Goal: Information Seeking & Learning: Learn about a topic

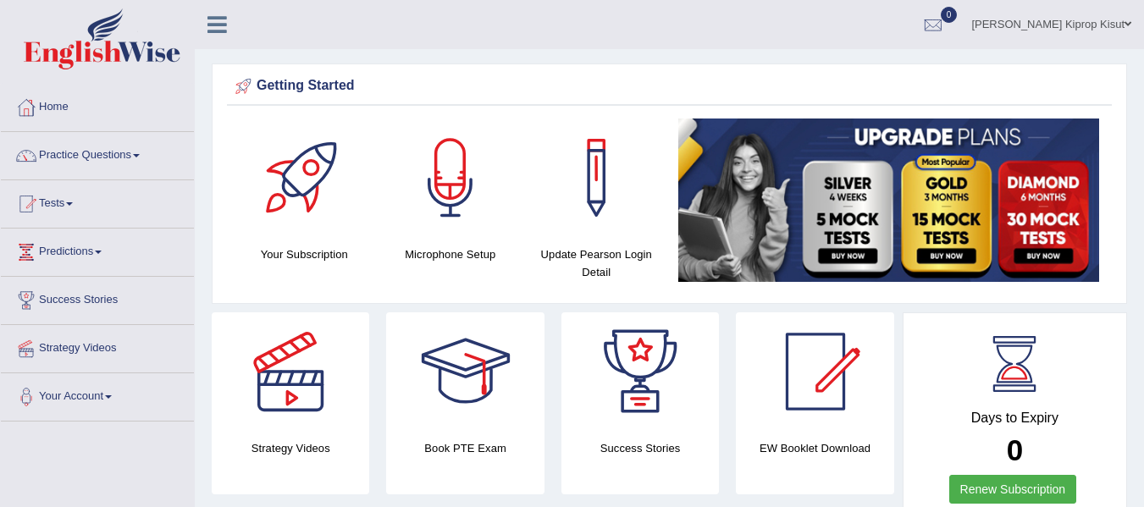
drag, startPoint x: 1148, startPoint y: 63, endPoint x: 1136, endPoint y: 45, distance: 22.1
click at [1136, 45] on html "Toggle navigation Home Practice Questions Speaking Practice Read Aloud Repeat S…" at bounding box center [572, 253] width 1144 height 507
click at [68, 157] on link "Practice Questions" at bounding box center [97, 153] width 193 height 42
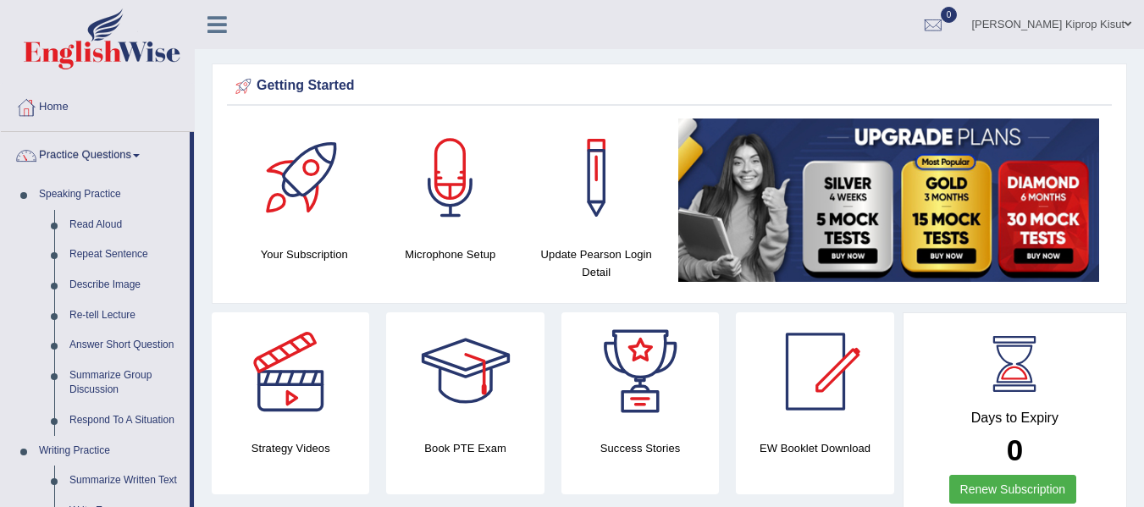
drag, startPoint x: 193, startPoint y: 242, endPoint x: 199, endPoint y: 300, distance: 57.9
drag, startPoint x: 191, startPoint y: 287, endPoint x: 197, endPoint y: 328, distance: 41.1
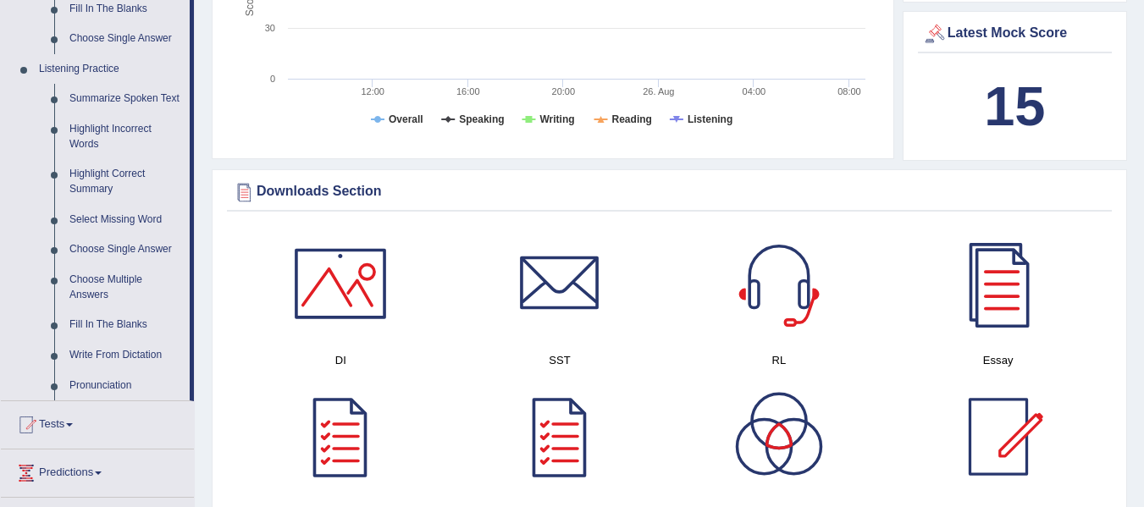
scroll to position [687, 0]
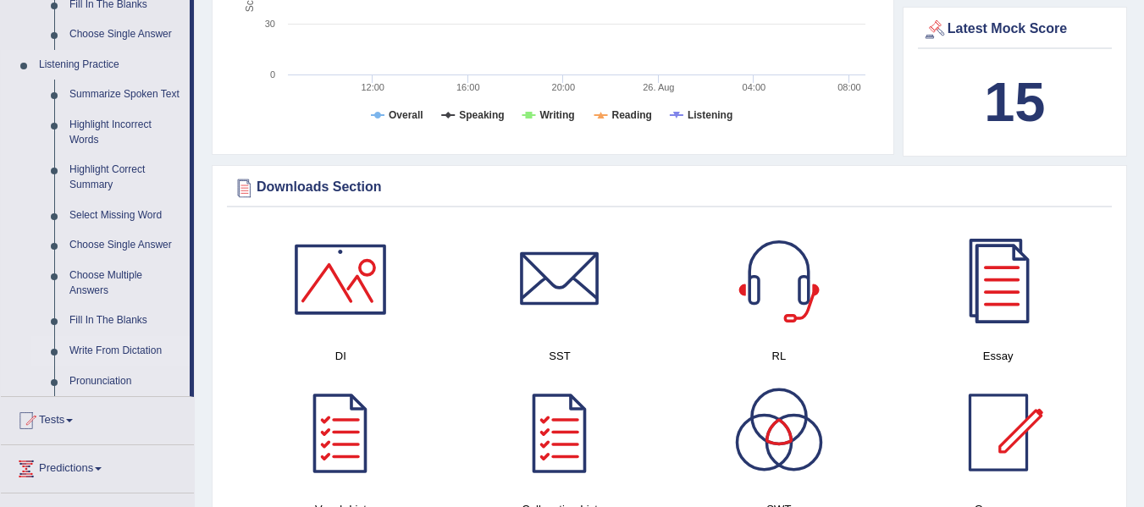
click at [125, 348] on link "Write From Dictation" at bounding box center [126, 351] width 128 height 30
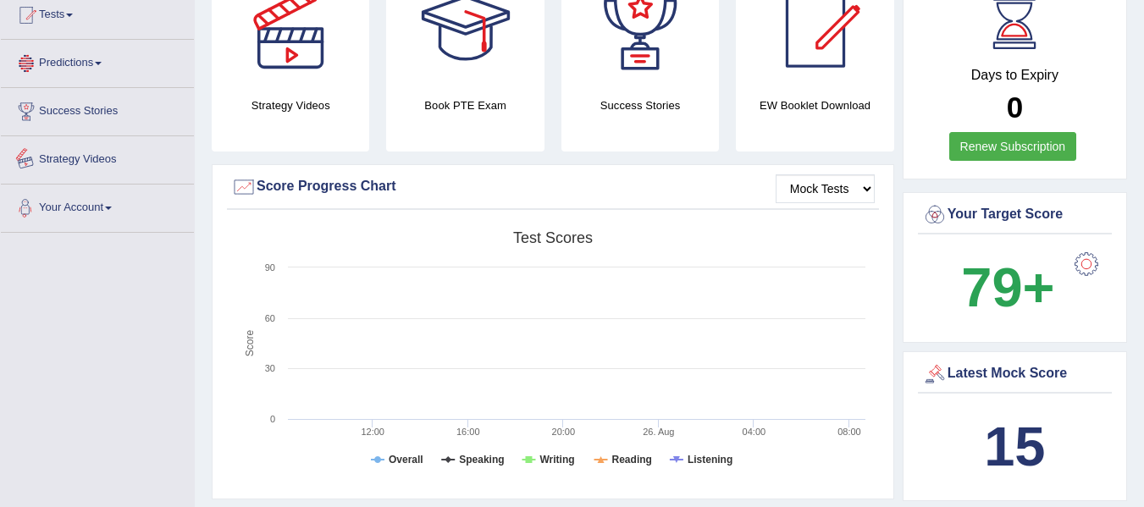
scroll to position [511, 0]
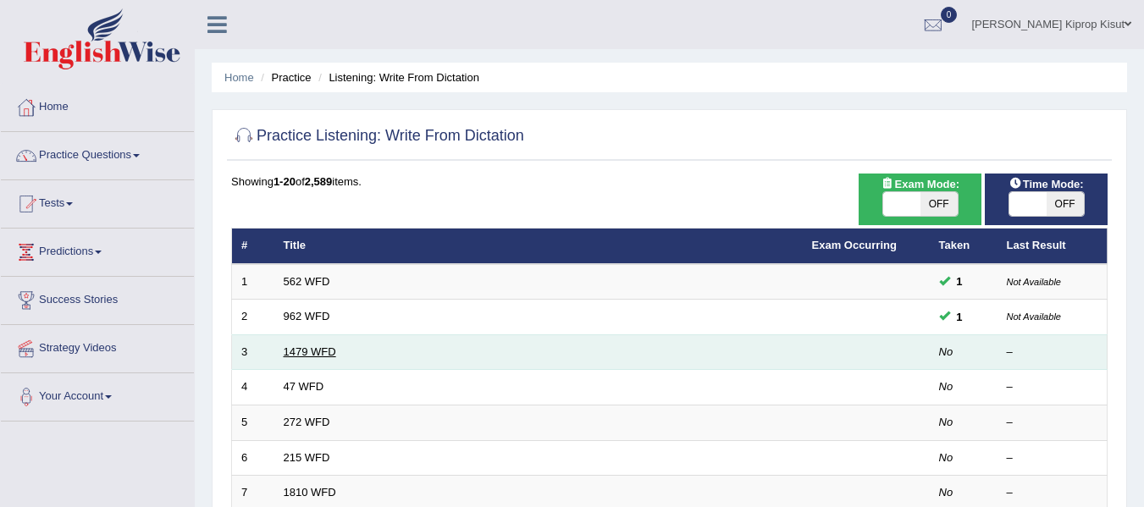
click at [315, 356] on link "1479 WFD" at bounding box center [310, 351] width 52 height 13
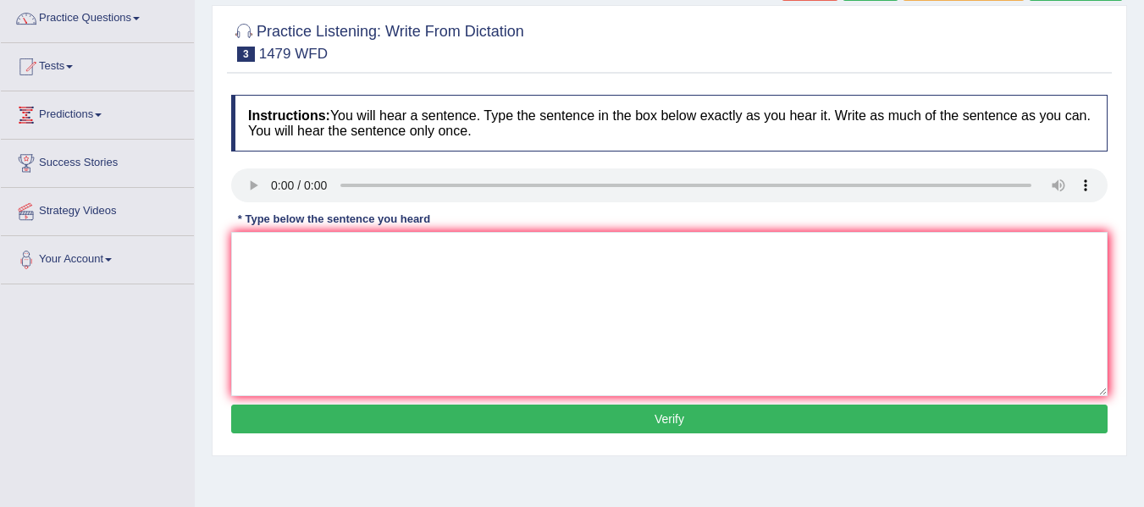
scroll to position [146, 0]
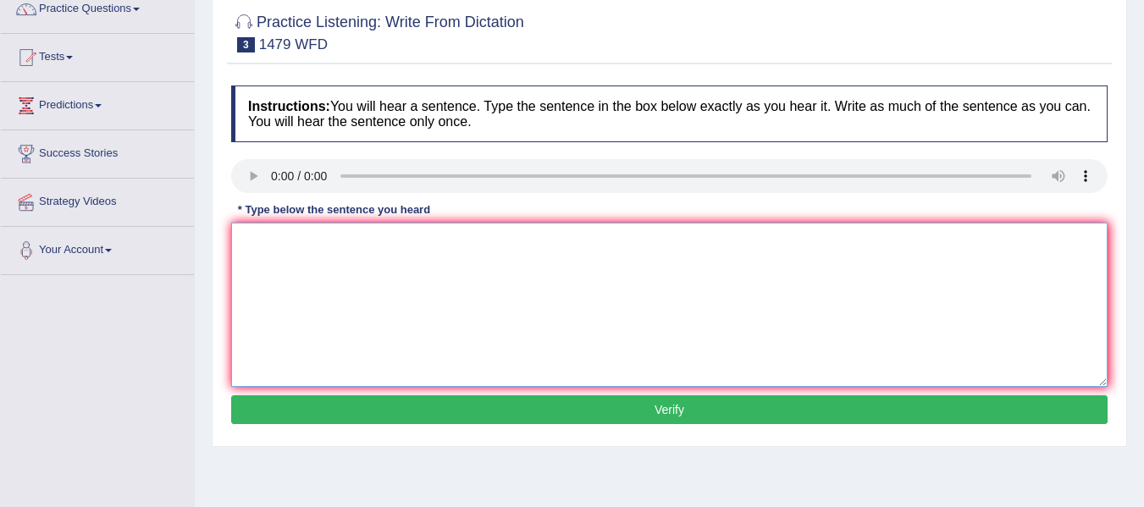
click at [301, 251] on textarea at bounding box center [669, 305] width 876 height 164
type textarea "The teacher require student to attend the summer vacation ceremony held at the …"
click at [675, 406] on button "Verify" at bounding box center [669, 409] width 876 height 29
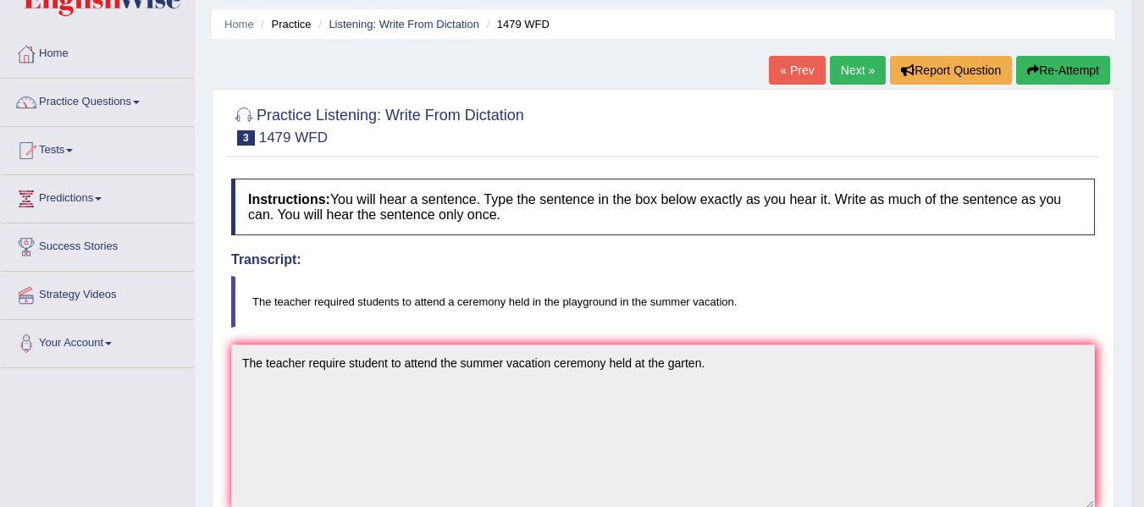
scroll to position [0, 0]
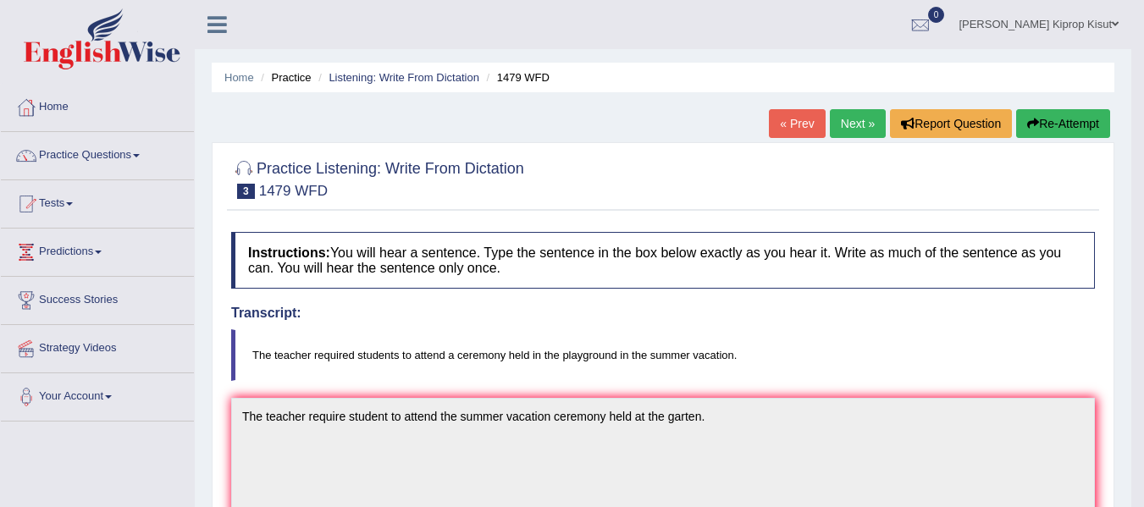
click at [854, 117] on link "Next »" at bounding box center [858, 123] width 56 height 29
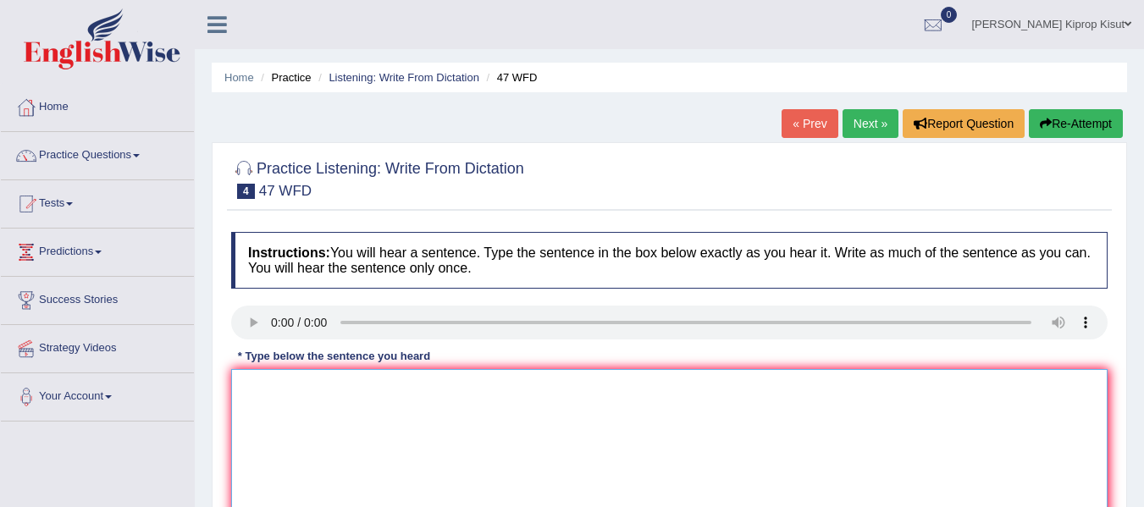
click at [263, 387] on textarea at bounding box center [669, 451] width 876 height 164
click at [262, 376] on textarea at bounding box center [669, 451] width 876 height 164
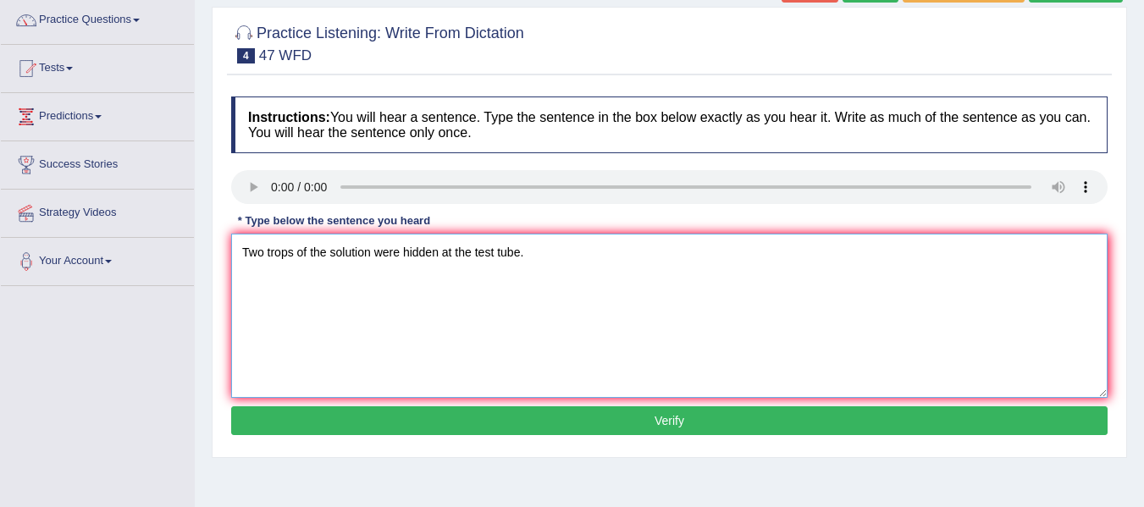
scroll to position [168, 0]
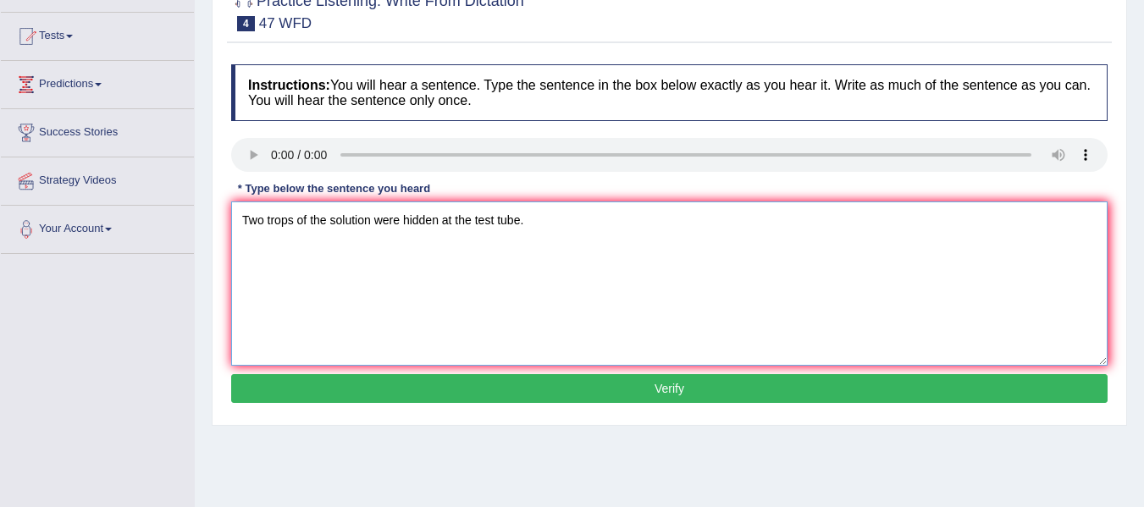
type textarea "Two trops of the solution were hidden at the test tube."
click at [660, 388] on button "Verify" at bounding box center [669, 388] width 876 height 29
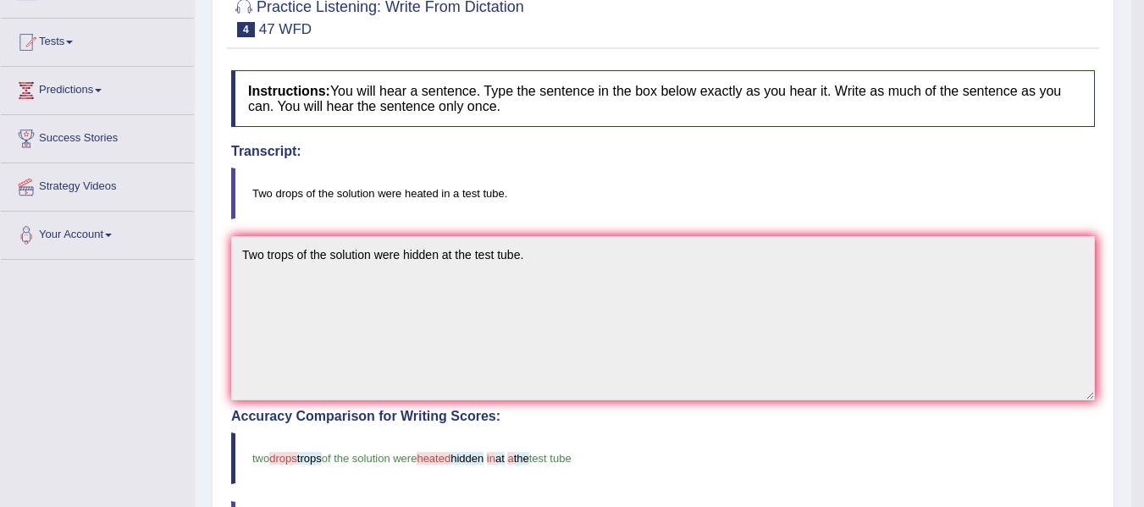
scroll to position [0, 0]
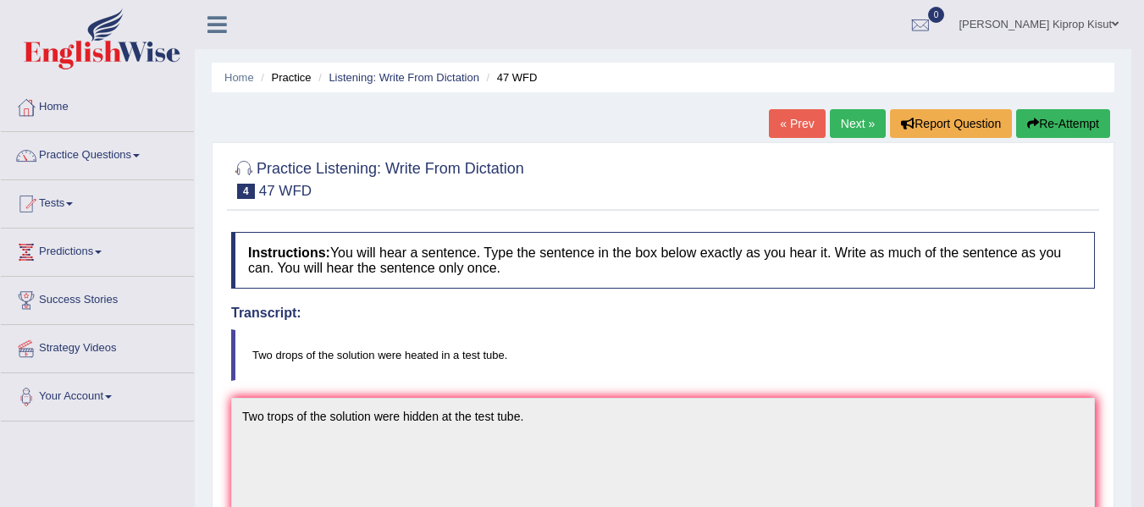
click at [847, 123] on link "Next »" at bounding box center [858, 123] width 56 height 29
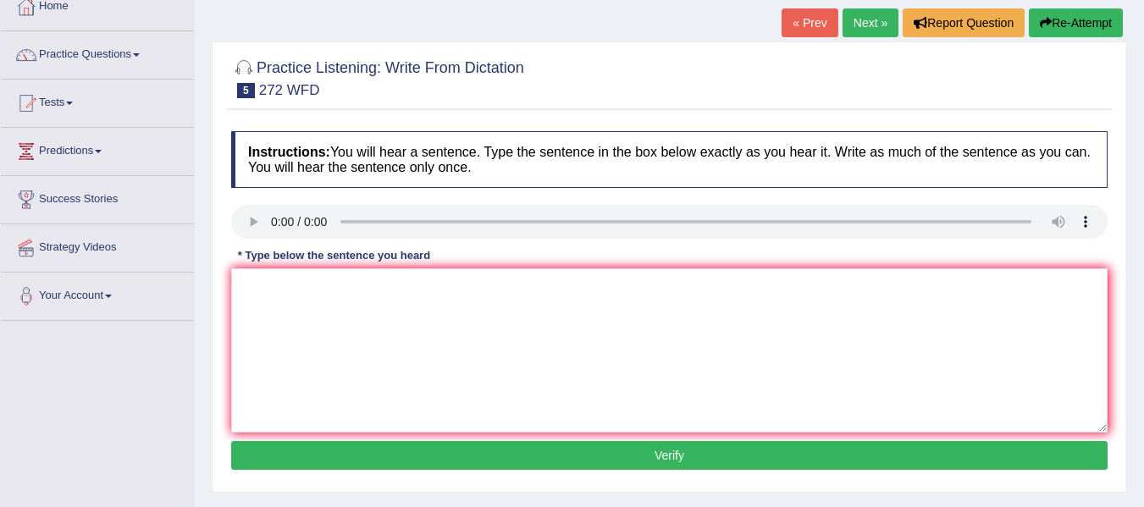
scroll to position [104, 0]
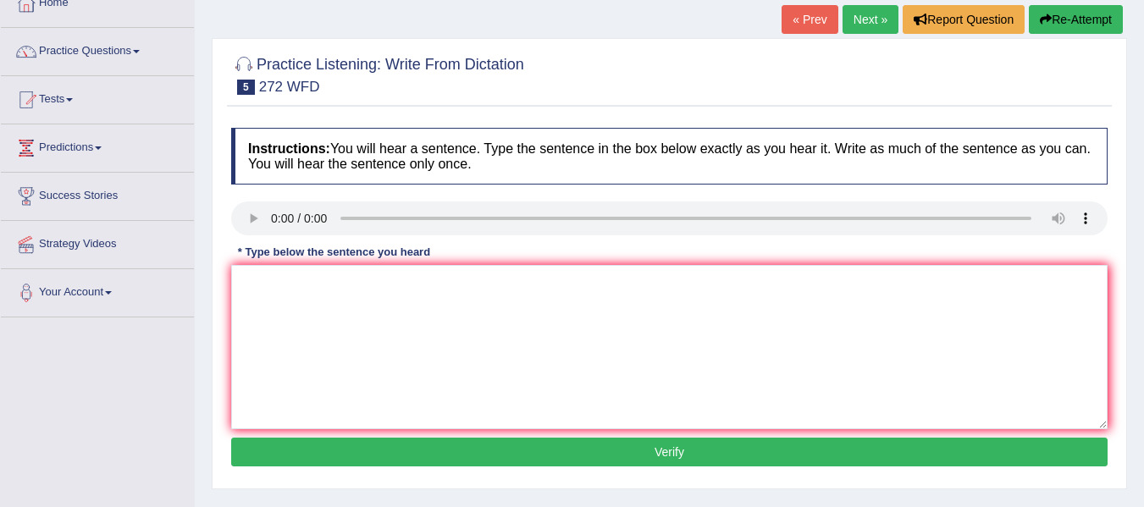
drag, startPoint x: 0, startPoint y: 0, endPoint x: 1151, endPoint y: 142, distance: 1160.0
click at [1143, 142] on html "Toggle navigation Home Practice Questions Speaking Practice Read Aloud Repeat S…" at bounding box center [572, 149] width 1144 height 507
click at [260, 277] on textarea at bounding box center [669, 347] width 876 height 164
type textarea "The development have has a great impact on the enviroment."
click at [675, 455] on button "Verify" at bounding box center [669, 452] width 876 height 29
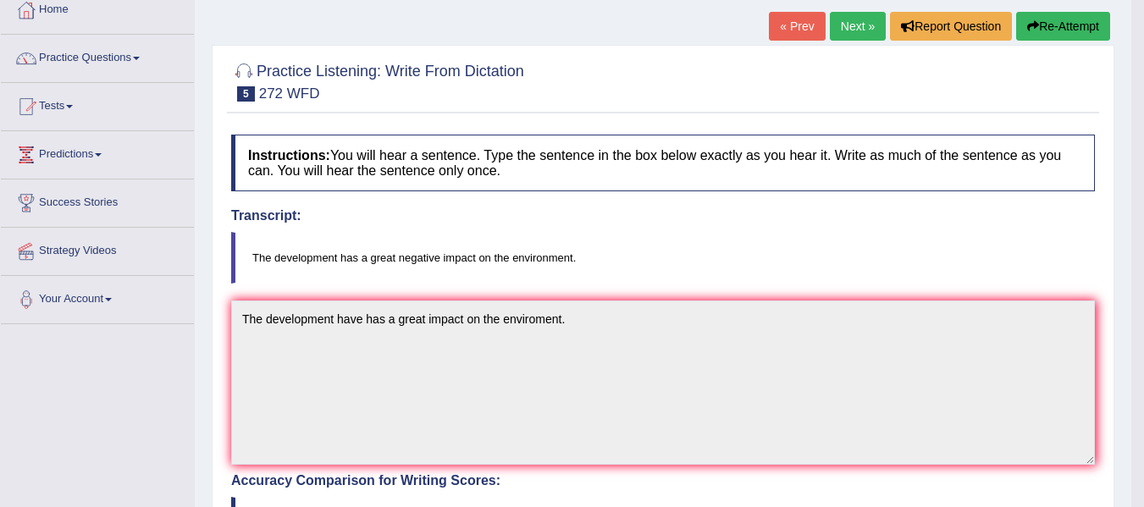
scroll to position [29, 0]
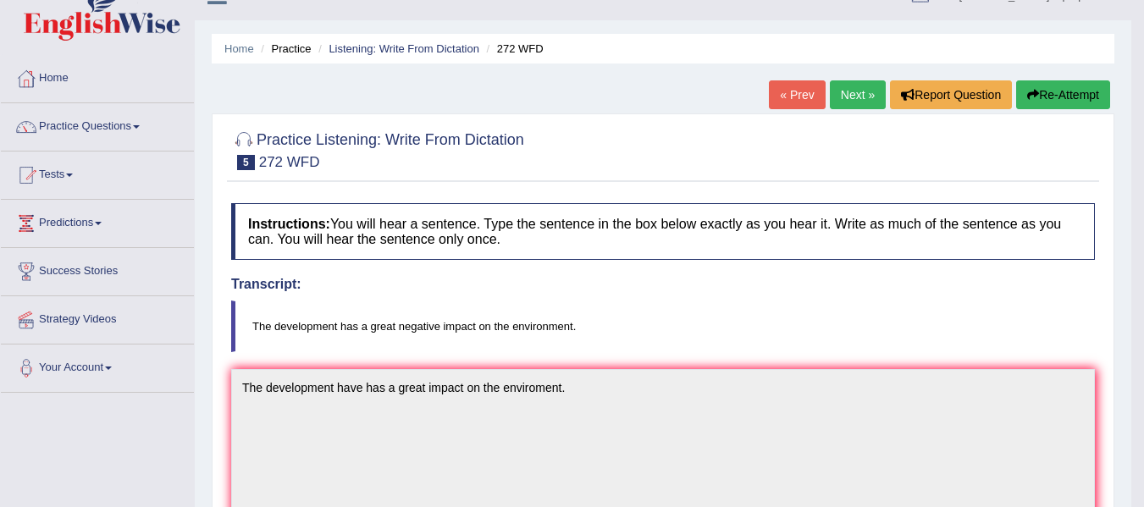
click at [847, 93] on link "Next »" at bounding box center [858, 94] width 56 height 29
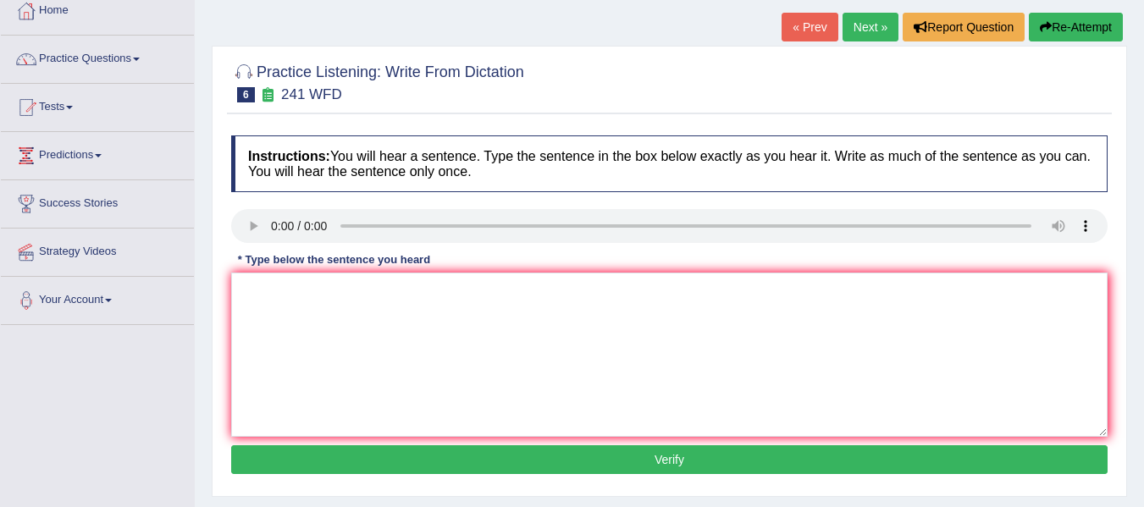
scroll to position [110, 0]
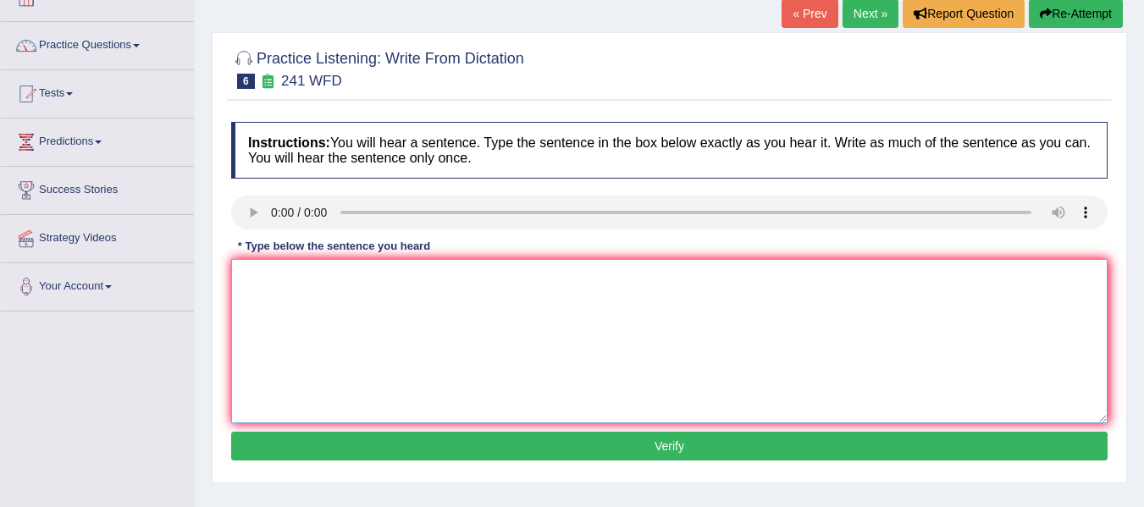
click at [260, 312] on textarea at bounding box center [669, 341] width 876 height 164
type textarea "p"
type textarea "Please check for the information at the website for the opening time."
click at [686, 446] on button "Verify" at bounding box center [669, 446] width 876 height 29
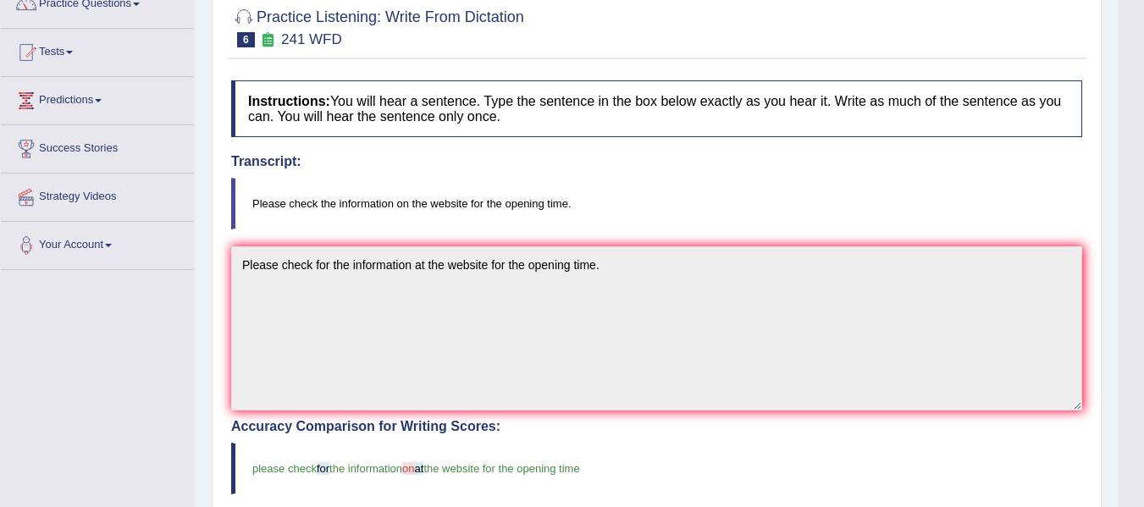
scroll to position [0, 0]
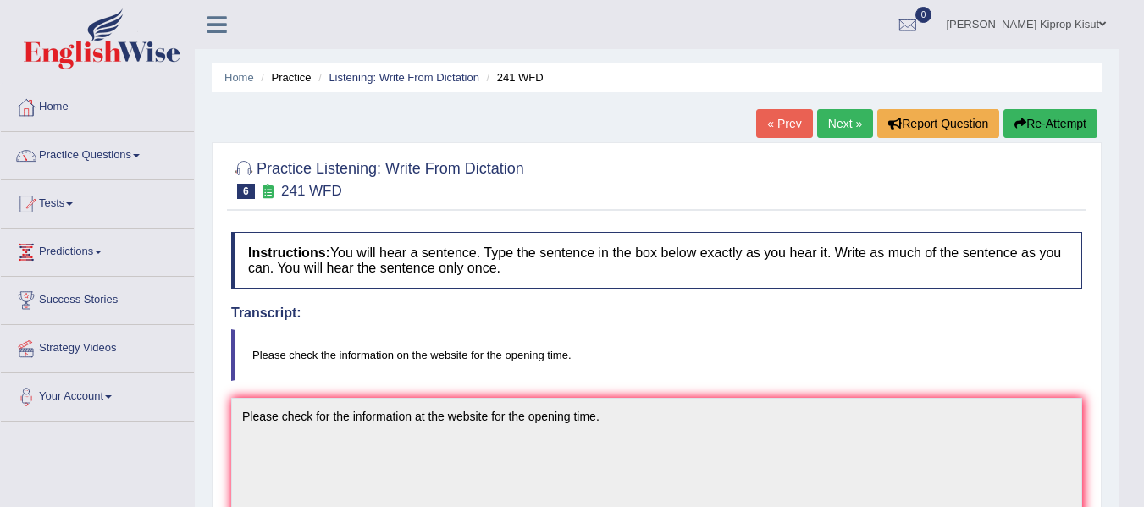
click at [841, 120] on link "Next »" at bounding box center [845, 123] width 56 height 29
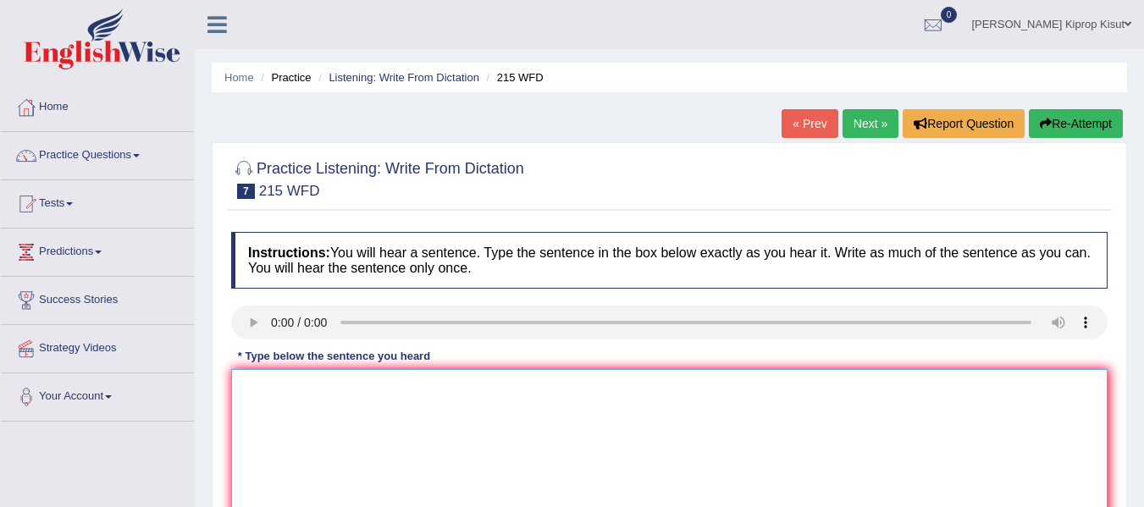
click at [264, 395] on textarea at bounding box center [669, 451] width 876 height 164
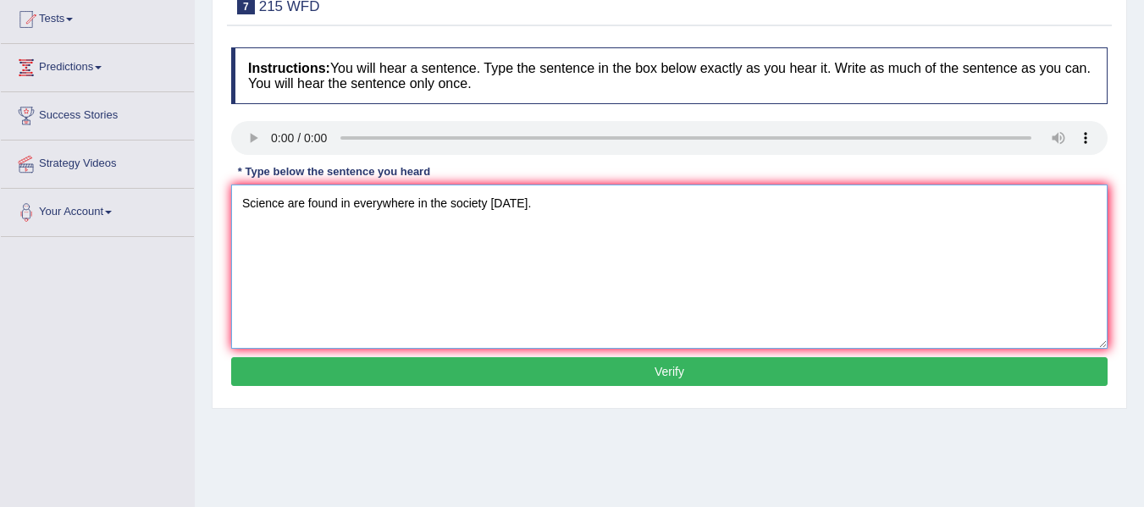
type textarea "Science are found in everywhere in the society [DATE]."
click at [665, 372] on button "Verify" at bounding box center [669, 371] width 876 height 29
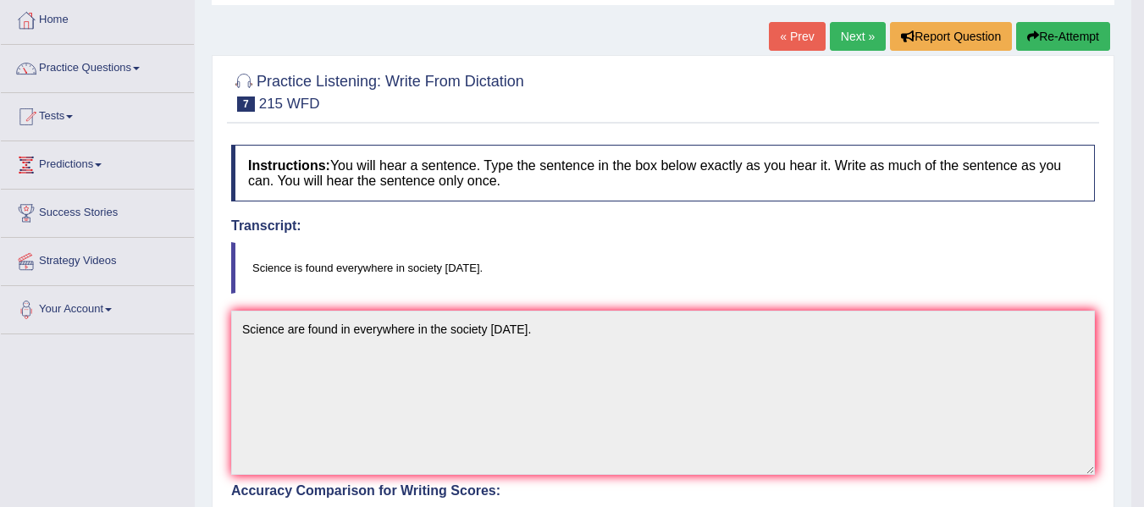
scroll to position [70, 0]
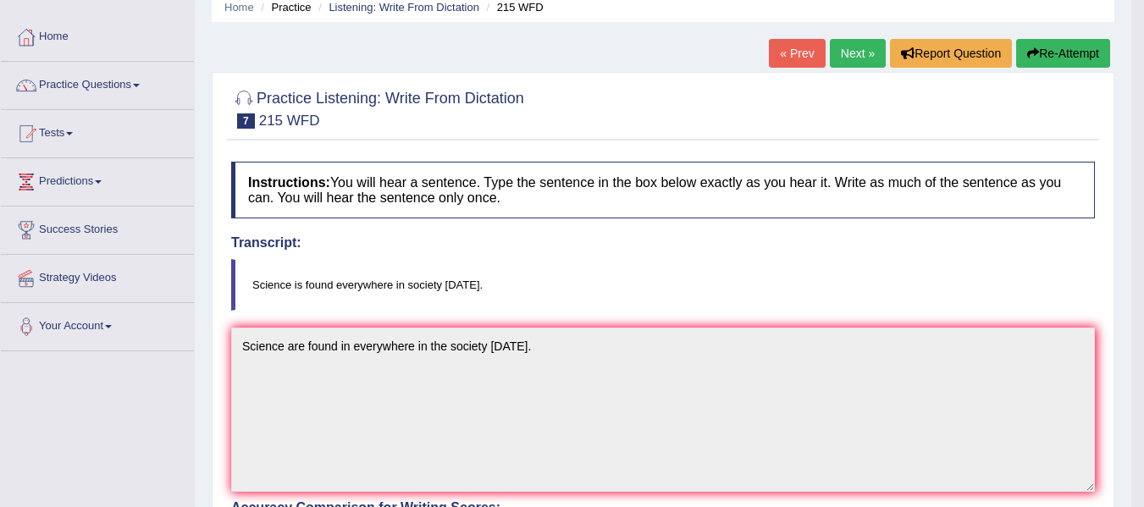
click at [850, 55] on link "Next »" at bounding box center [858, 53] width 56 height 29
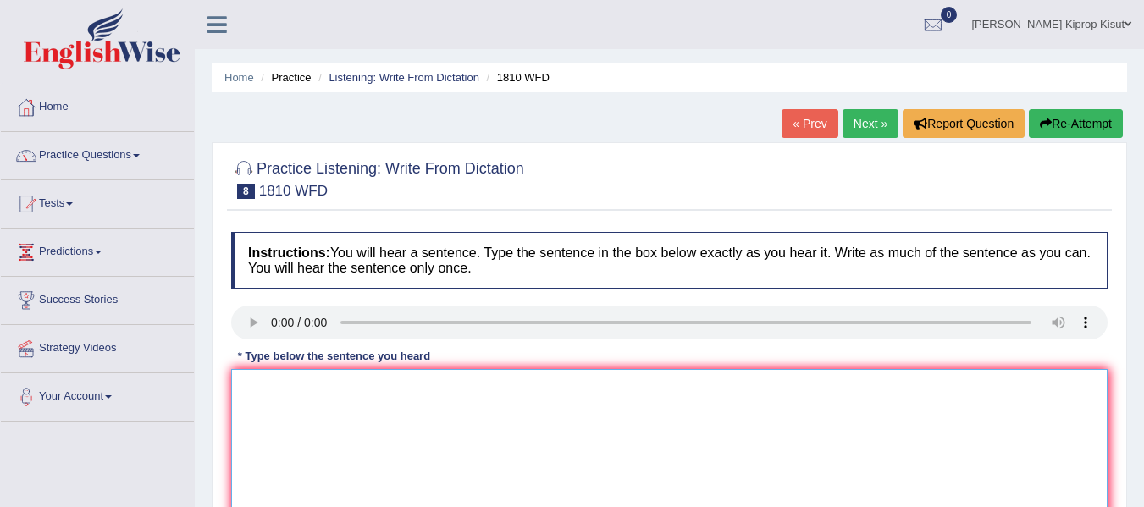
click at [306, 424] on textarea at bounding box center [669, 451] width 876 height 164
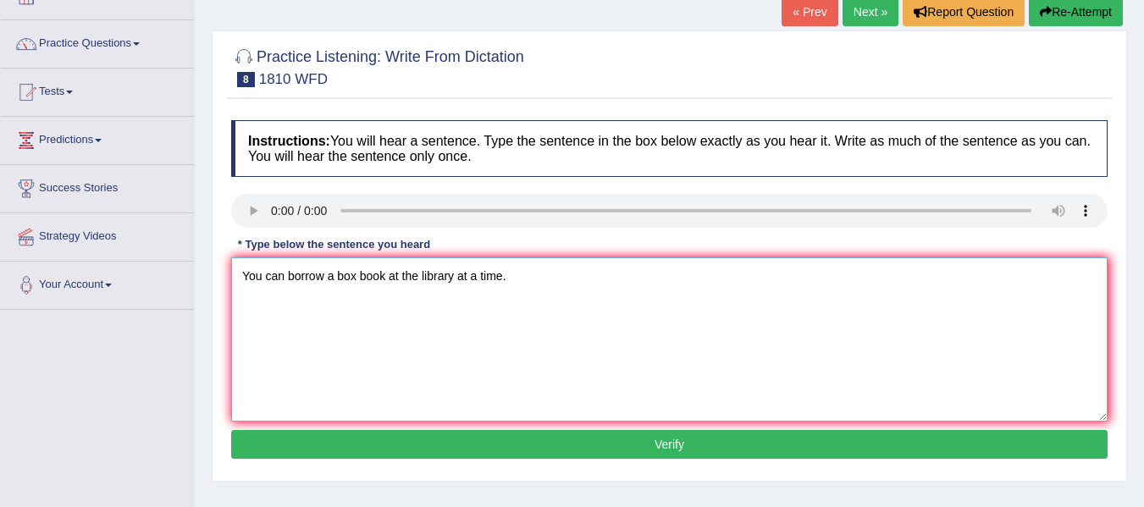
scroll to position [202, 0]
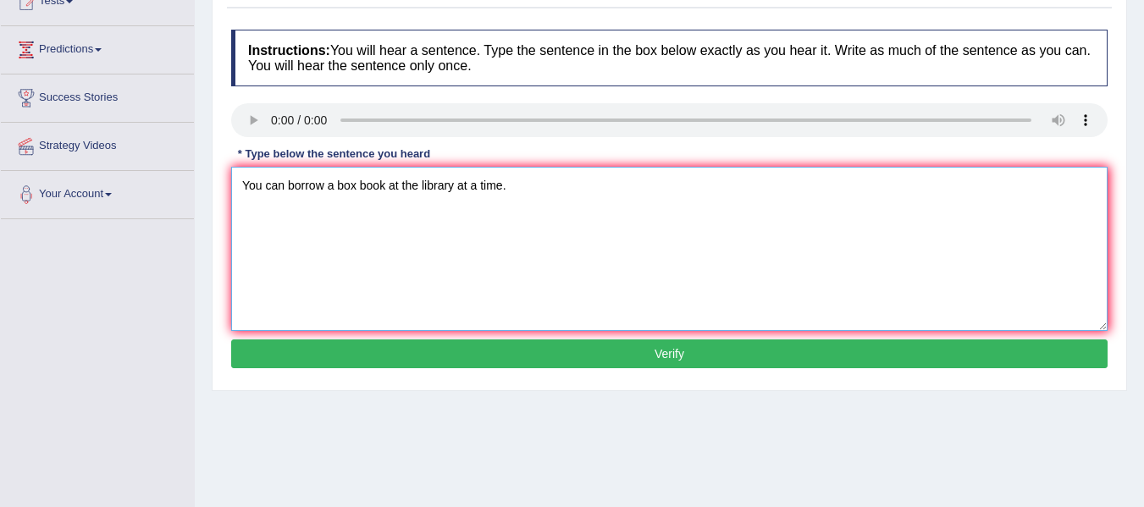
type textarea "You can borrow a box book at the library at a time."
click at [671, 354] on button "Verify" at bounding box center [669, 353] width 876 height 29
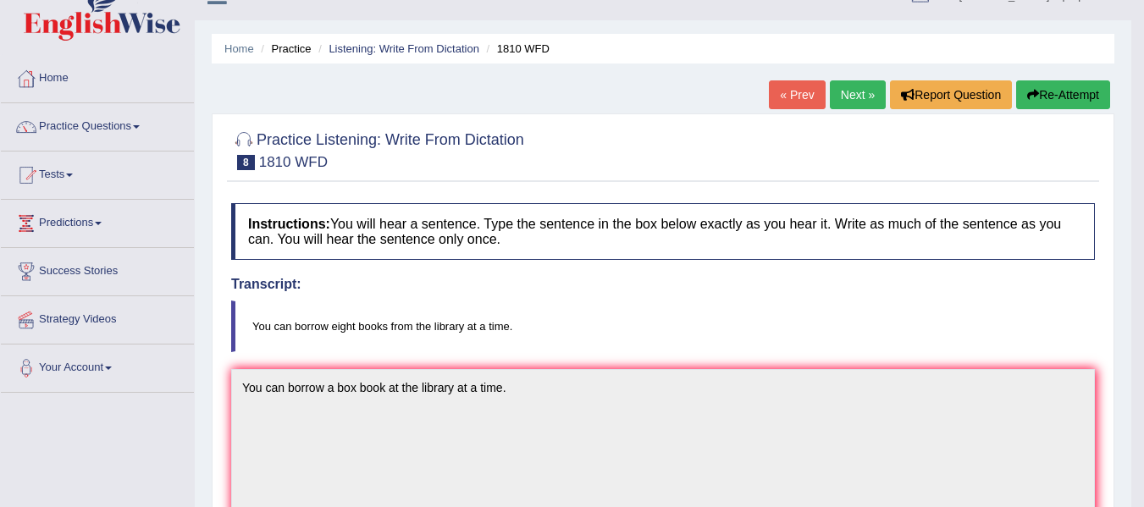
scroll to position [21, 0]
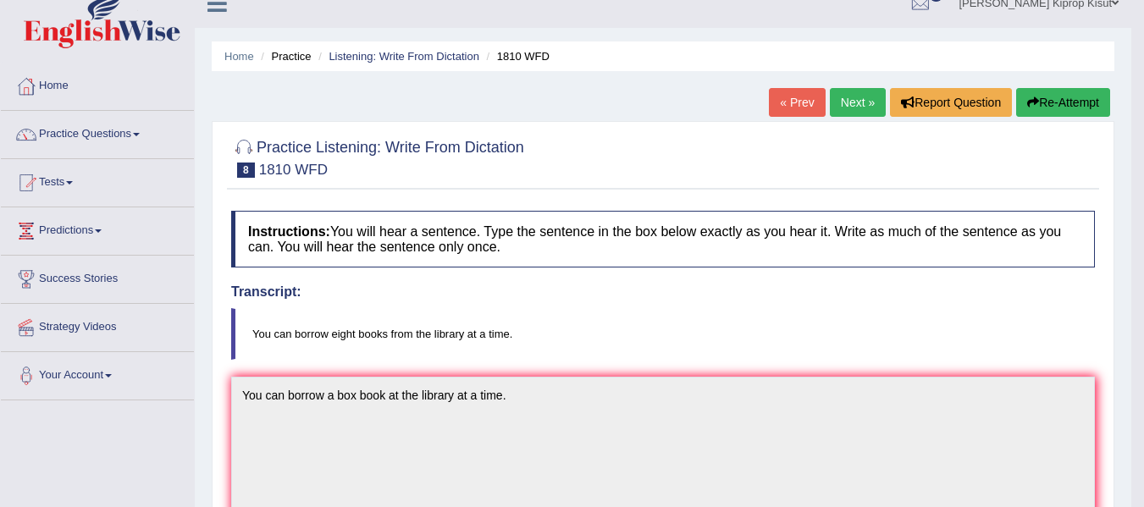
click at [842, 102] on link "Next »" at bounding box center [858, 102] width 56 height 29
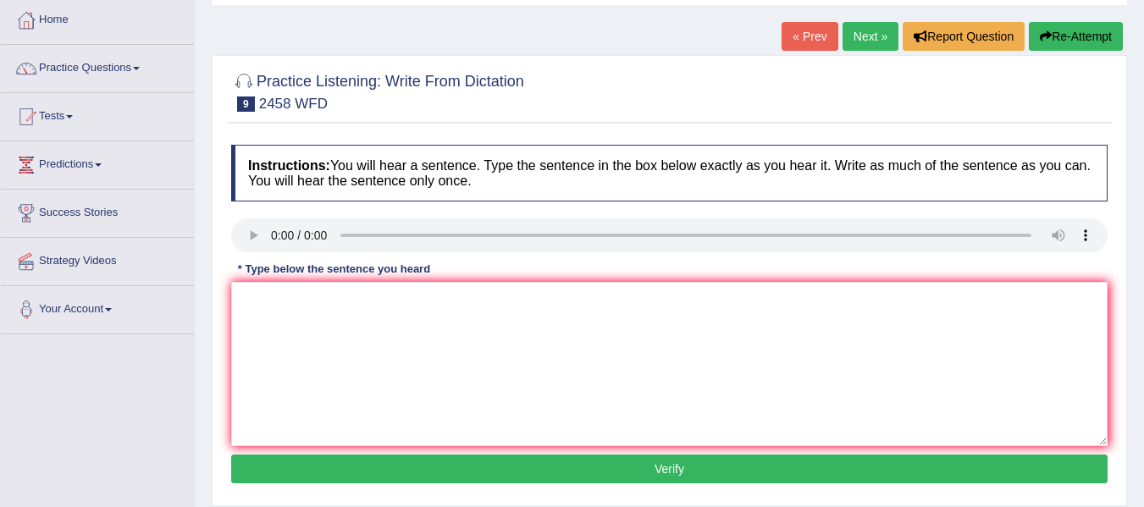
scroll to position [93, 0]
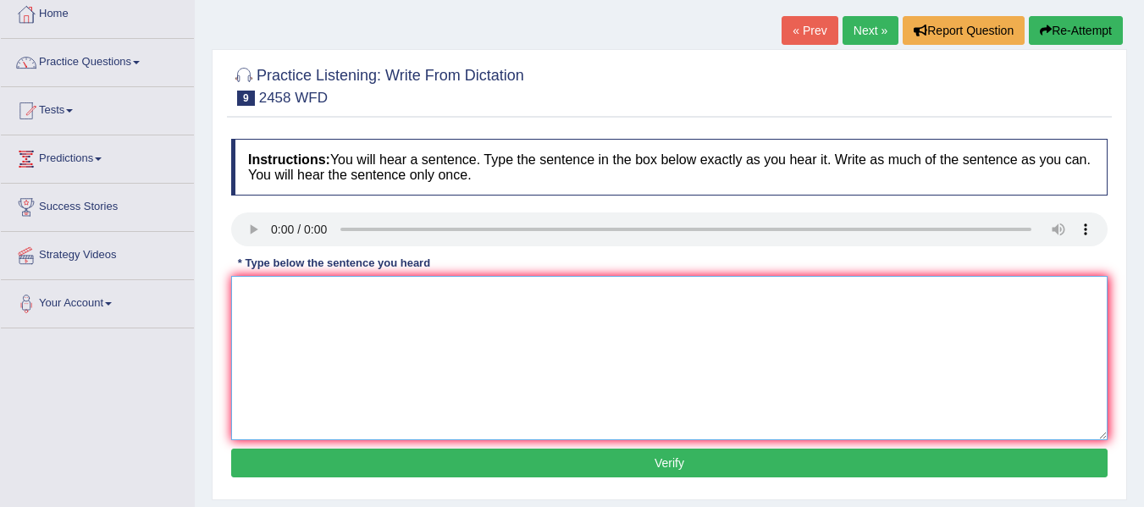
click at [289, 301] on textarea at bounding box center [669, 358] width 876 height 164
click at [264, 301] on textarea at bounding box center [669, 358] width 876 height 164
type textarea "Courses on nutrition is growing in popularity every year."
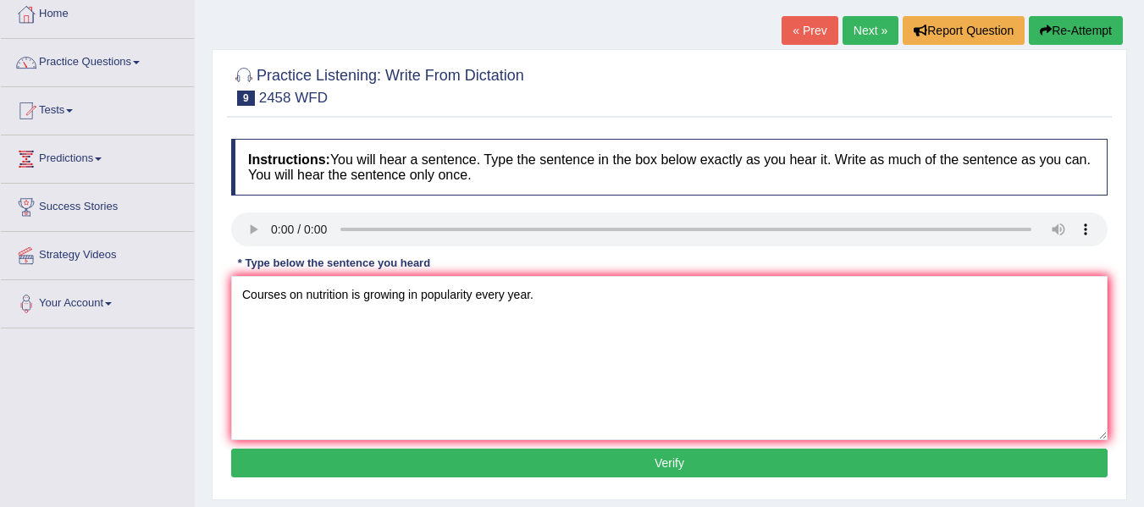
click at [647, 452] on button "Verify" at bounding box center [669, 463] width 876 height 29
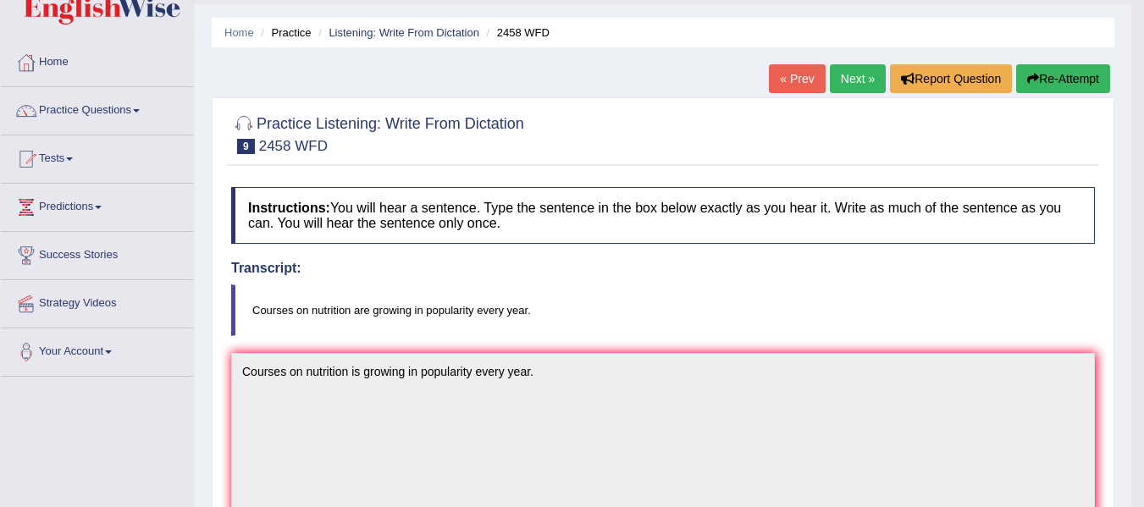
scroll to position [0, 0]
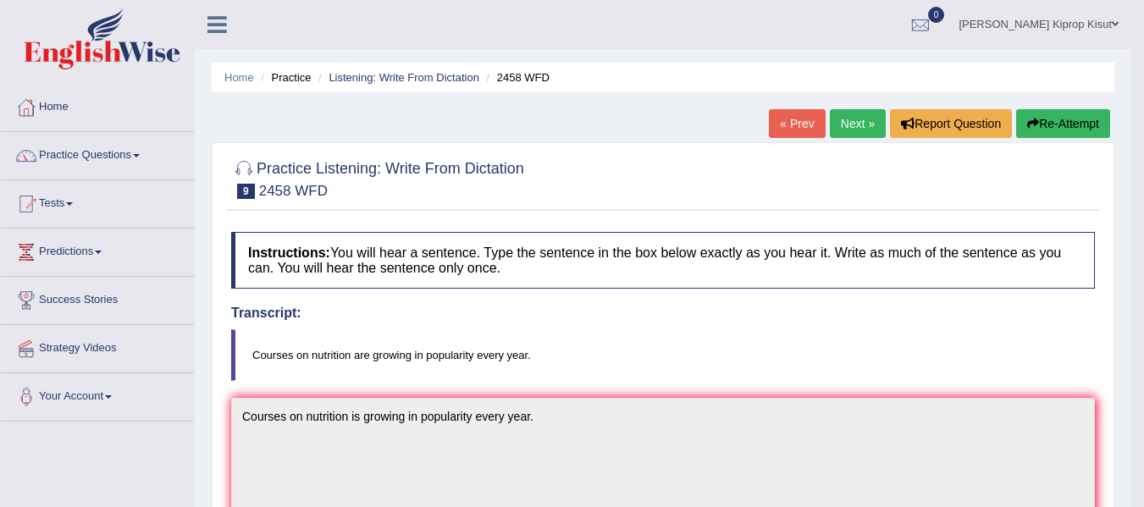
click at [848, 123] on link "Next »" at bounding box center [858, 123] width 56 height 29
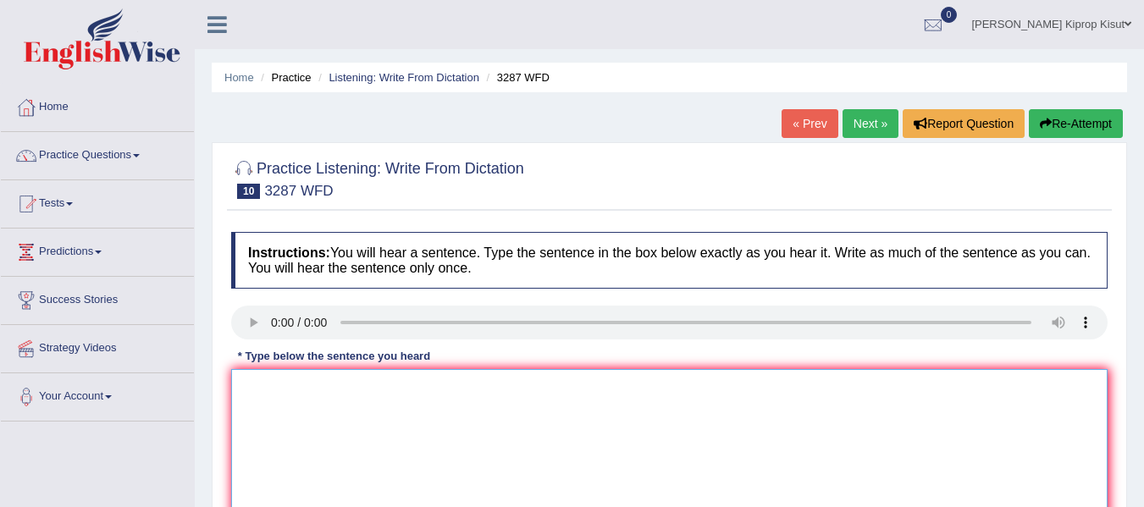
click at [270, 398] on textarea at bounding box center [669, 451] width 876 height 164
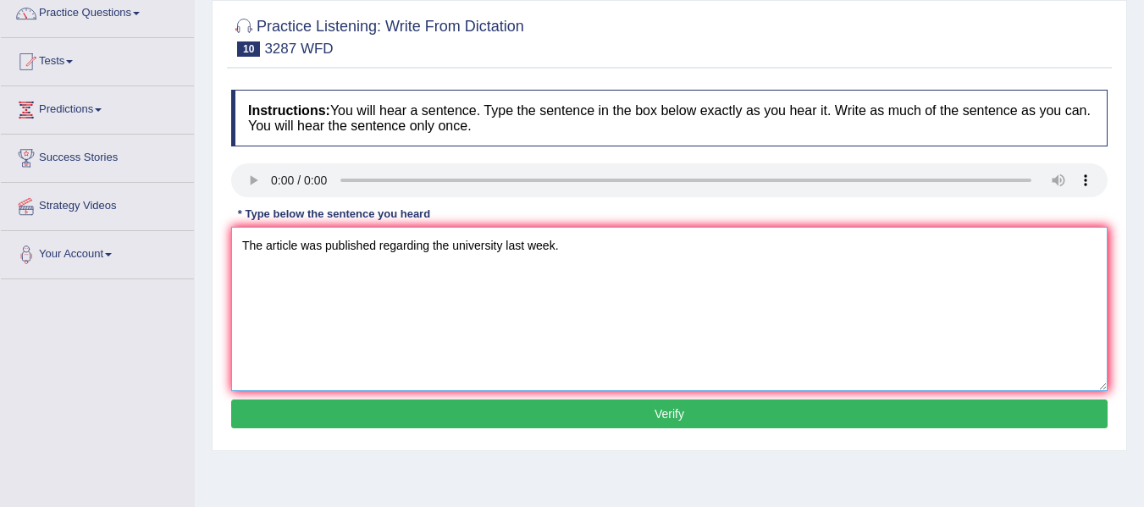
scroll to position [159, 0]
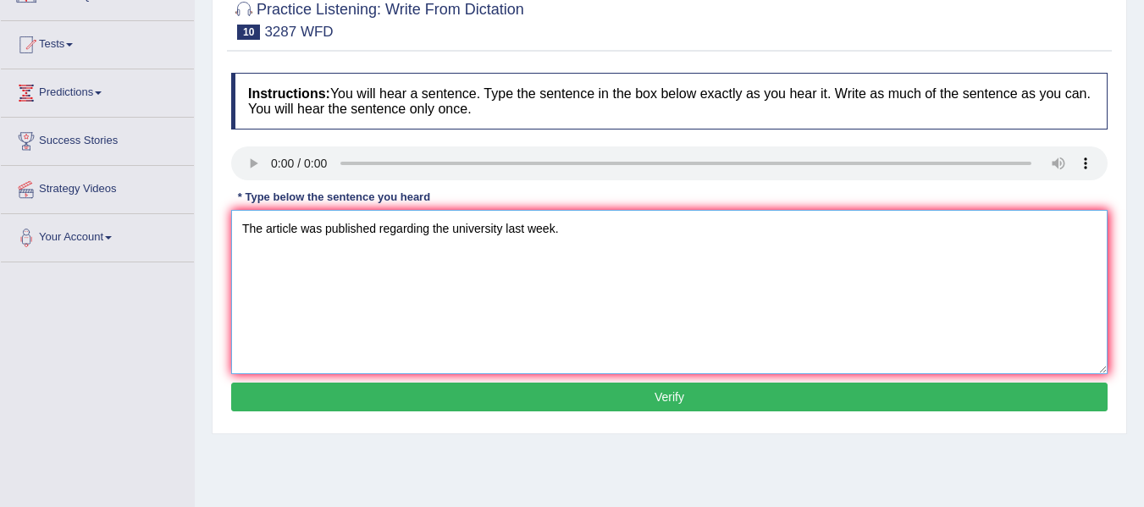
type textarea "The article was published regarding the university last week."
click at [670, 399] on button "Verify" at bounding box center [669, 397] width 876 height 29
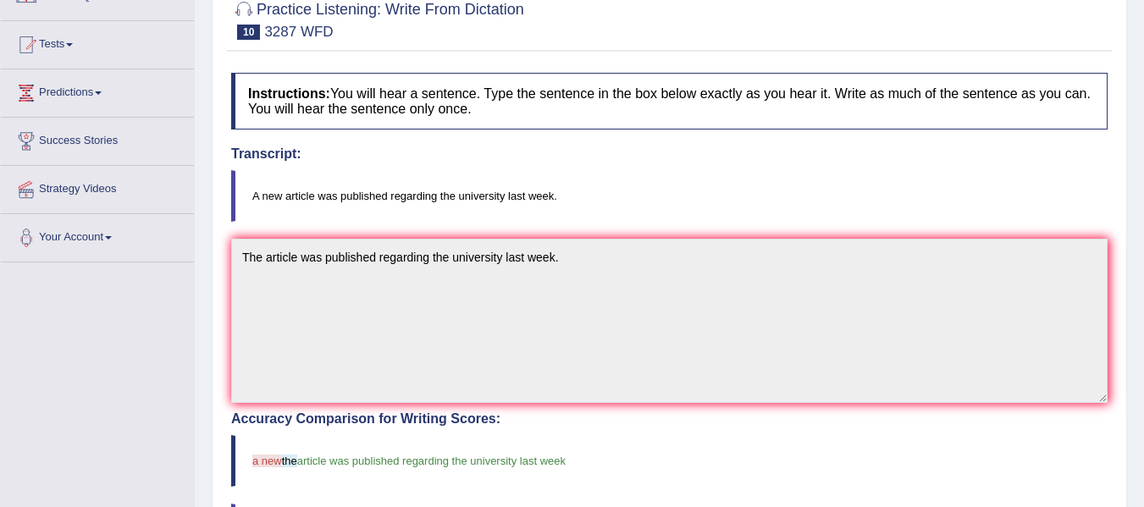
scroll to position [0, 0]
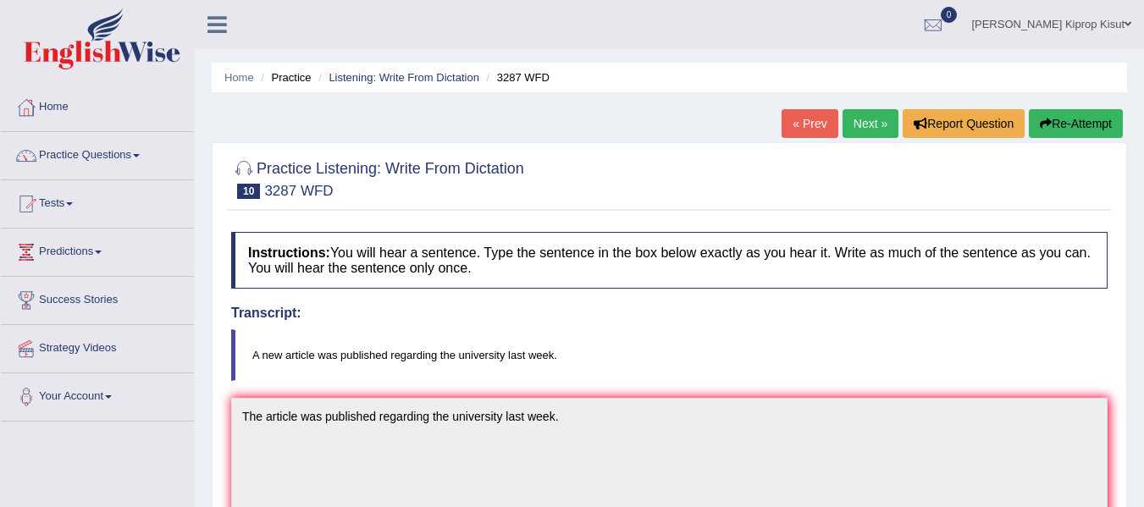
click at [869, 113] on link "Next »" at bounding box center [870, 123] width 56 height 29
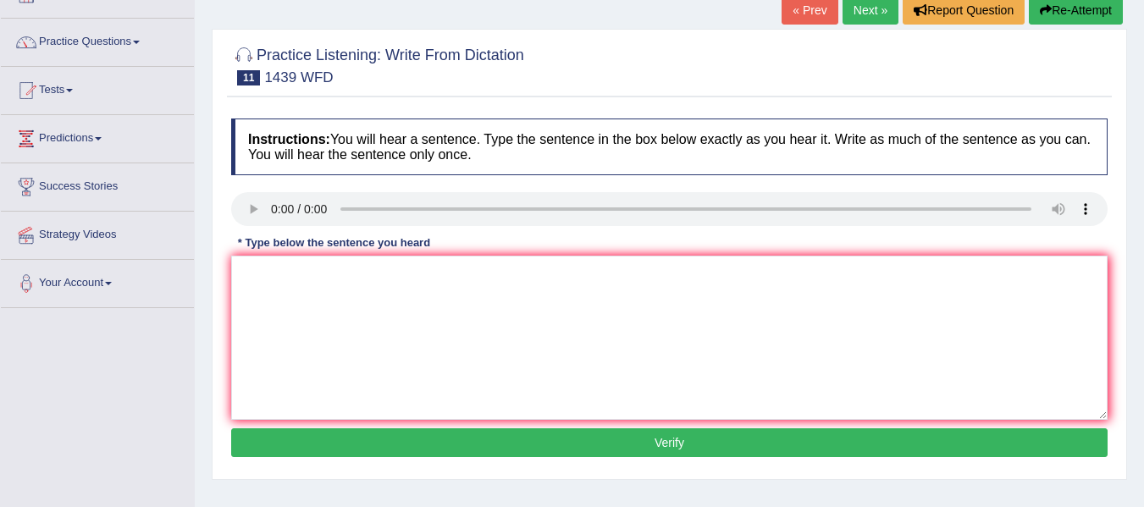
scroll to position [133, 0]
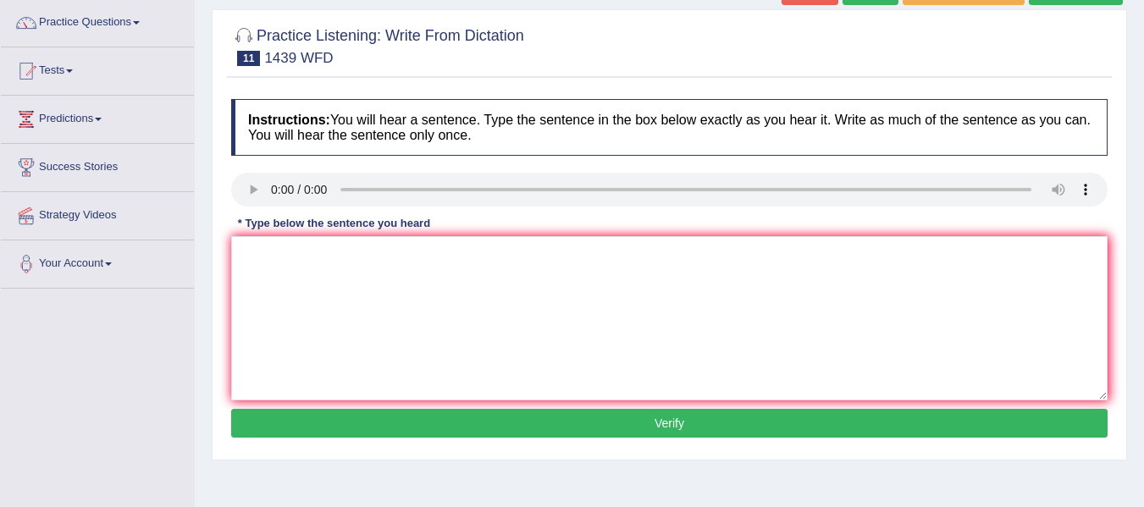
click at [267, 274] on div "Instructions: You will hear a sentence. Type the sentence in the box below exac…" at bounding box center [669, 271] width 885 height 361
click at [267, 274] on textarea at bounding box center [669, 318] width 876 height 164
click at [259, 250] on textarea at bounding box center [669, 318] width 876 height 164
click at [301, 255] on textarea "The viction books just past the counter" at bounding box center [669, 318] width 876 height 164
type textarea "The viction fiction books just past the counter"
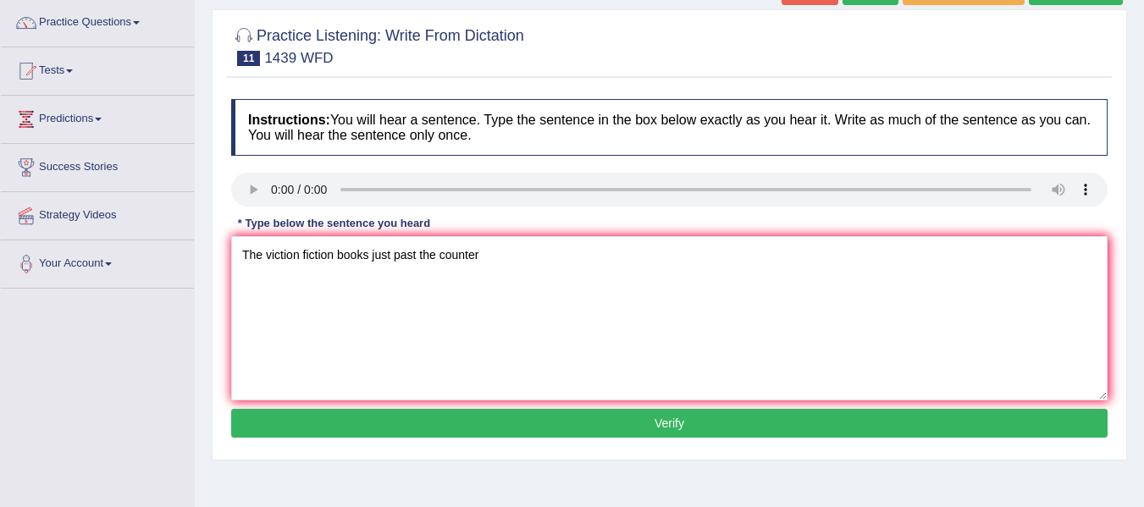
click at [655, 418] on button "Verify" at bounding box center [669, 423] width 876 height 29
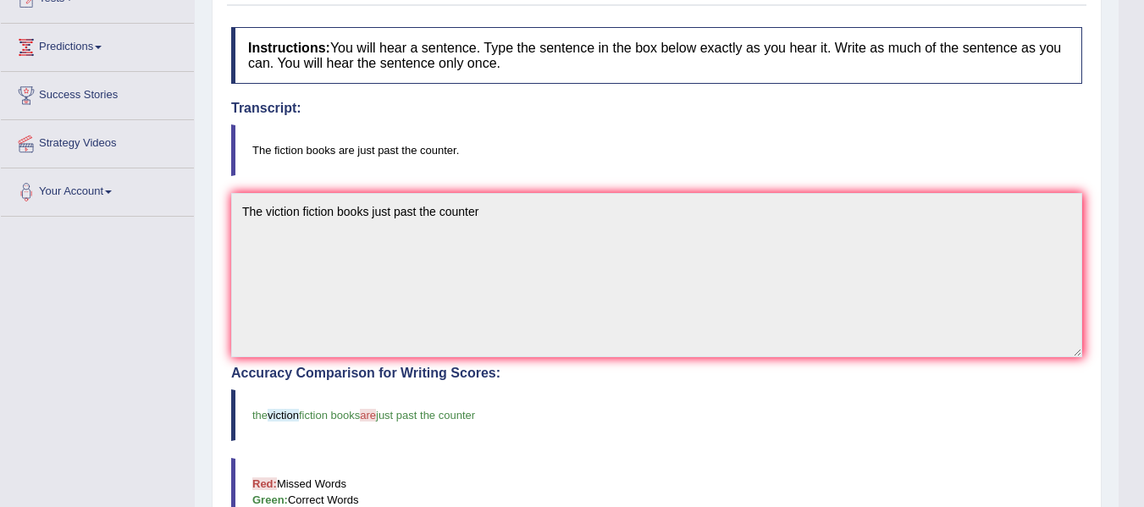
scroll to position [0, 0]
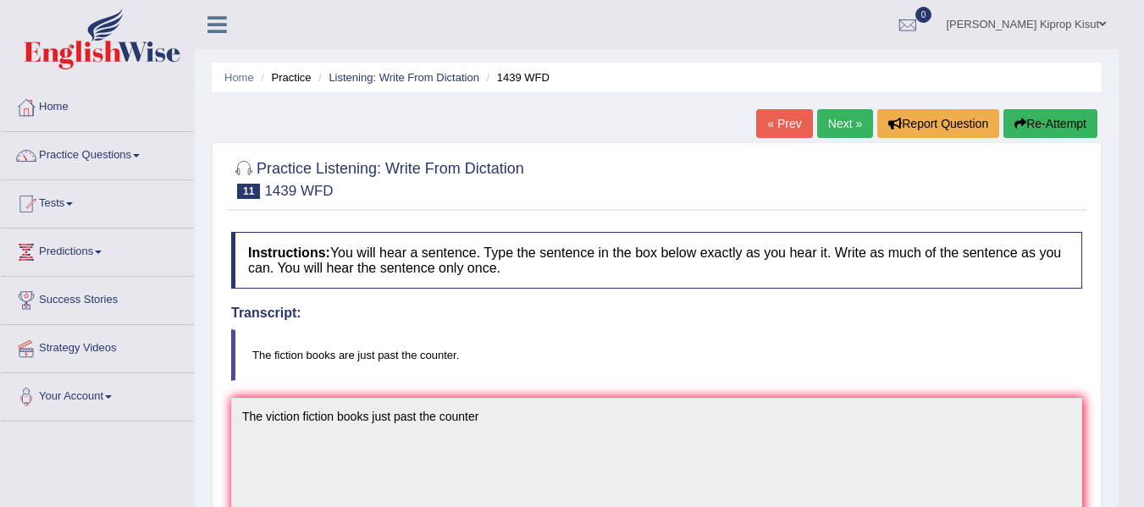
click at [831, 121] on link "Next »" at bounding box center [845, 123] width 56 height 29
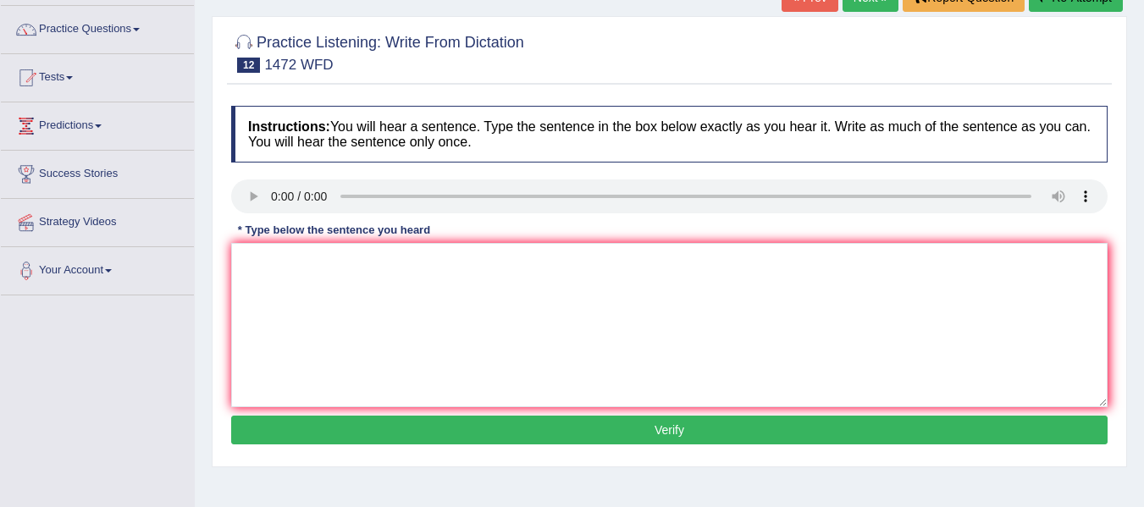
scroll to position [128, 0]
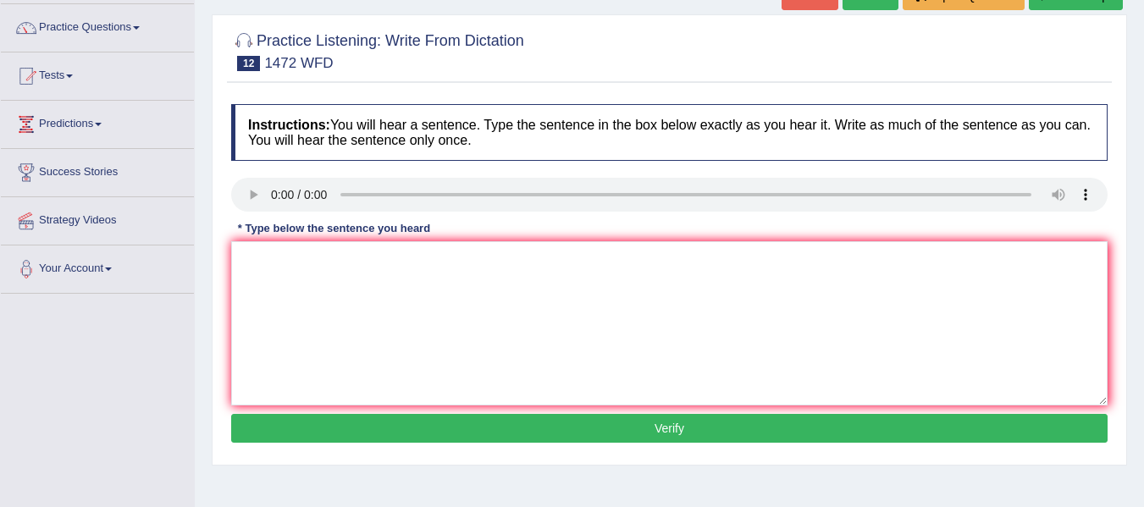
click at [1143, 188] on html "Toggle navigation Home Practice Questions Speaking Practice Read Aloud Repeat S…" at bounding box center [572, 125] width 1144 height 507
click at [273, 285] on textarea at bounding box center [669, 323] width 876 height 164
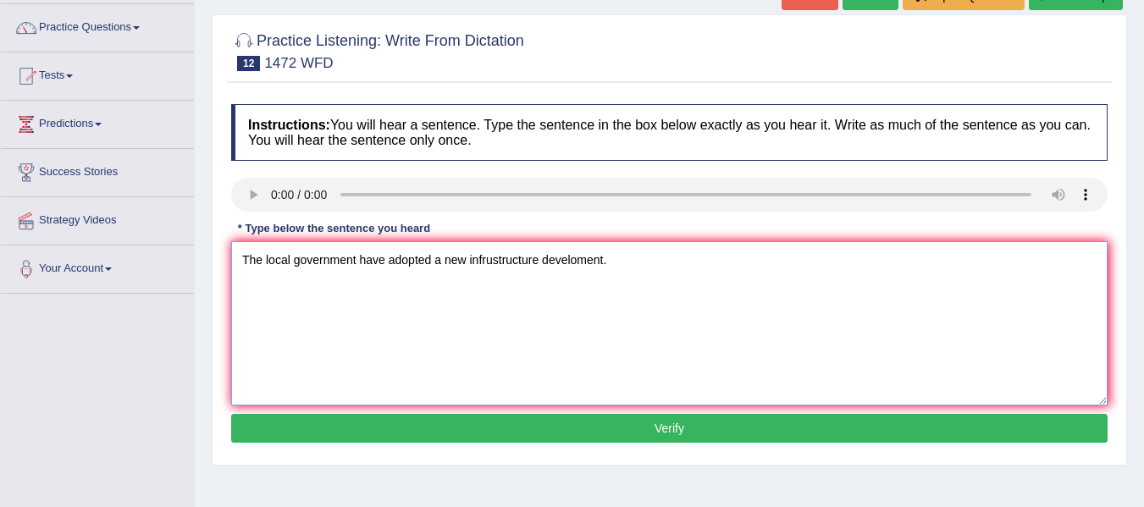
type textarea "The local government have adopted a new infrustructure develoment."
click at [663, 425] on button "Verify" at bounding box center [669, 428] width 876 height 29
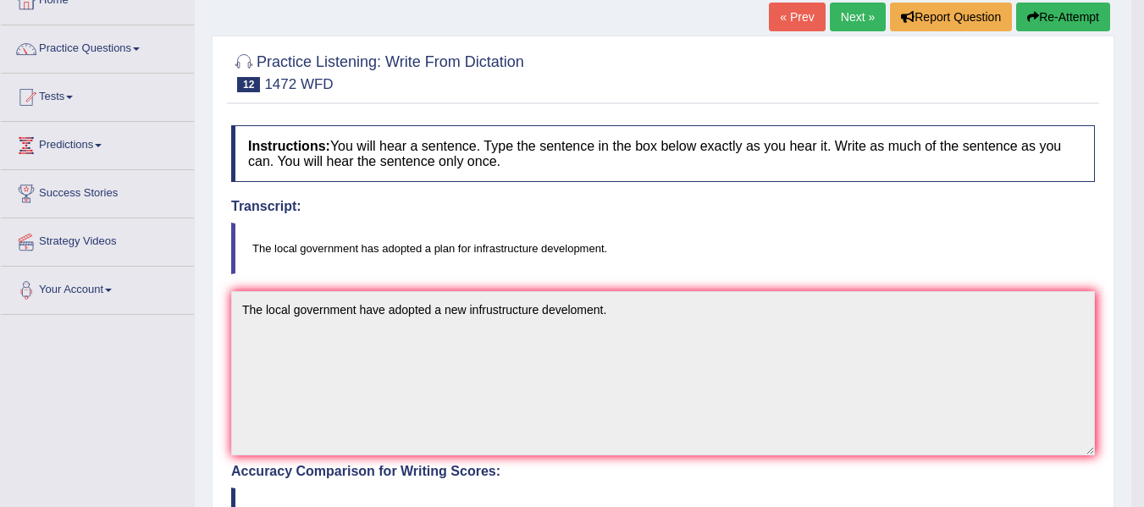
scroll to position [0, 0]
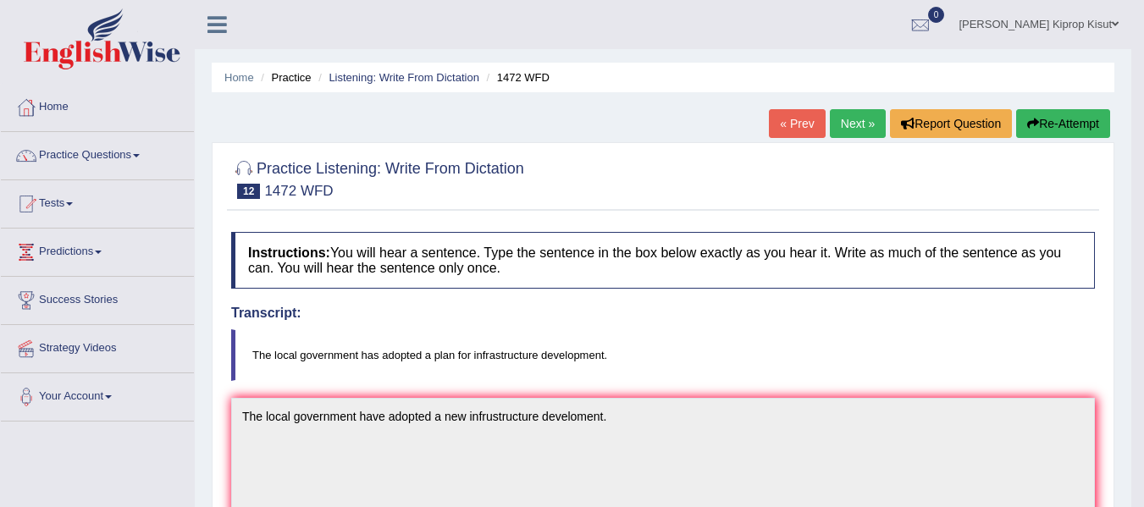
click at [852, 124] on link "Next »" at bounding box center [858, 123] width 56 height 29
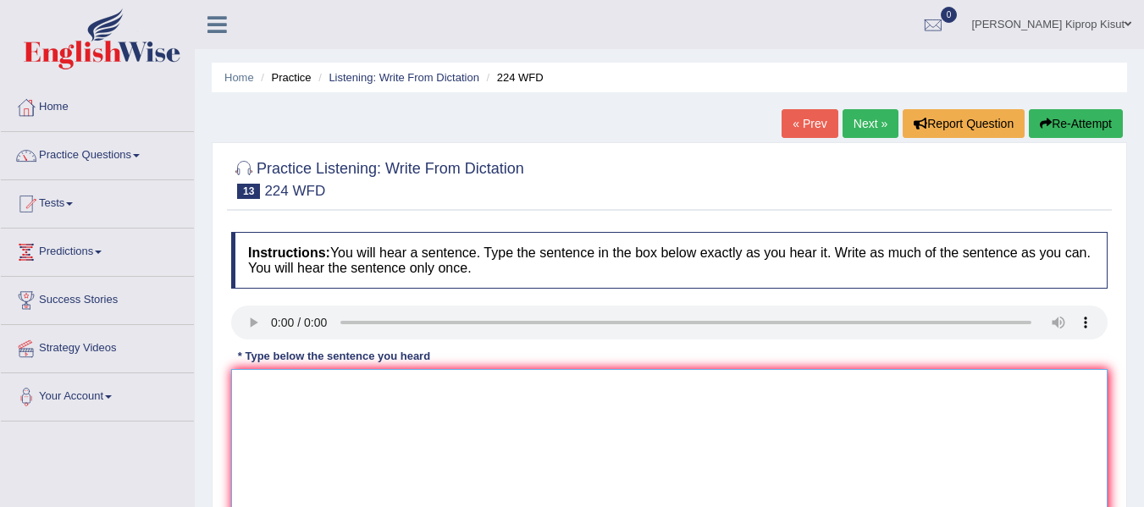
click at [259, 400] on textarea at bounding box center [669, 451] width 876 height 164
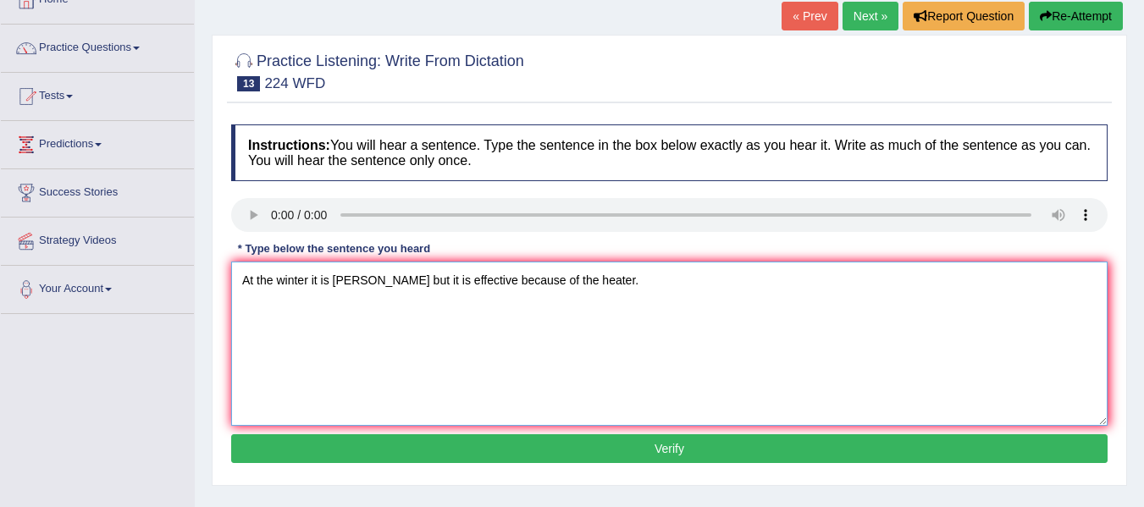
scroll to position [179, 0]
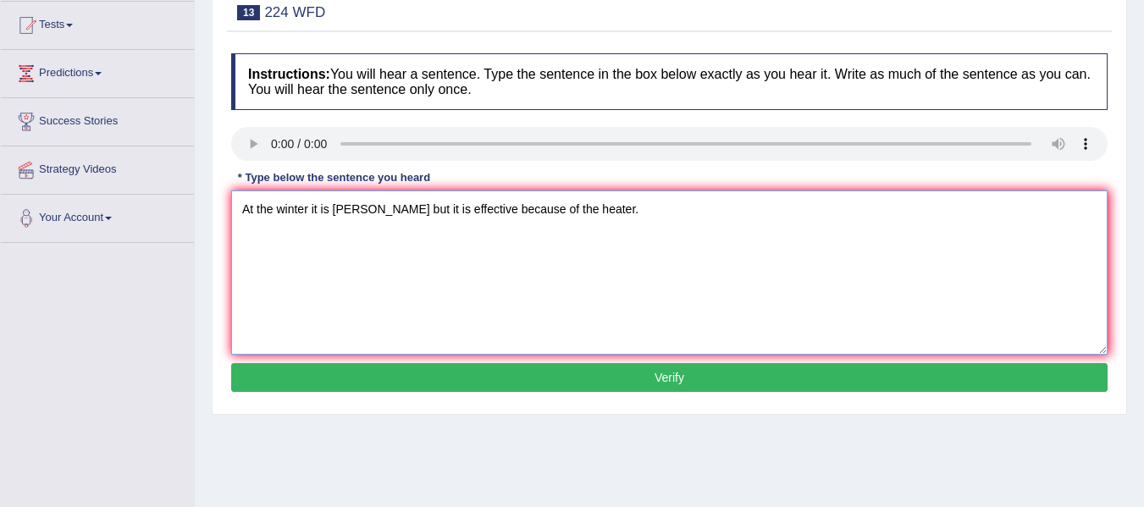
type textarea "At the winter it is hursh ash but it is effective because of the heater."
click at [672, 377] on button "Verify" at bounding box center [669, 377] width 876 height 29
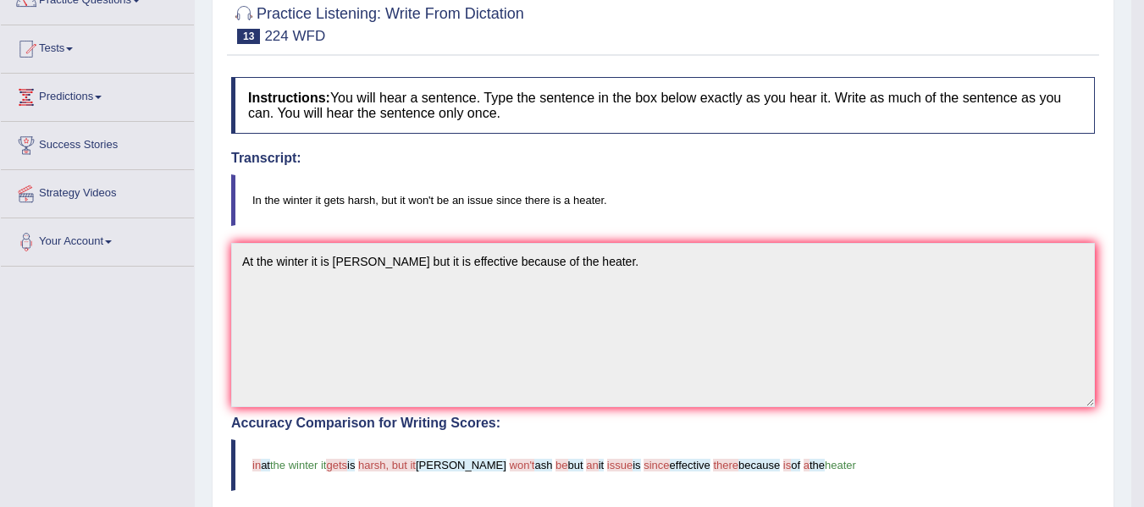
scroll to position [118, 0]
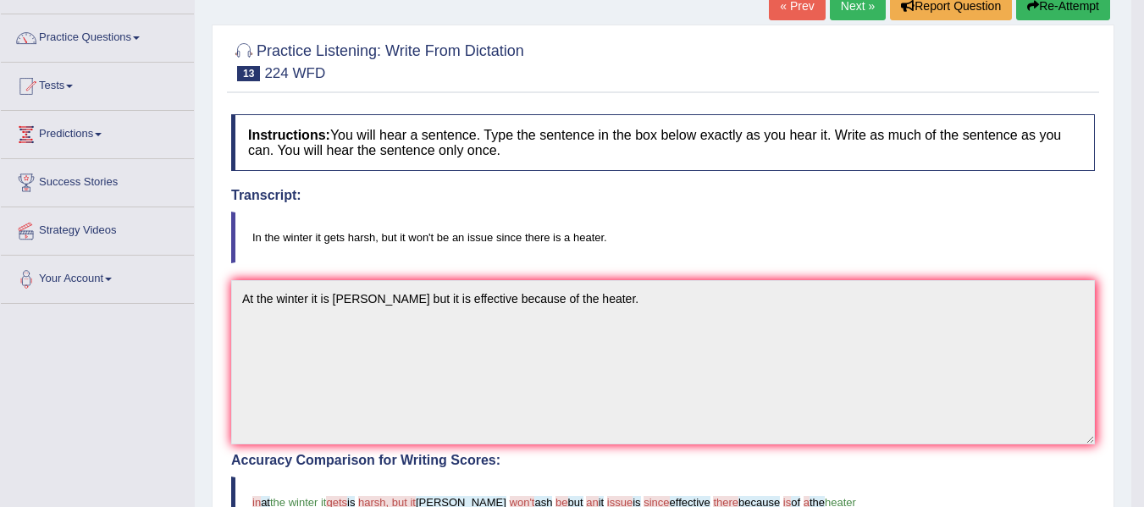
click at [847, 2] on link "Next »" at bounding box center [858, 6] width 56 height 29
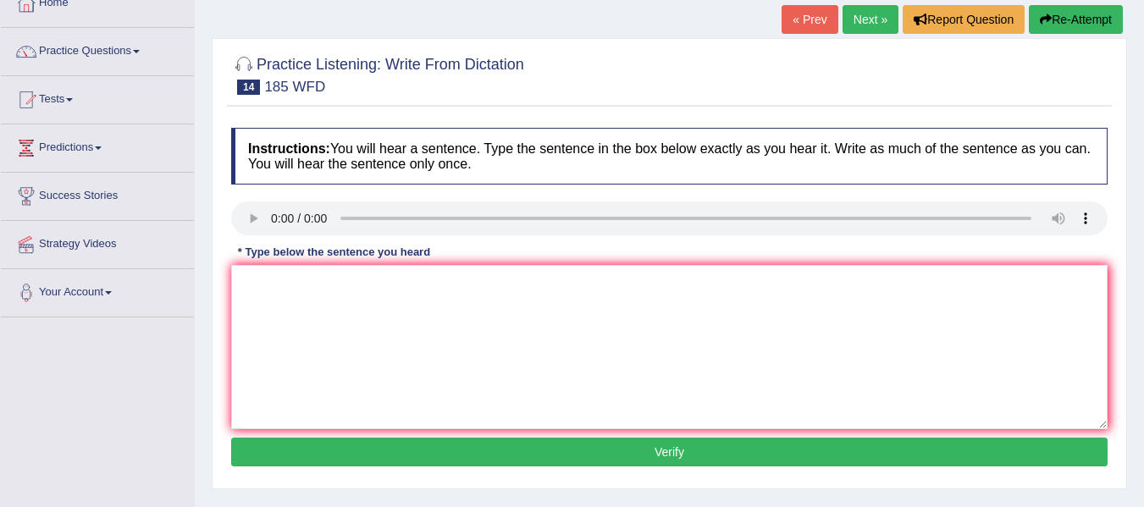
scroll to position [126, 0]
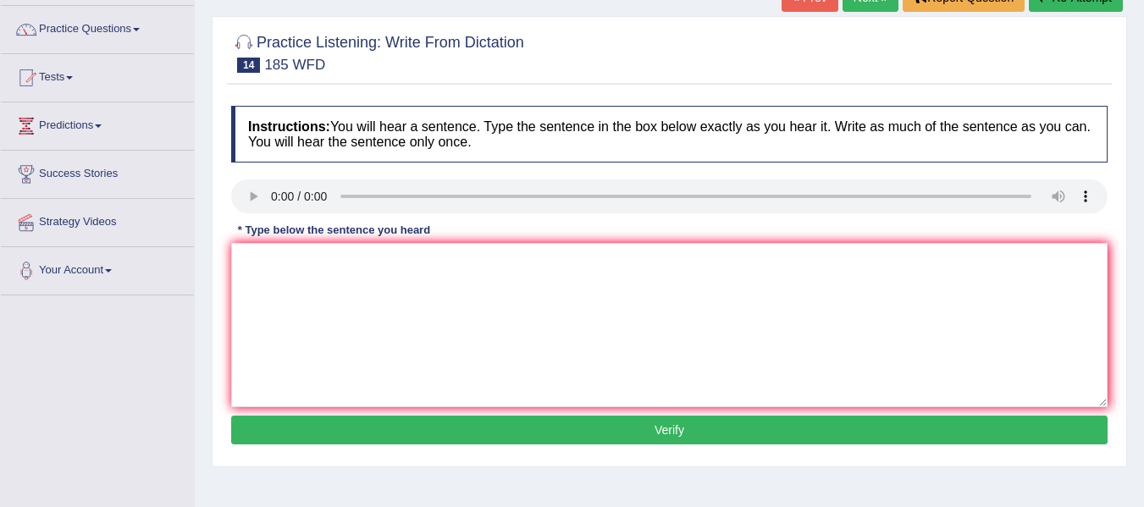
drag, startPoint x: 1156, startPoint y: 134, endPoint x: 1145, endPoint y: 202, distance: 69.4
click at [1143, 202] on html "Toggle navigation Home Practice Questions Speaking Practice Read Aloud Repeat S…" at bounding box center [572, 127] width 1144 height 507
click at [273, 275] on textarea at bounding box center [669, 325] width 876 height 164
click at [265, 281] on textarea at bounding box center [669, 325] width 876 height 164
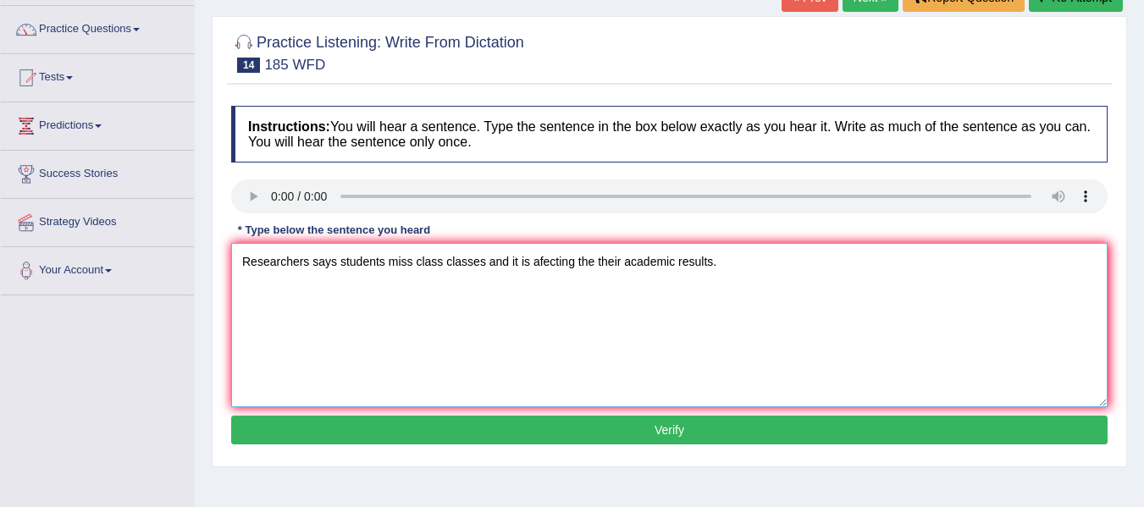
type textarea "Researchers says students miss class classes and it is afecting the their acade…"
click at [655, 426] on button "Verify" at bounding box center [669, 430] width 876 height 29
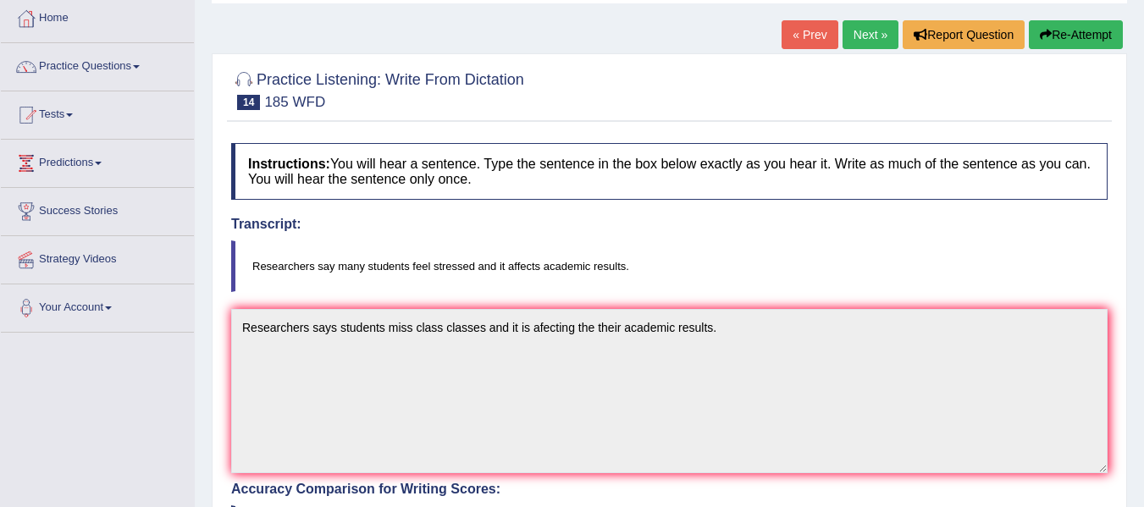
scroll to position [0, 0]
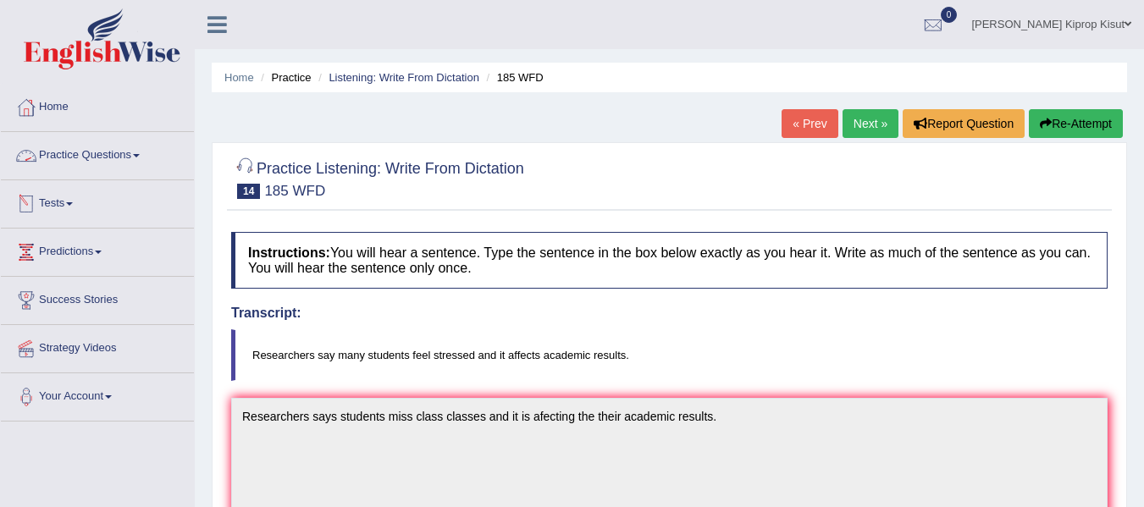
click at [74, 150] on link "Practice Questions" at bounding box center [97, 153] width 193 height 42
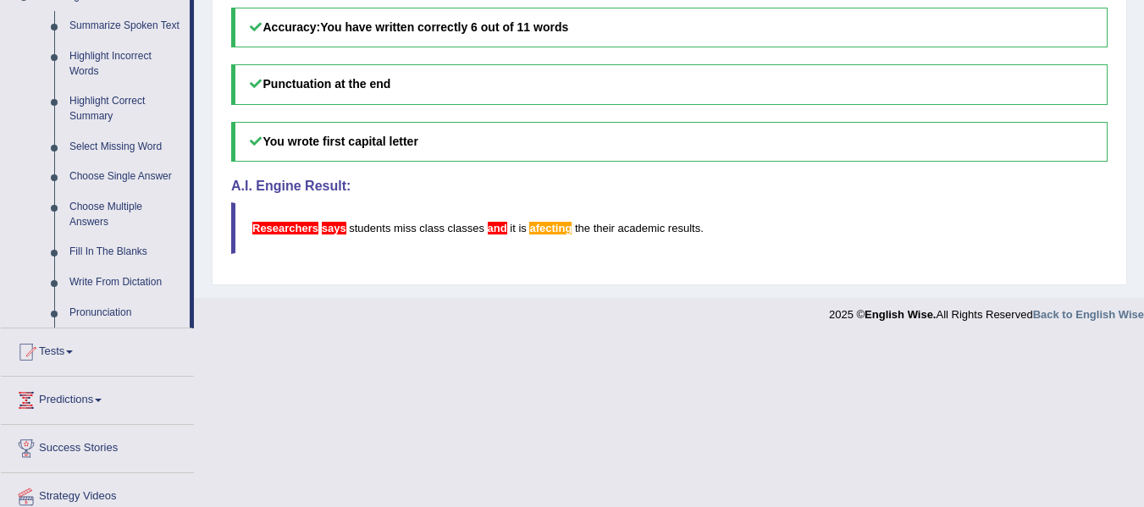
scroll to position [789, 0]
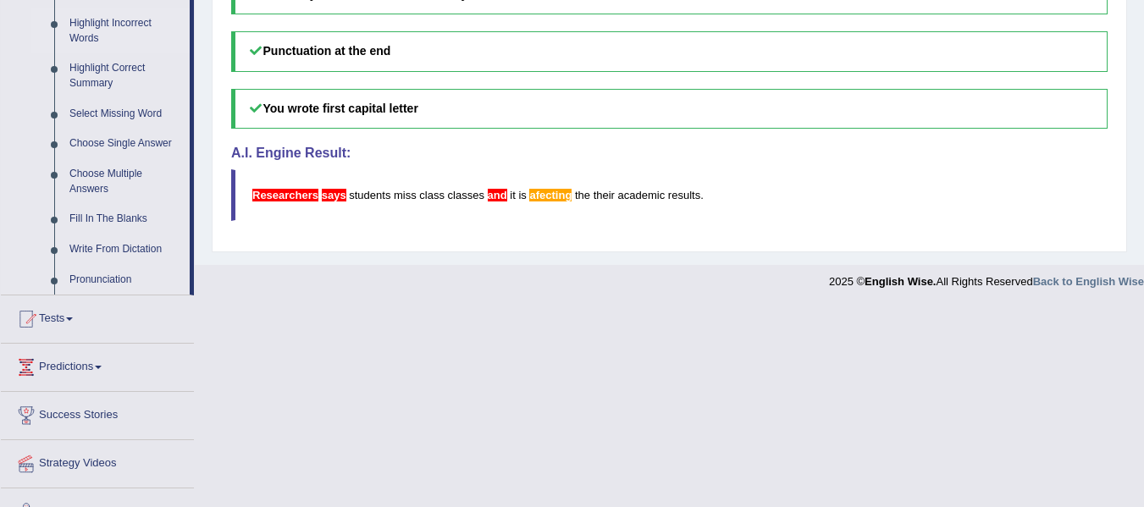
click at [101, 27] on link "Highlight Incorrect Words" at bounding box center [126, 30] width 128 height 45
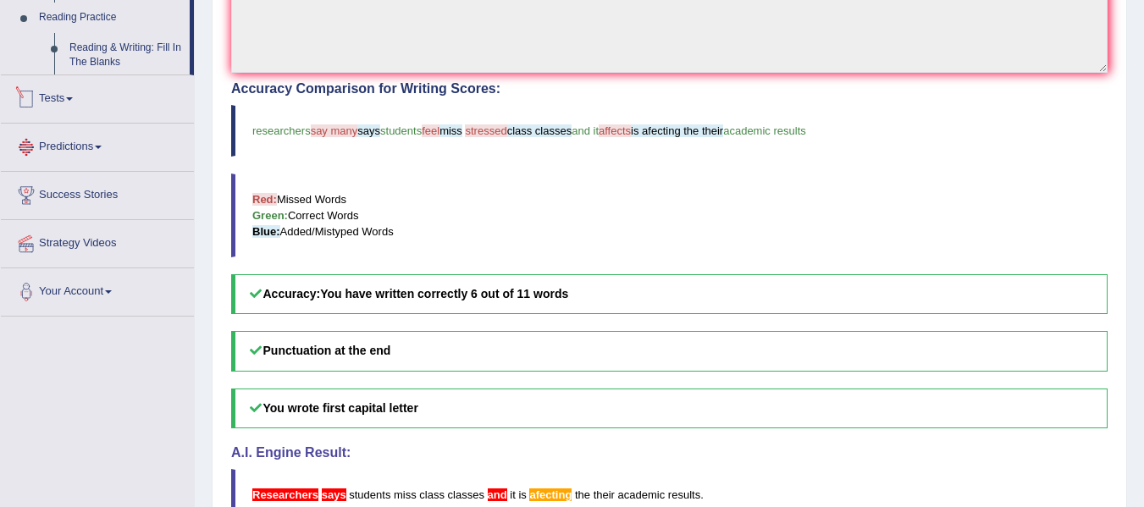
scroll to position [589, 0]
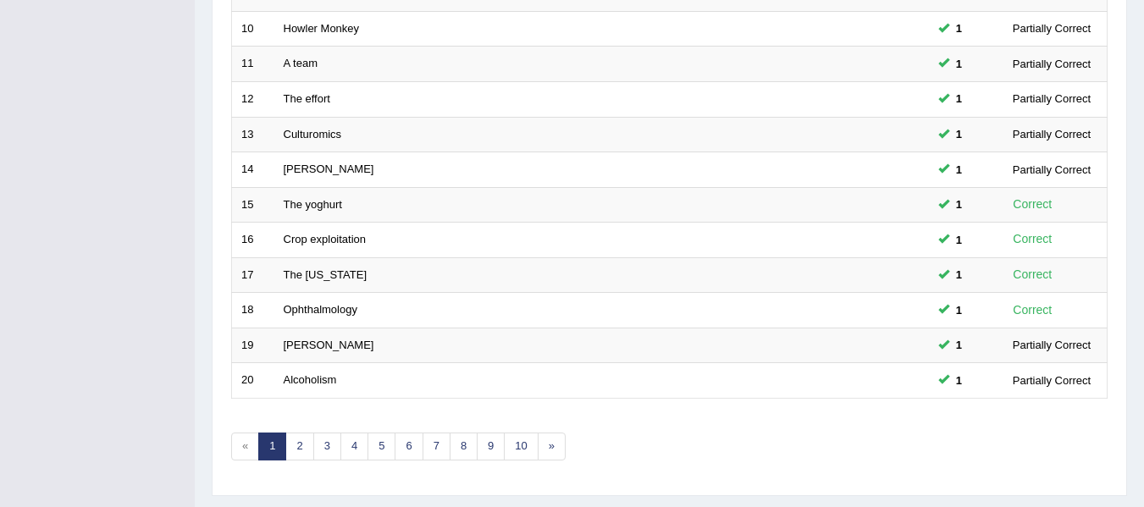
scroll to position [614, 0]
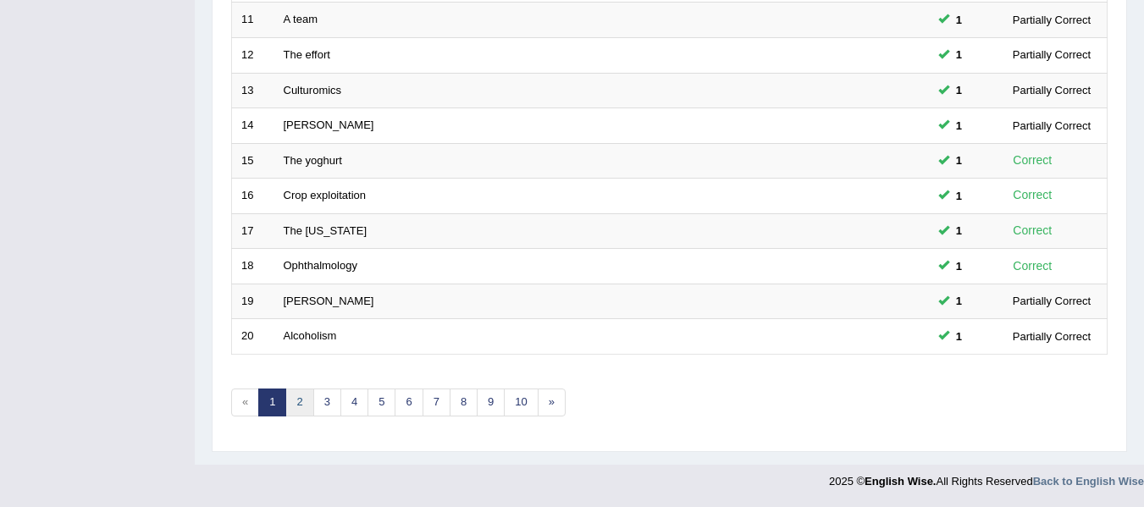
click at [297, 405] on link "2" at bounding box center [299, 403] width 28 height 28
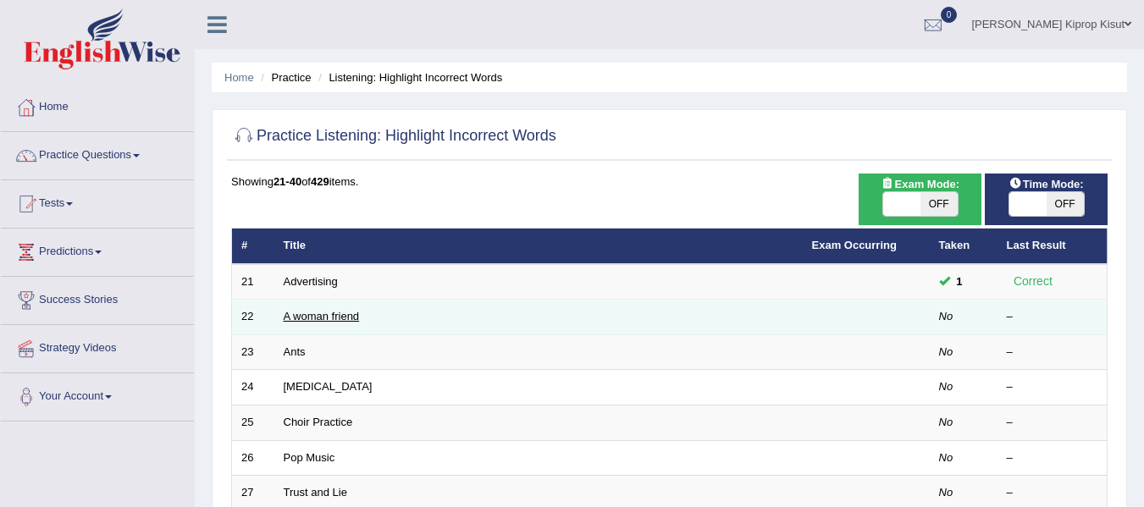
click at [293, 322] on link "A woman friend" at bounding box center [322, 316] width 76 height 13
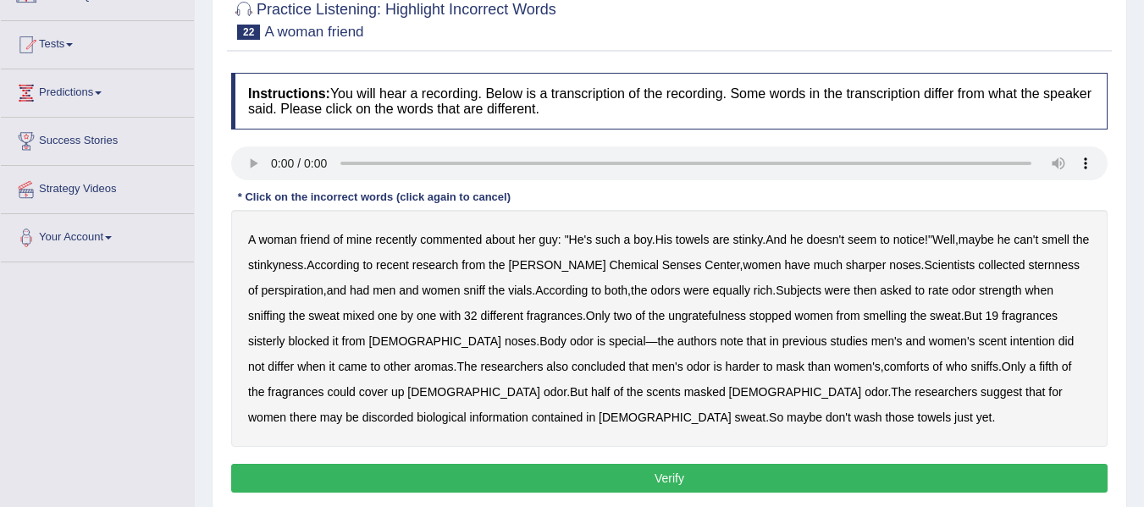
scroll to position [161, 0]
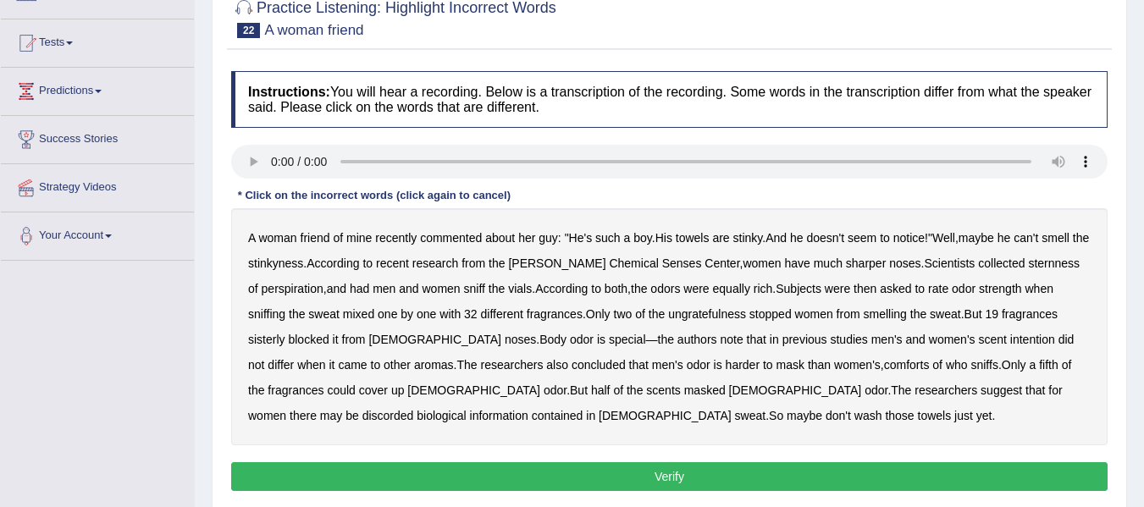
click at [1028, 261] on b "sternness" at bounding box center [1054, 264] width 52 height 14
click at [655, 289] on b "odors" at bounding box center [665, 289] width 30 height 14
click at [711, 318] on b "ungratefulness" at bounding box center [707, 314] width 78 height 14
click at [274, 339] on b "sisterly" at bounding box center [266, 340] width 37 height 14
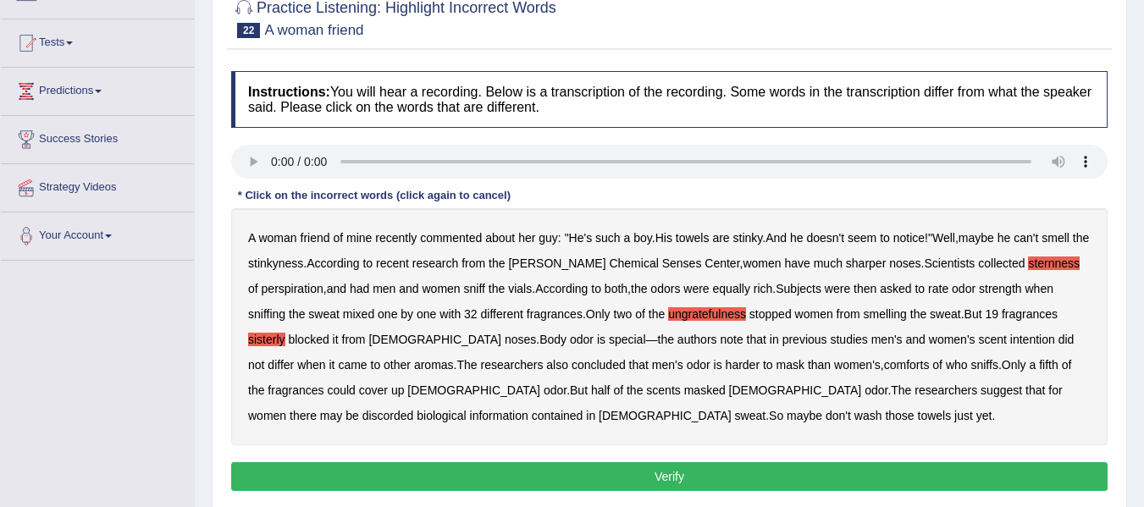
click at [884, 364] on b "comforts" at bounding box center [907, 365] width 46 height 14
click at [414, 409] on b "discorded" at bounding box center [388, 416] width 52 height 14
click at [673, 478] on button "Verify" at bounding box center [669, 476] width 876 height 29
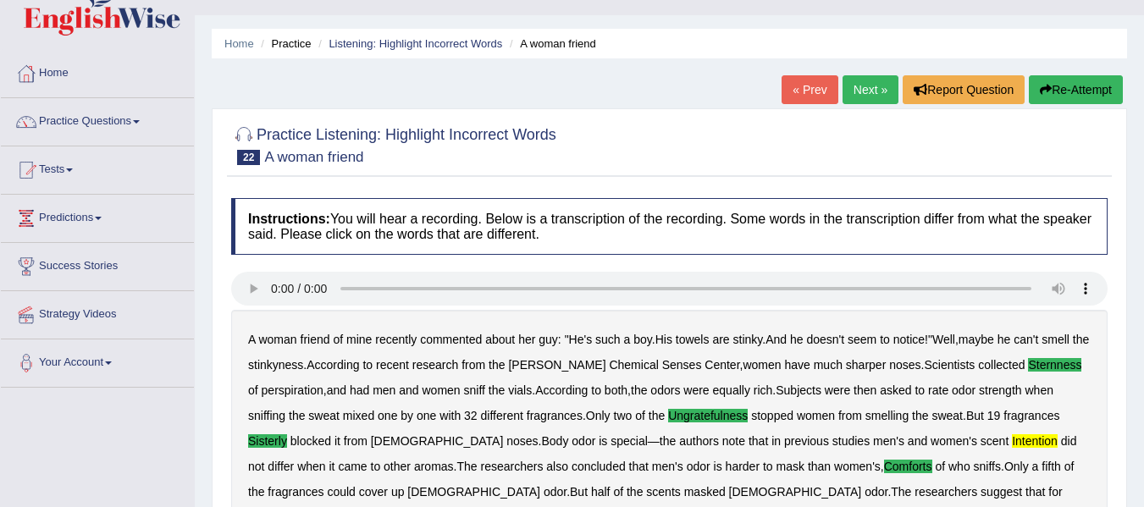
scroll to position [10, 0]
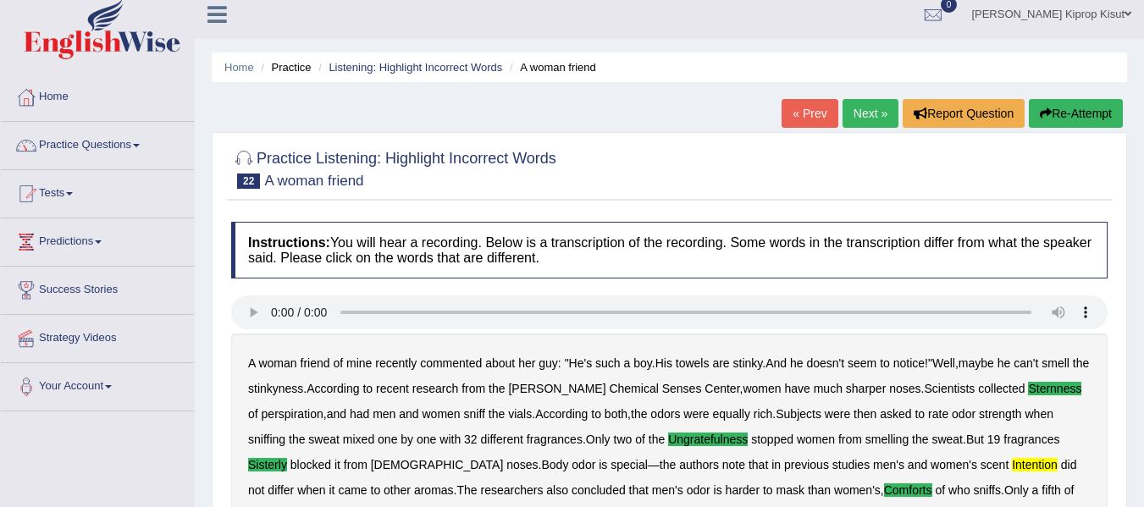
click at [861, 113] on link "Next »" at bounding box center [870, 113] width 56 height 29
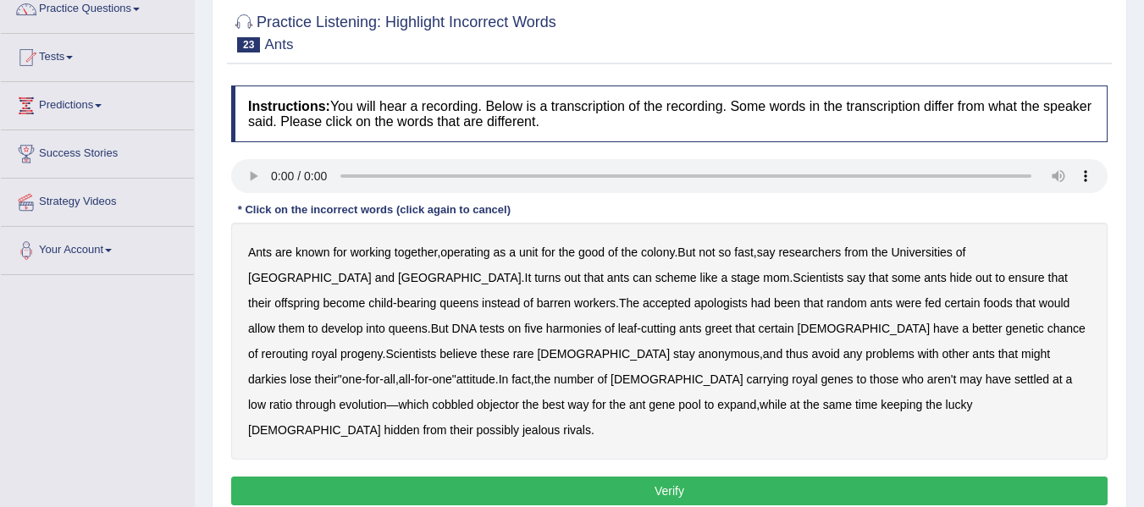
scroll to position [166, 0]
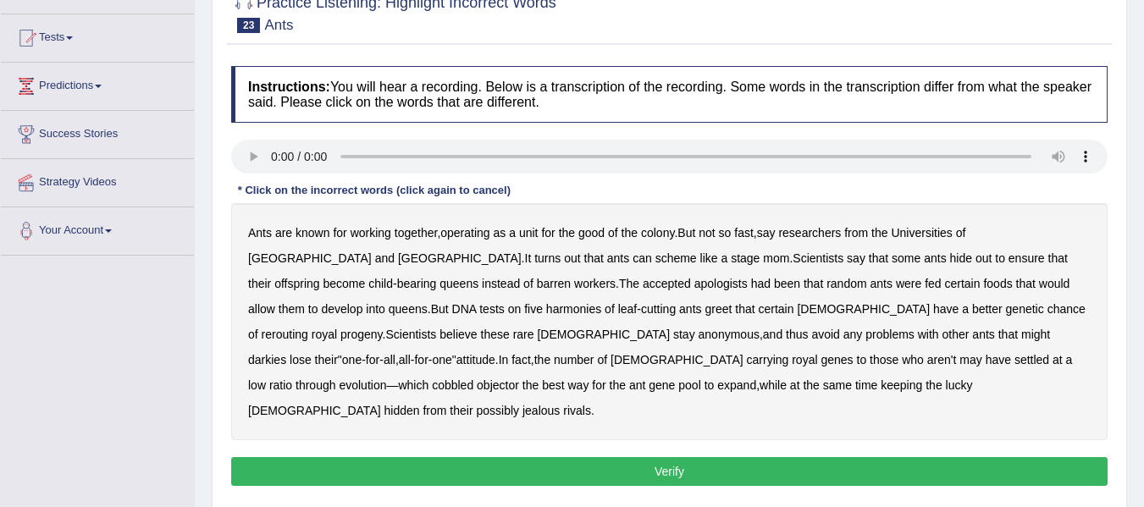
click at [694, 288] on b "apologists" at bounding box center [720, 284] width 53 height 14
click at [546, 314] on b "harmonies" at bounding box center [573, 309] width 55 height 14
click at [308, 328] on b "rerouting" at bounding box center [285, 335] width 47 height 14
click at [286, 353] on b "darkies" at bounding box center [267, 360] width 38 height 14
click at [519, 378] on b "objector" at bounding box center [498, 385] width 42 height 14
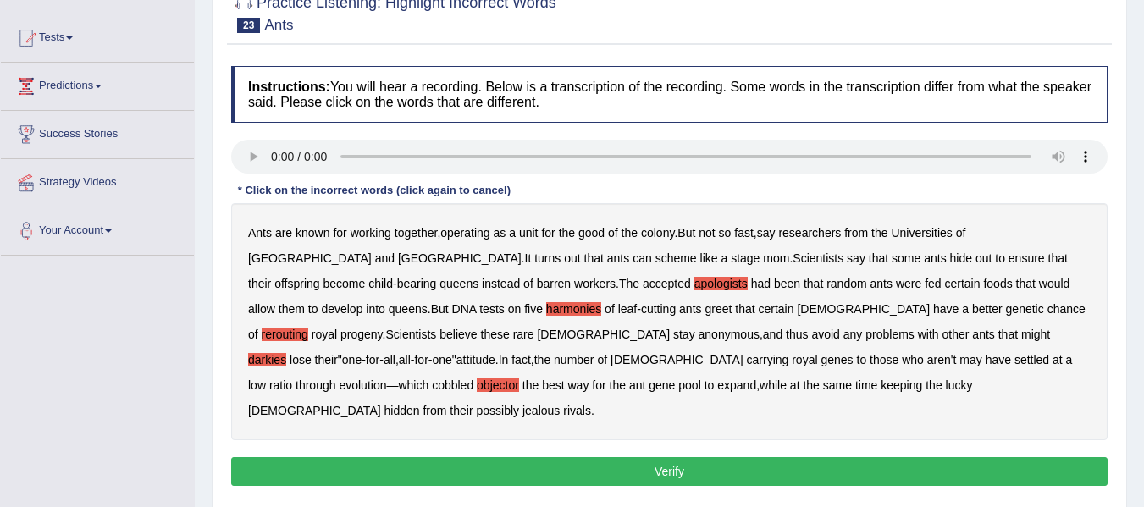
click at [665, 457] on button "Verify" at bounding box center [669, 471] width 876 height 29
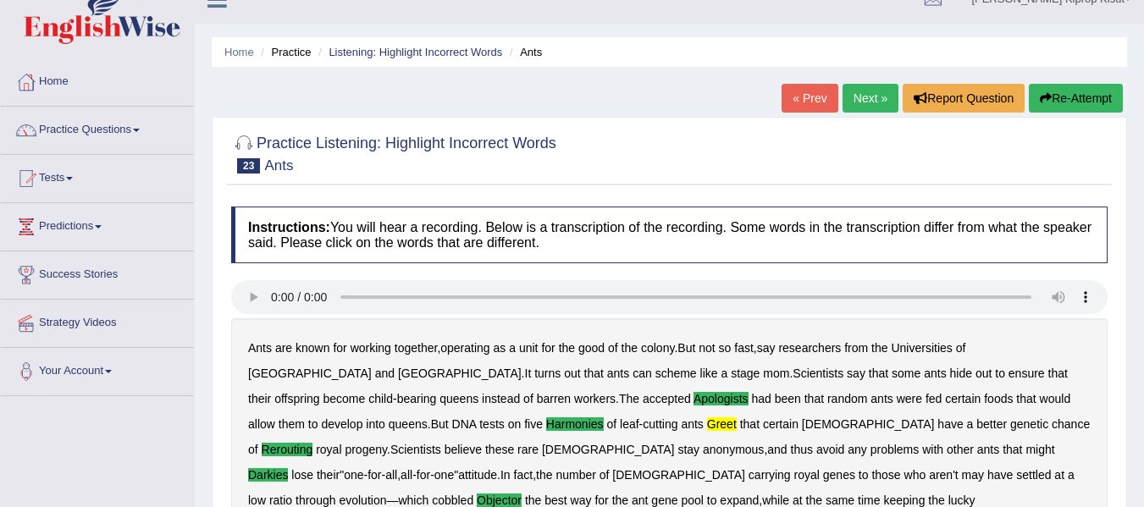
scroll to position [0, 0]
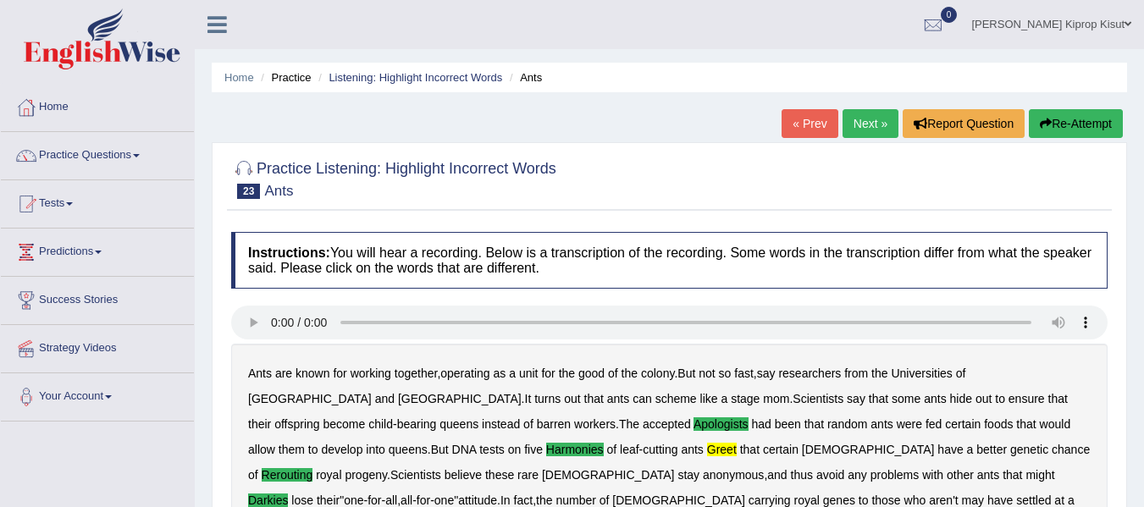
click at [864, 124] on link "Next »" at bounding box center [870, 123] width 56 height 29
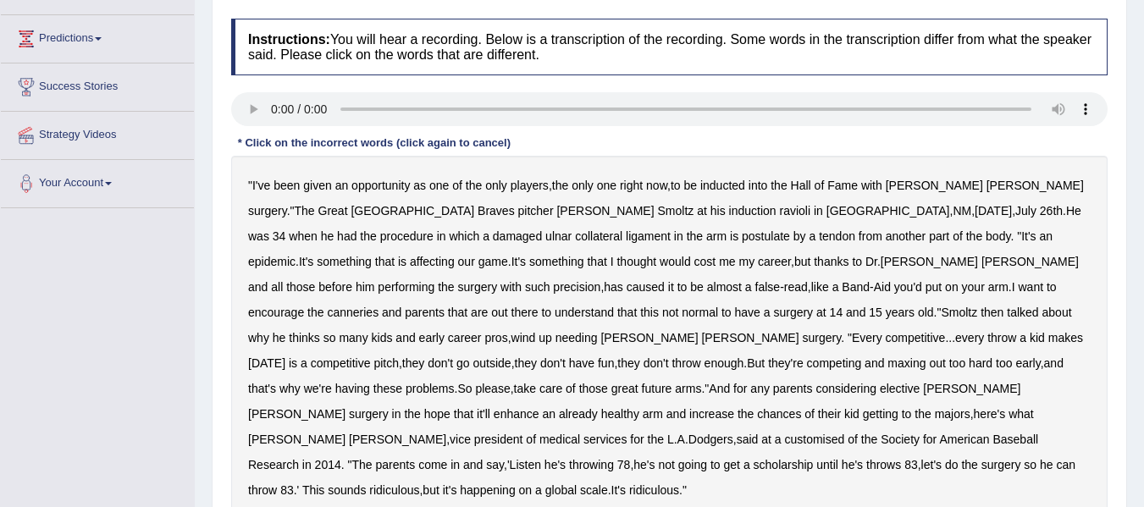
scroll to position [232, 0]
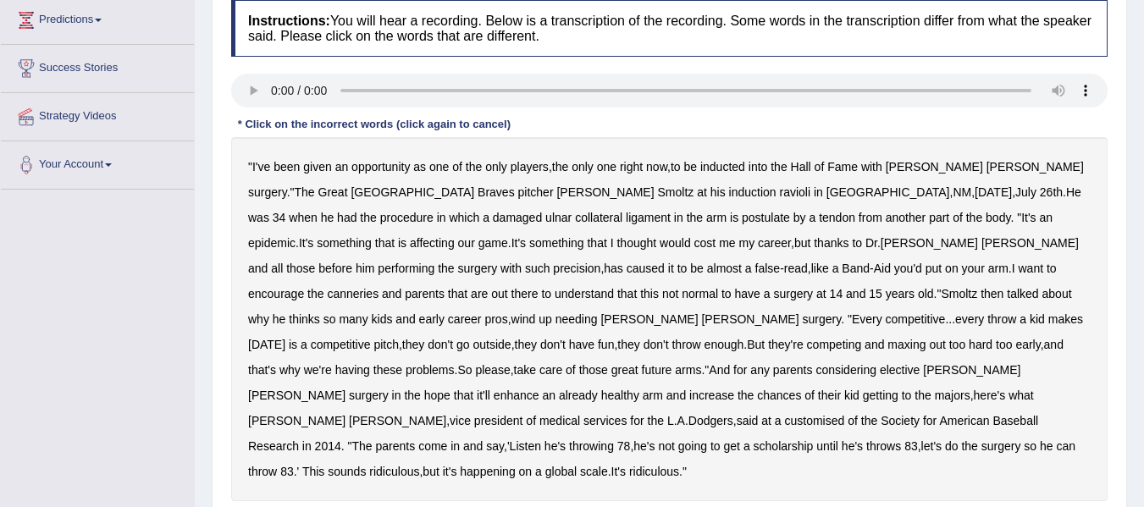
click at [637, 166] on b "right" at bounding box center [631, 167] width 23 height 14
click at [779, 192] on b "ravioli" at bounding box center [794, 192] width 31 height 14
click at [742, 220] on b "postulate" at bounding box center [766, 218] width 48 height 14
click at [378, 287] on b "canneries" at bounding box center [353, 294] width 52 height 14
click at [794, 414] on b "customised" at bounding box center [814, 421] width 60 height 14
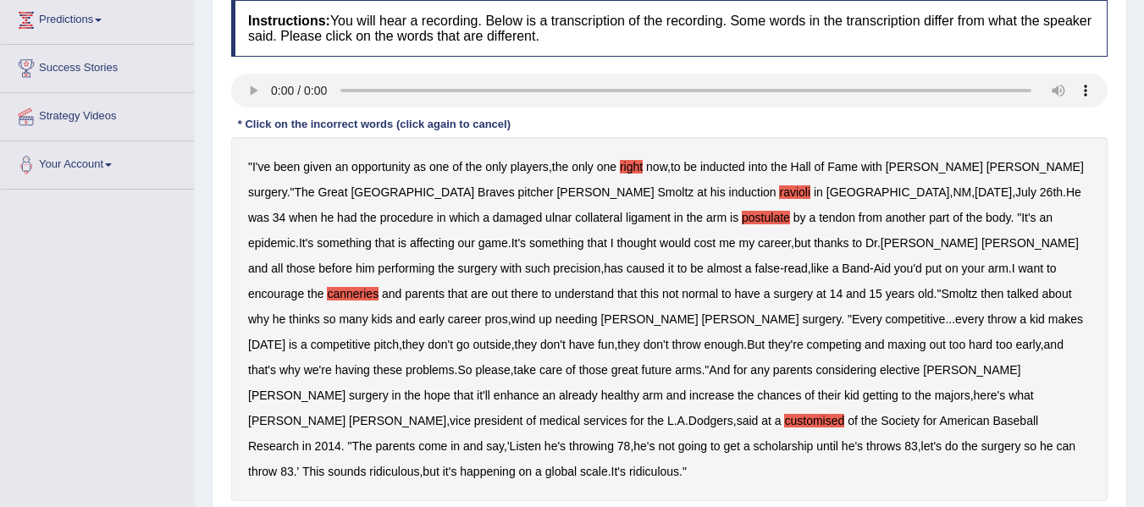
click at [569, 439] on b "throwing" at bounding box center [591, 446] width 45 height 14
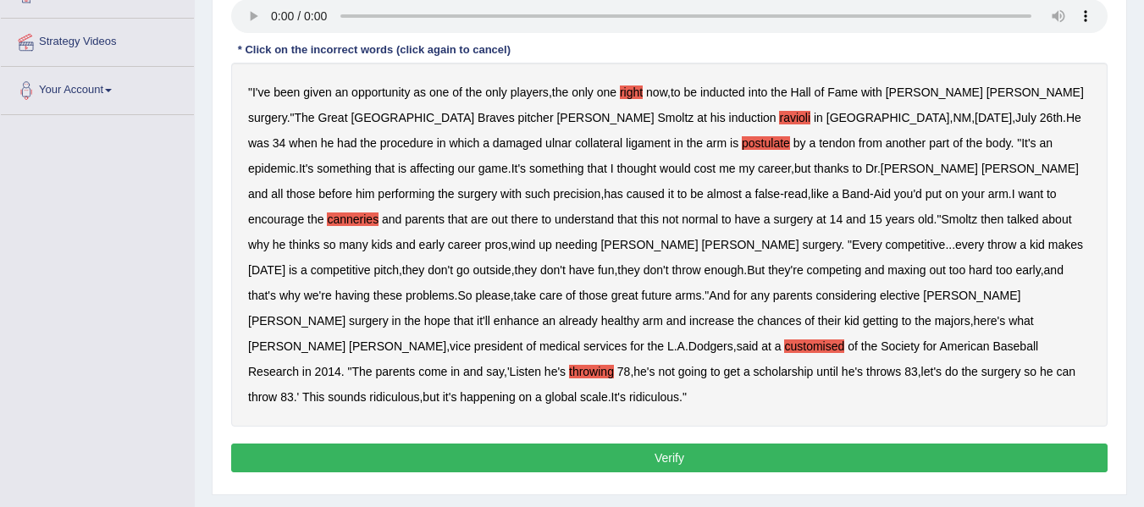
scroll to position [314, 0]
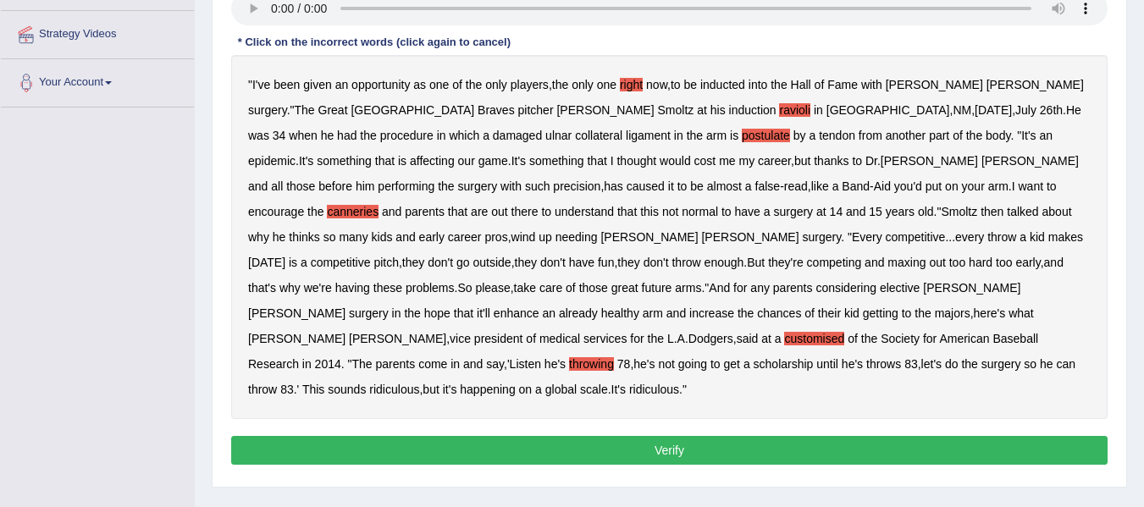
click at [672, 436] on button "Verify" at bounding box center [669, 450] width 876 height 29
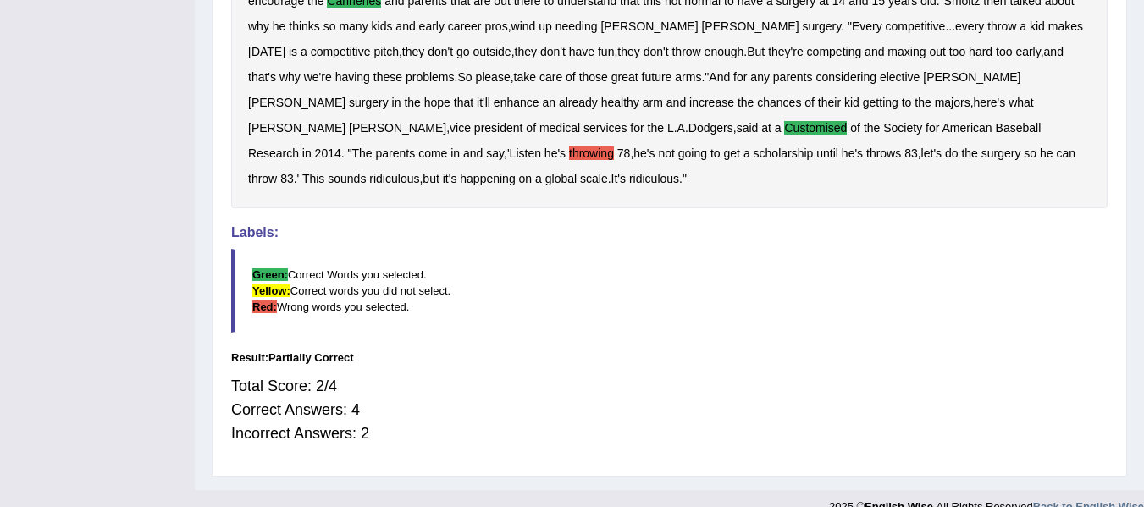
scroll to position [0, 0]
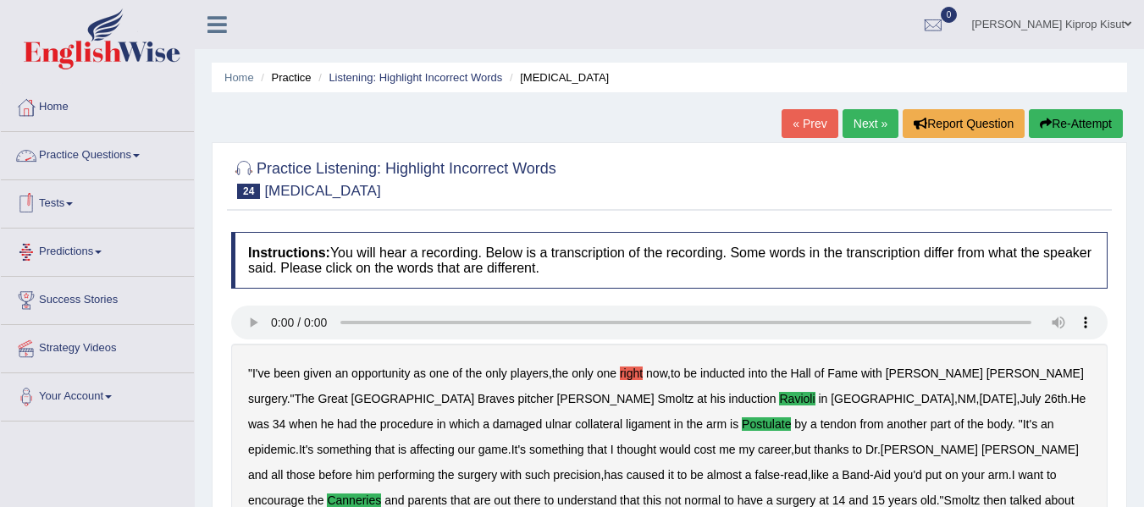
click at [95, 156] on link "Practice Questions" at bounding box center [97, 153] width 193 height 42
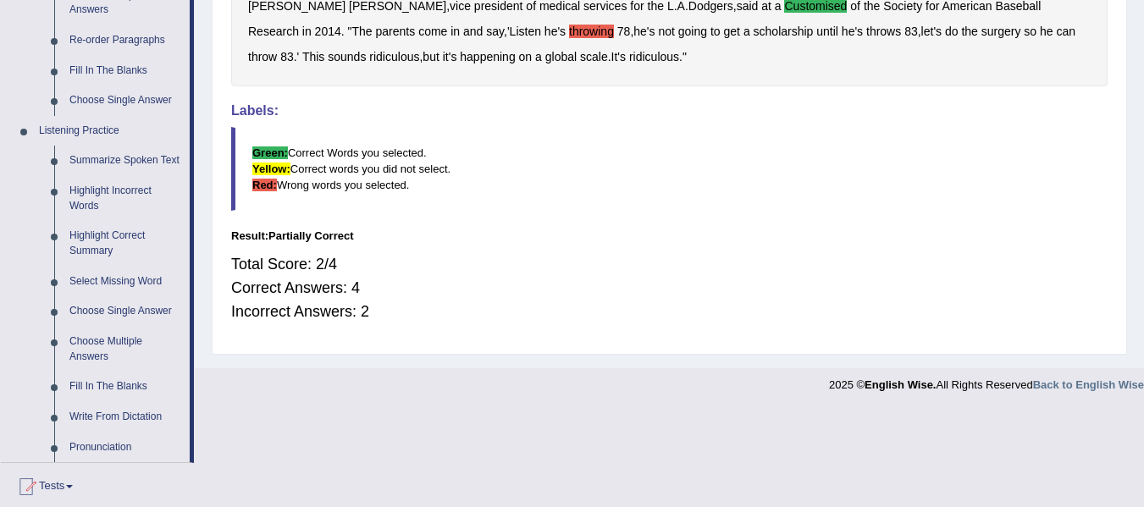
scroll to position [683, 0]
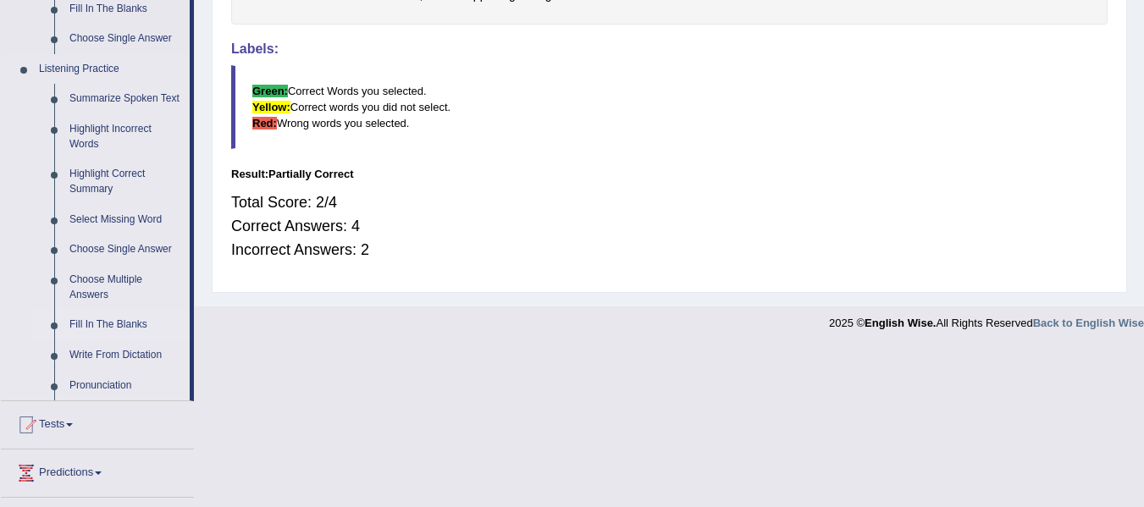
click at [129, 323] on link "Fill In The Blanks" at bounding box center [126, 325] width 128 height 30
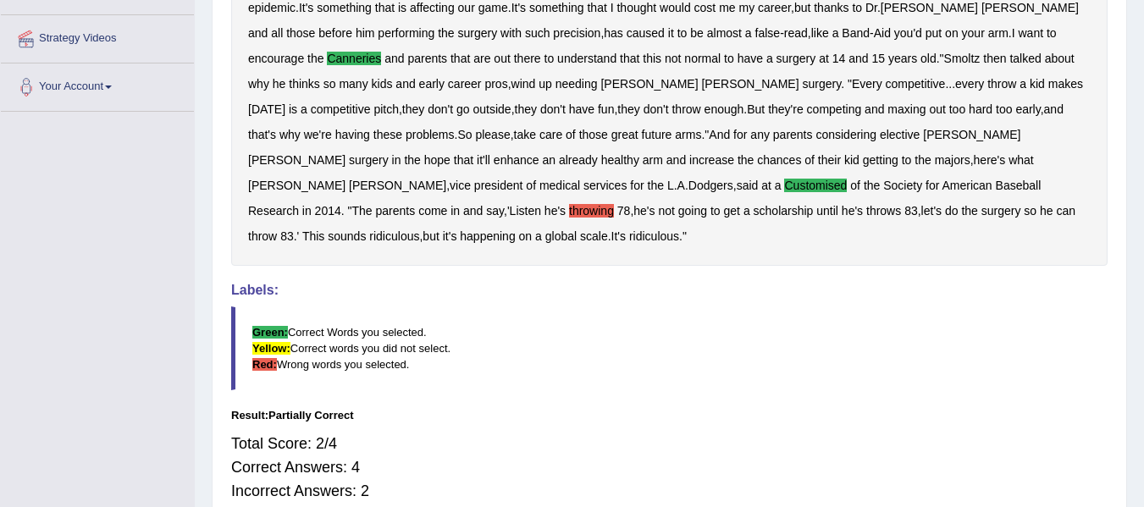
scroll to position [224, 0]
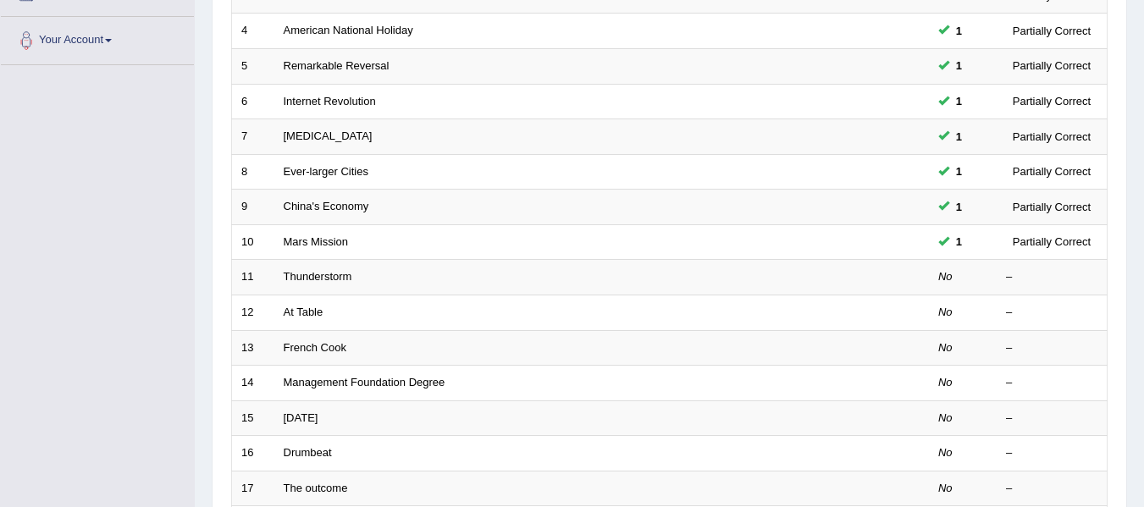
scroll to position [416, 0]
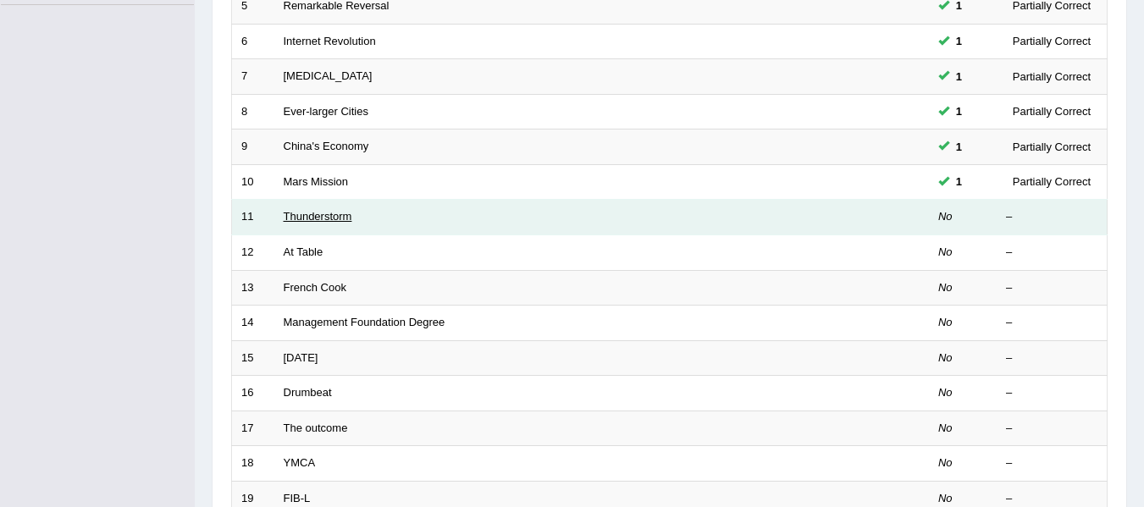
click at [311, 219] on link "Thunderstorm" at bounding box center [318, 216] width 69 height 13
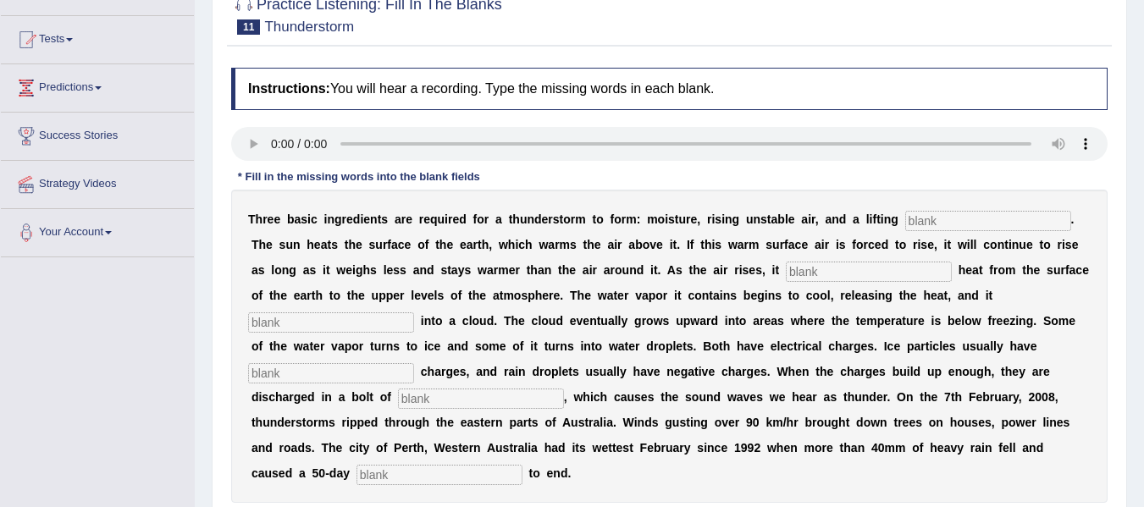
scroll to position [172, 0]
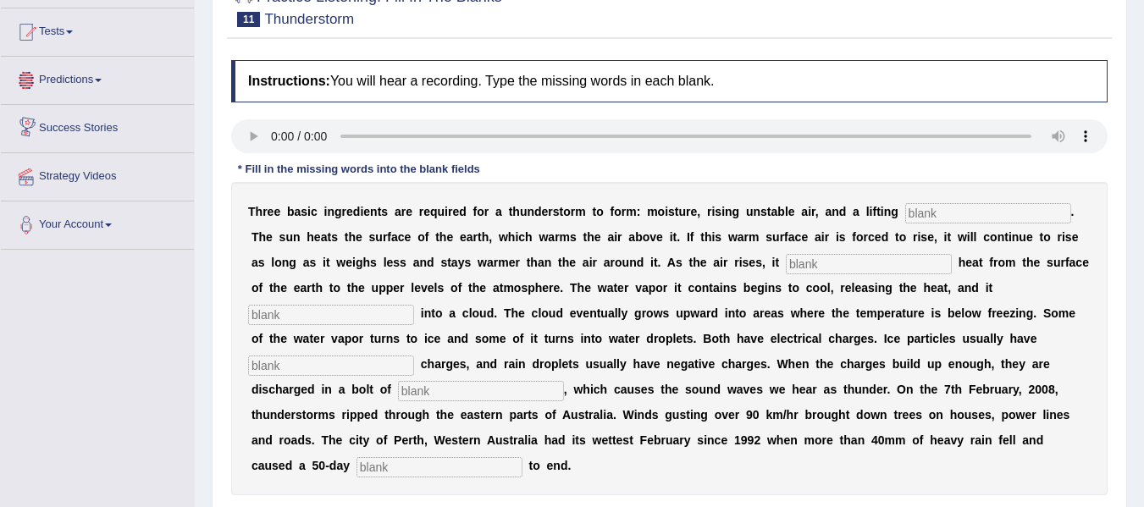
click at [948, 213] on input "text" at bounding box center [988, 213] width 166 height 20
type input "mechanism"
click at [879, 269] on input "text" at bounding box center [869, 264] width 166 height 20
type input "transfers"
click at [375, 312] on input "text" at bounding box center [331, 315] width 166 height 20
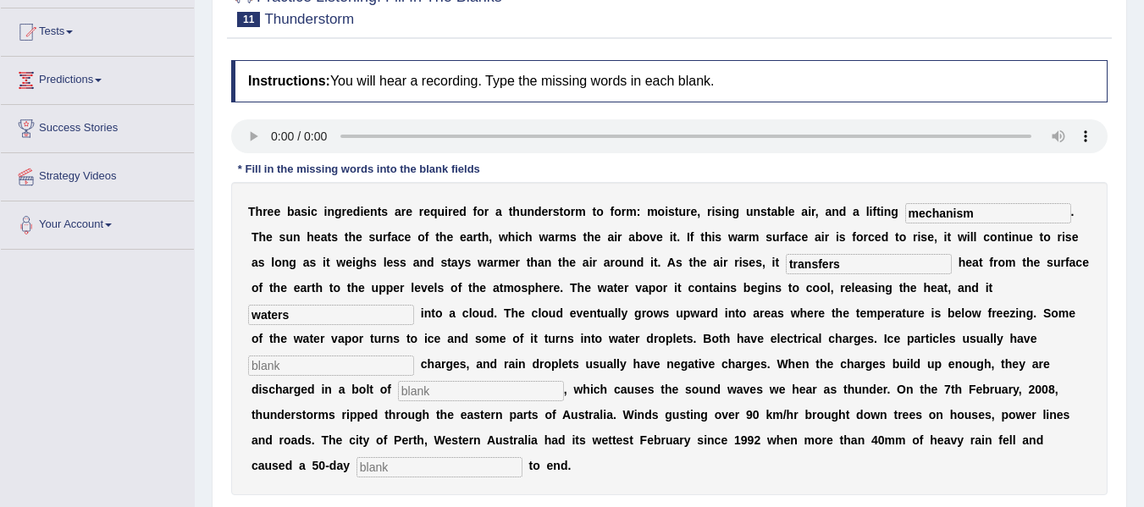
type input "waters"
click at [370, 367] on input "text" at bounding box center [331, 366] width 166 height 20
type input "positive"
click at [483, 392] on input "text" at bounding box center [481, 391] width 166 height 20
type input "lightening"
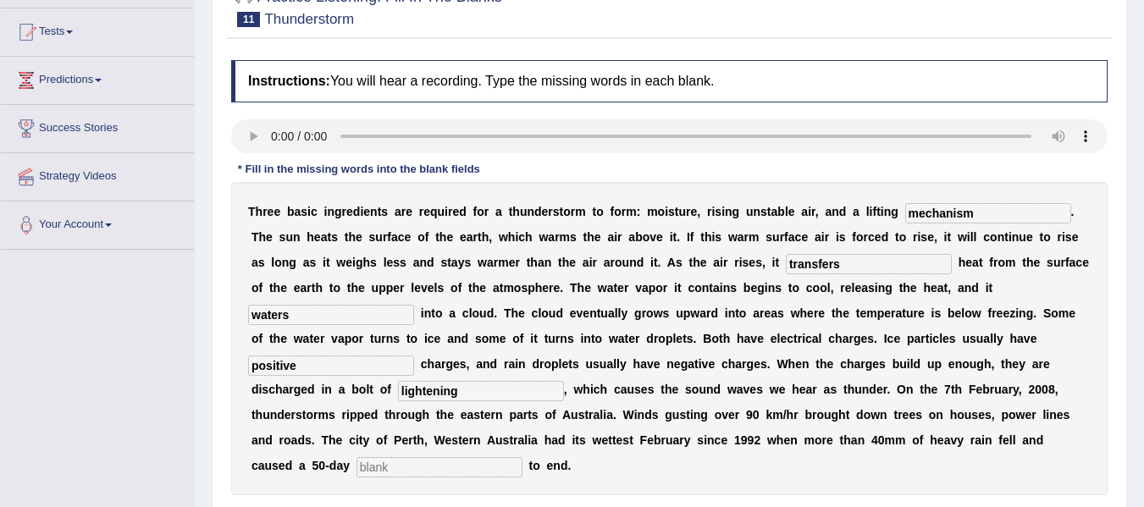
click at [472, 466] on input "text" at bounding box center [439, 467] width 166 height 20
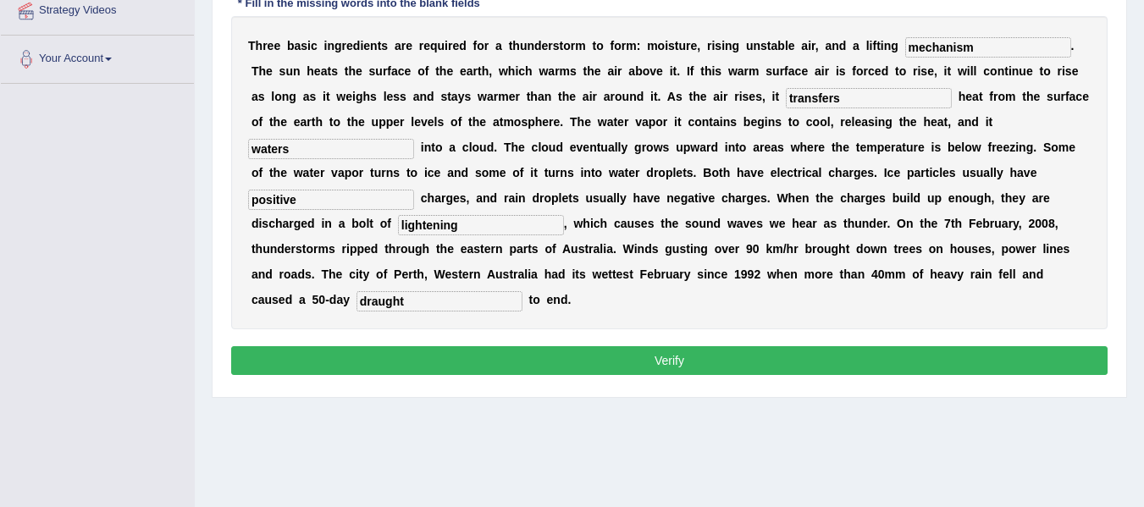
scroll to position [339, 0]
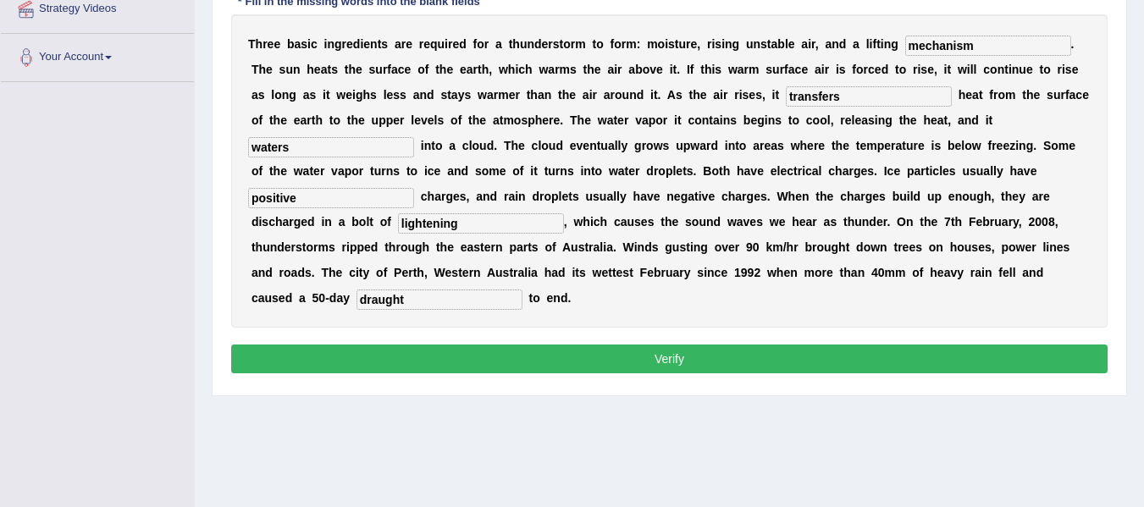
type input "draught"
click at [674, 357] on button "Verify" at bounding box center [669, 359] width 876 height 29
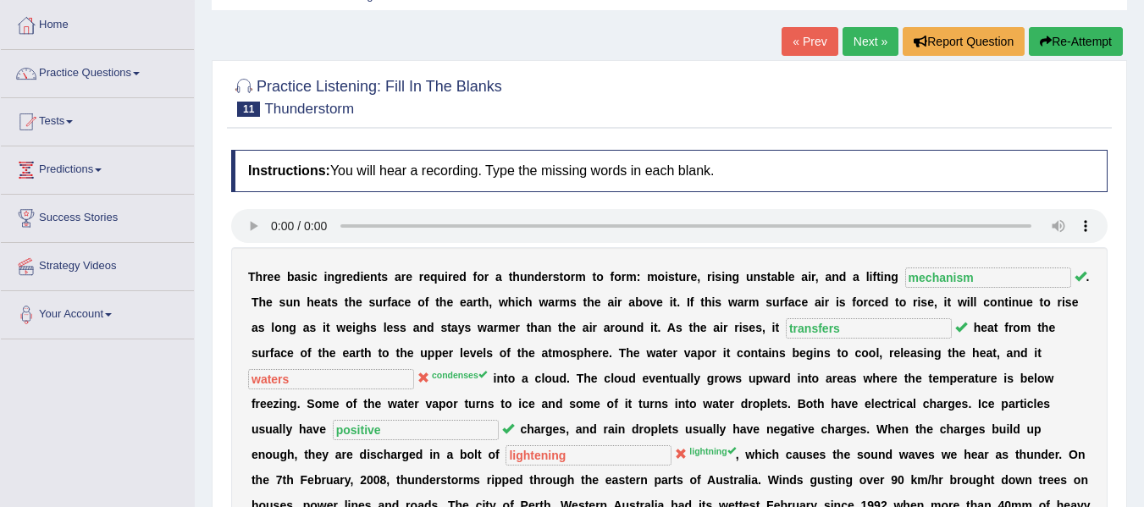
scroll to position [75, 0]
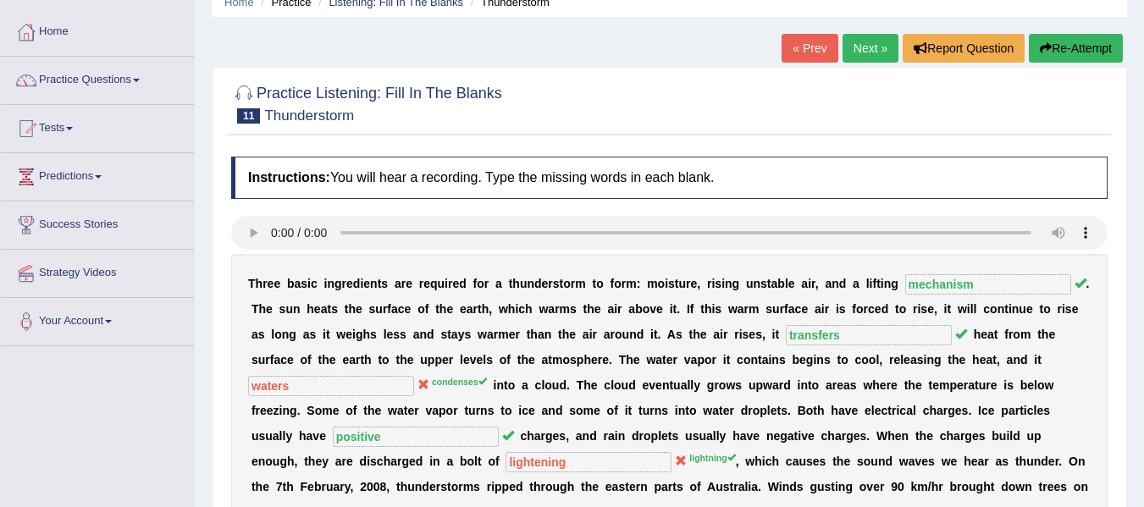
click at [851, 46] on link "Next »" at bounding box center [870, 48] width 56 height 29
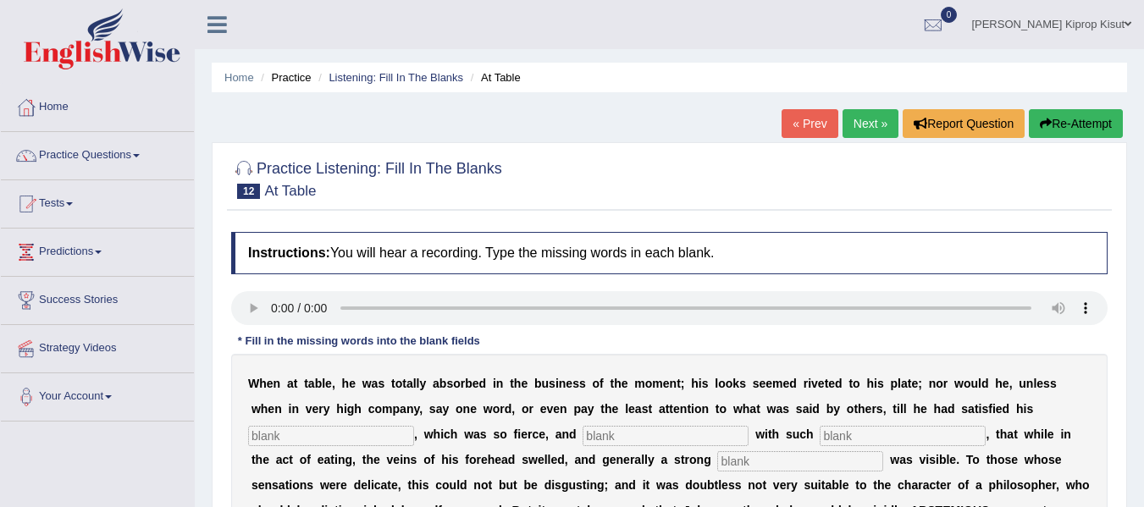
click at [856, 128] on link "Next »" at bounding box center [870, 123] width 56 height 29
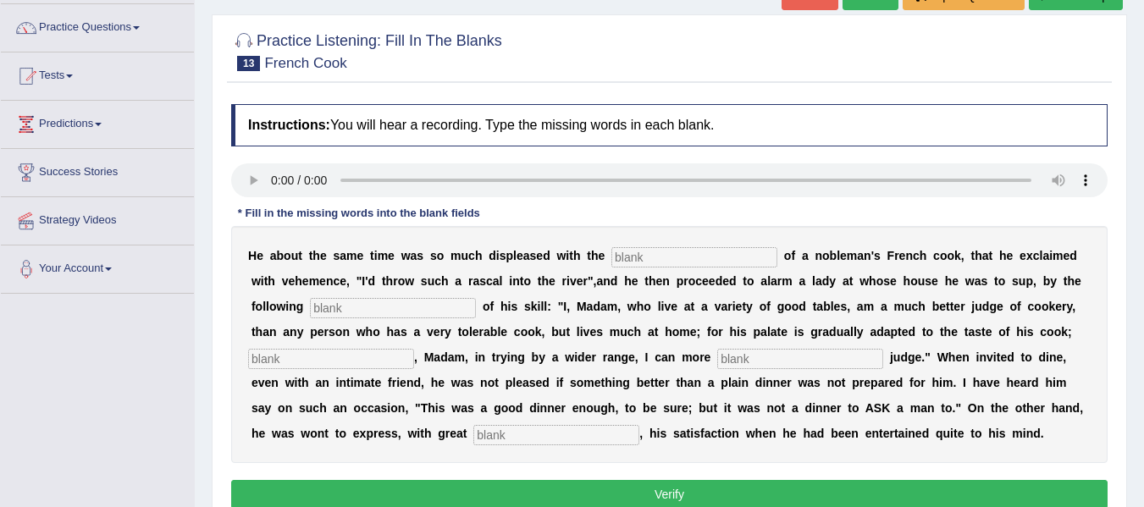
scroll to position [130, 0]
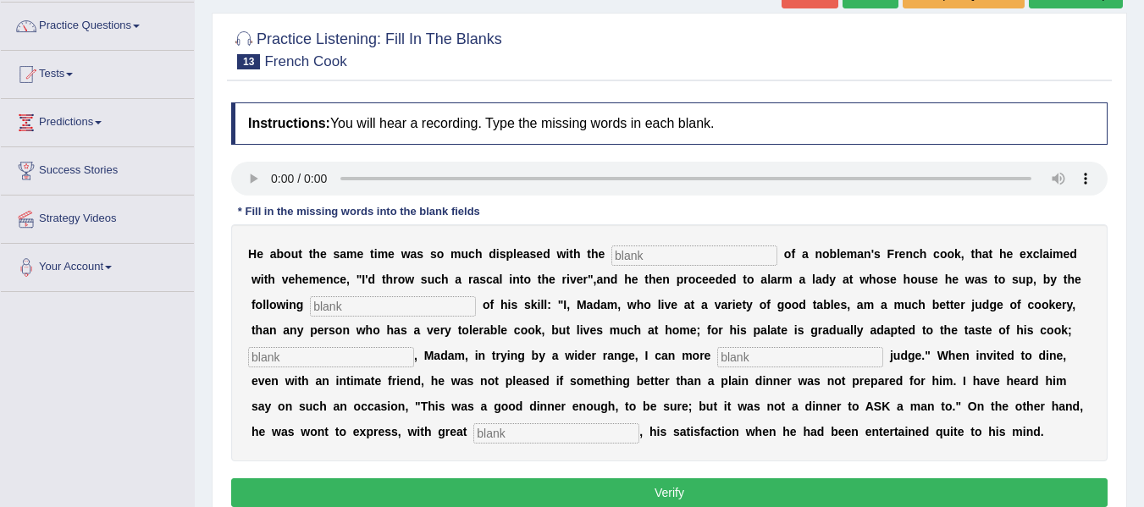
click at [681, 255] on input "text" at bounding box center [694, 255] width 166 height 20
type input "perfomance"
click at [416, 301] on input "text" at bounding box center [393, 306] width 166 height 20
type input "manifesto"
click at [353, 353] on input "text" at bounding box center [331, 357] width 166 height 20
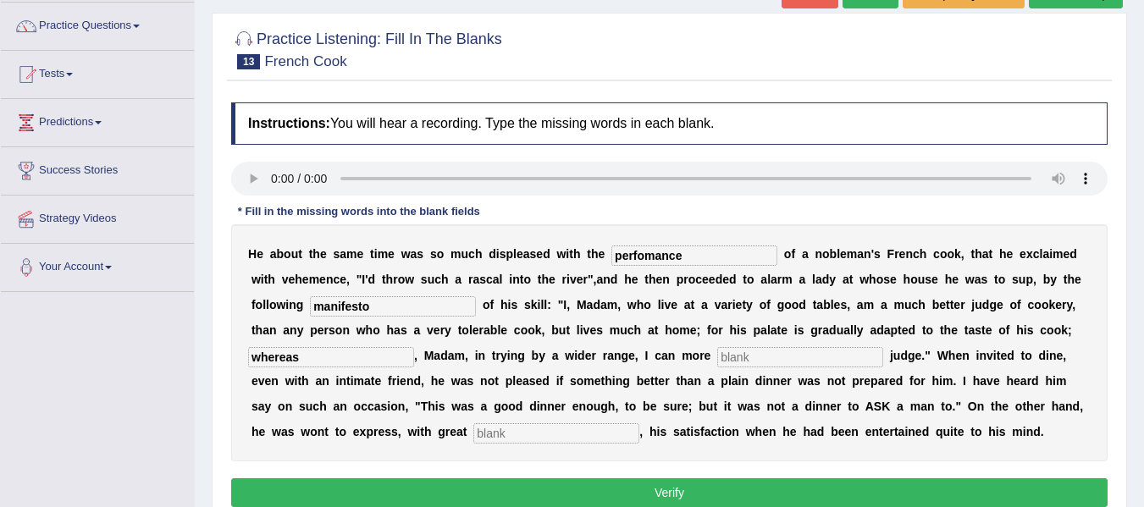
type input "whereas"
click at [756, 356] on input "text" at bounding box center [800, 357] width 166 height 20
click at [588, 440] on input "text" at bounding box center [556, 433] width 166 height 20
type input "clear"
click at [768, 364] on input "text" at bounding box center [800, 357] width 166 height 20
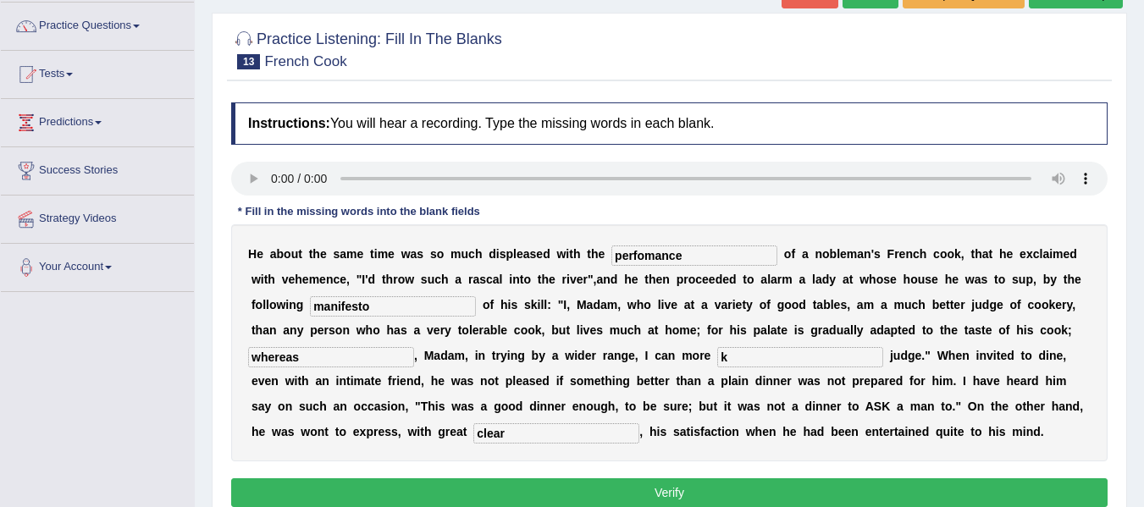
type input "k"
click at [779, 494] on button "Verify" at bounding box center [669, 492] width 876 height 29
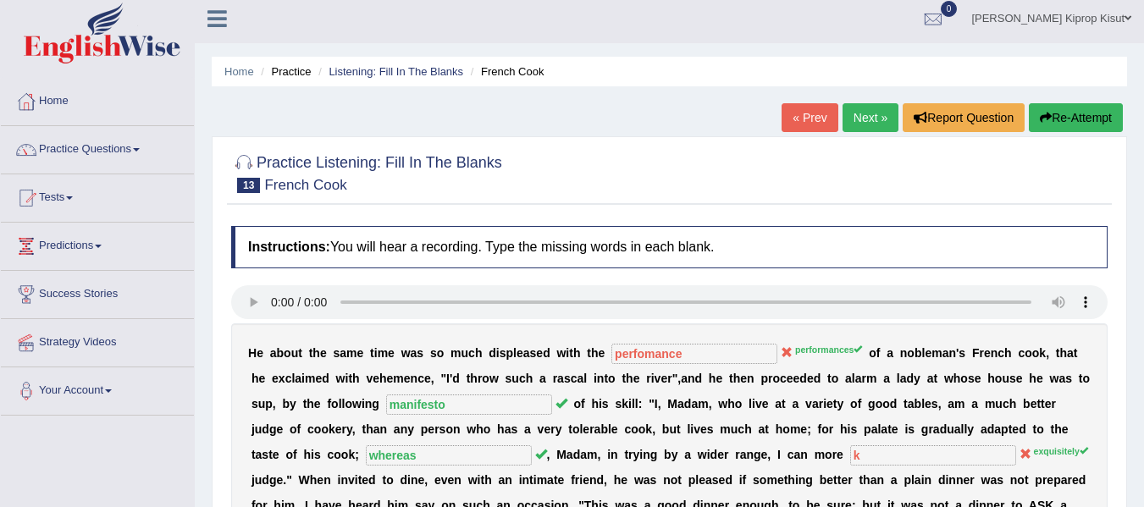
scroll to position [0, 0]
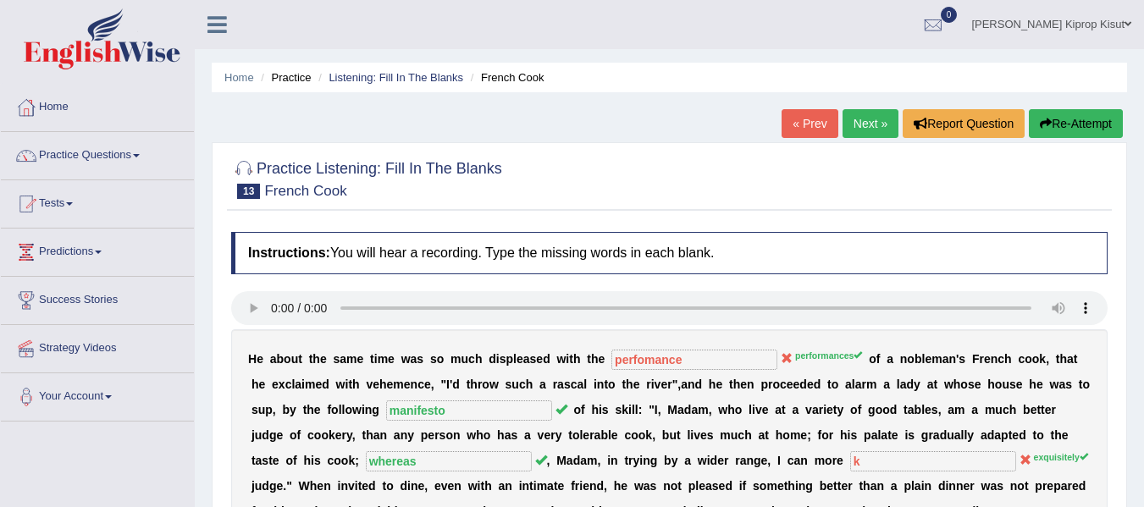
click at [852, 129] on link "Next »" at bounding box center [870, 123] width 56 height 29
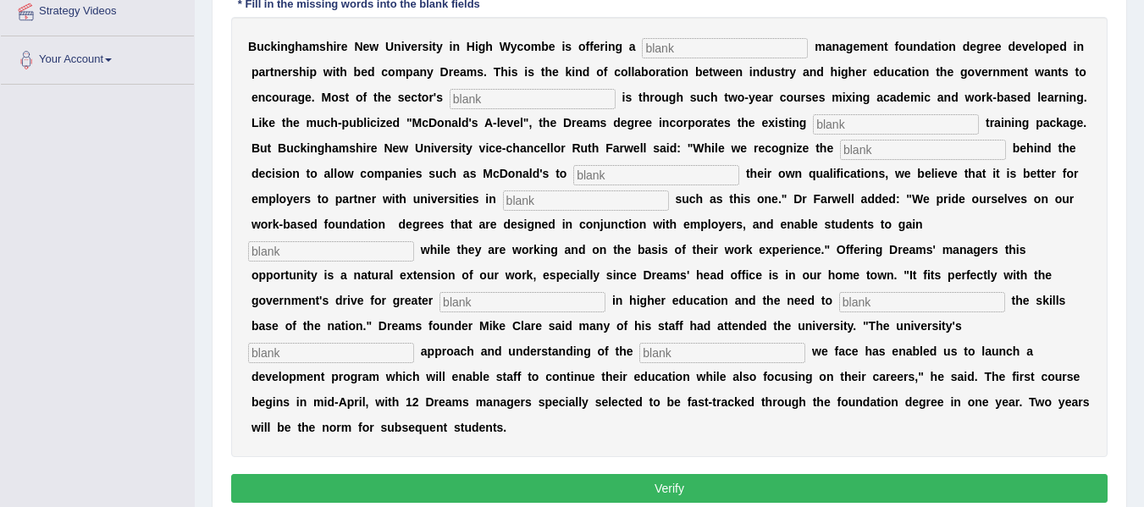
scroll to position [339, 0]
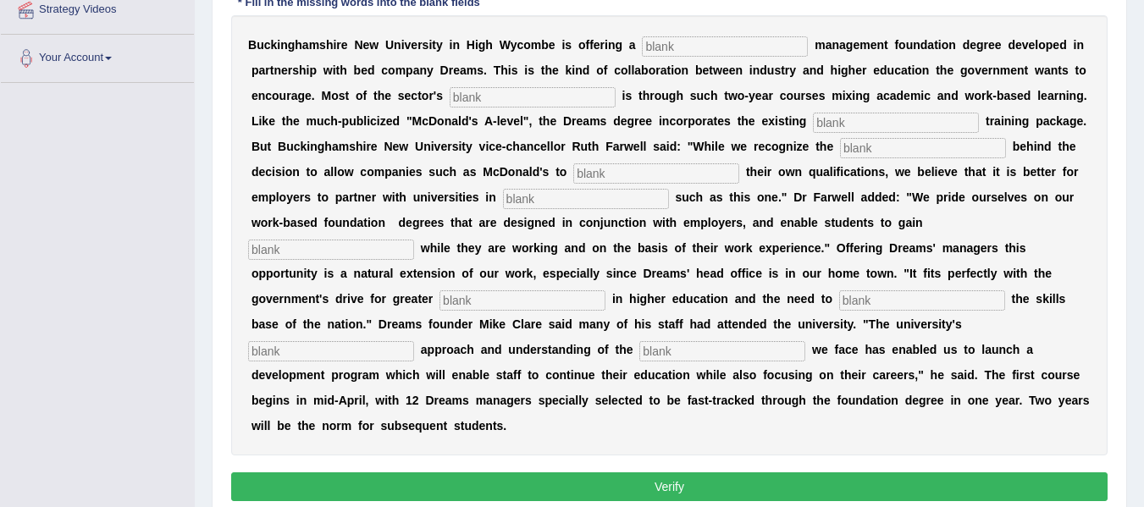
drag, startPoint x: 1143, startPoint y: 337, endPoint x: 1156, endPoint y: 207, distance: 131.0
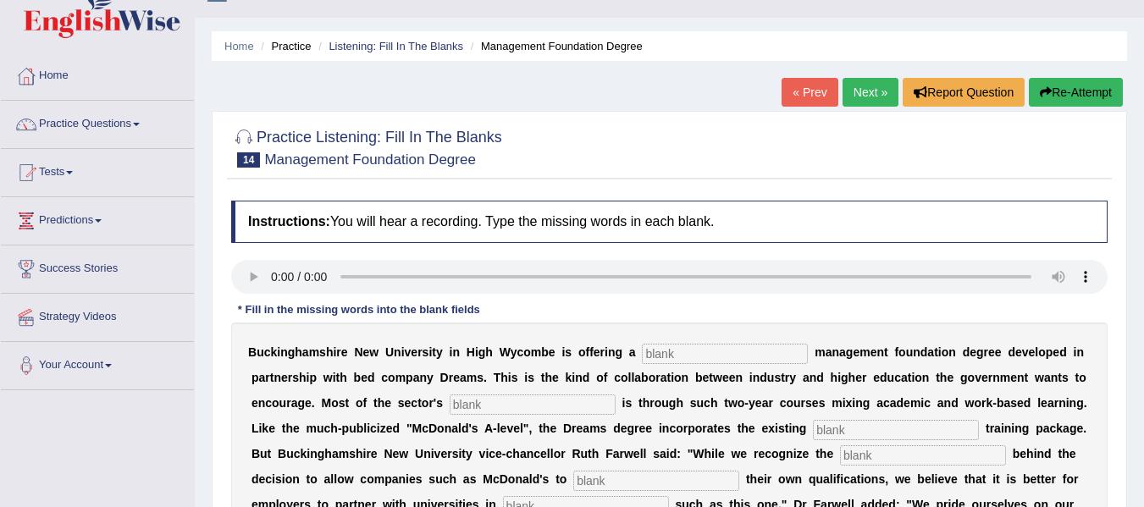
scroll to position [0, 0]
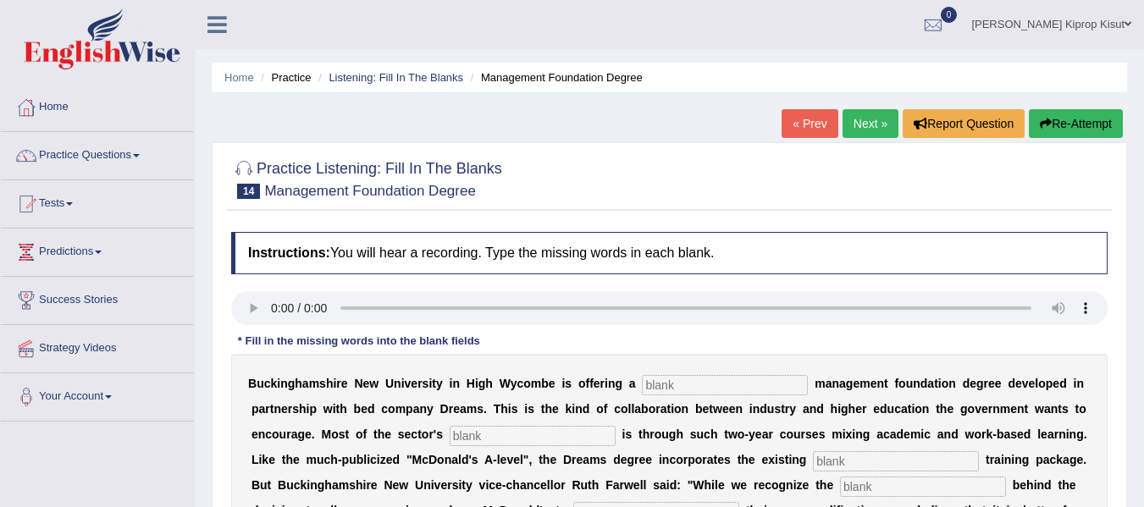
click at [703, 390] on input "text" at bounding box center [725, 385] width 166 height 20
type input "retail"
click at [548, 435] on input "text" at bounding box center [533, 436] width 166 height 20
type input "expansion"
click at [852, 464] on input "text" at bounding box center [896, 461] width 166 height 20
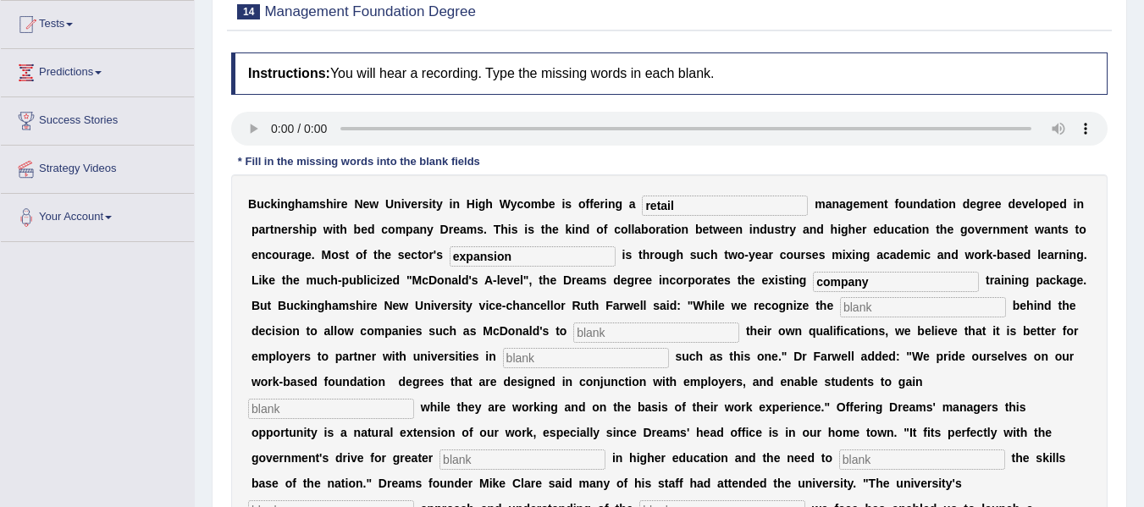
scroll to position [184, 0]
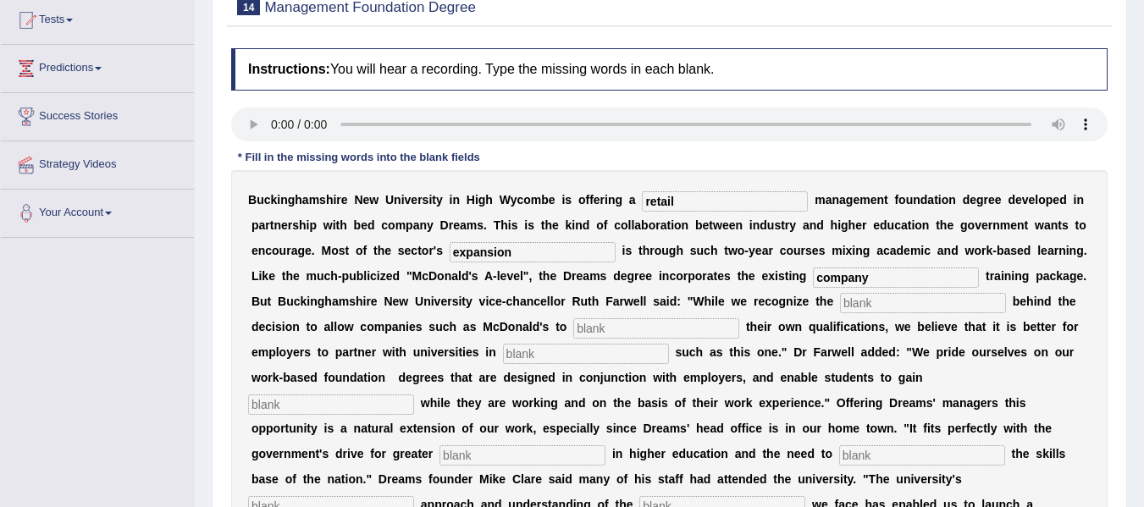
type input "company"
click at [870, 308] on input "text" at bounding box center [923, 303] width 166 height 20
type input "emphatise"
click at [664, 334] on input "text" at bounding box center [656, 328] width 166 height 20
type input "award"
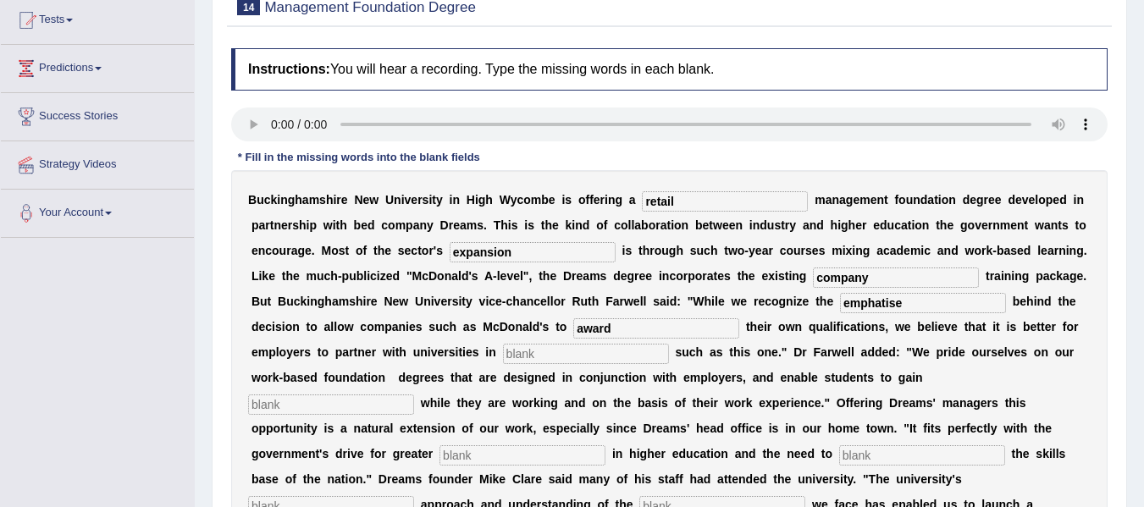
click at [582, 356] on input "text" at bounding box center [586, 354] width 166 height 20
type input "initiative"
click at [344, 412] on input "text" at bounding box center [331, 404] width 166 height 20
type input "qualifications"
click at [504, 459] on input "text" at bounding box center [522, 455] width 166 height 20
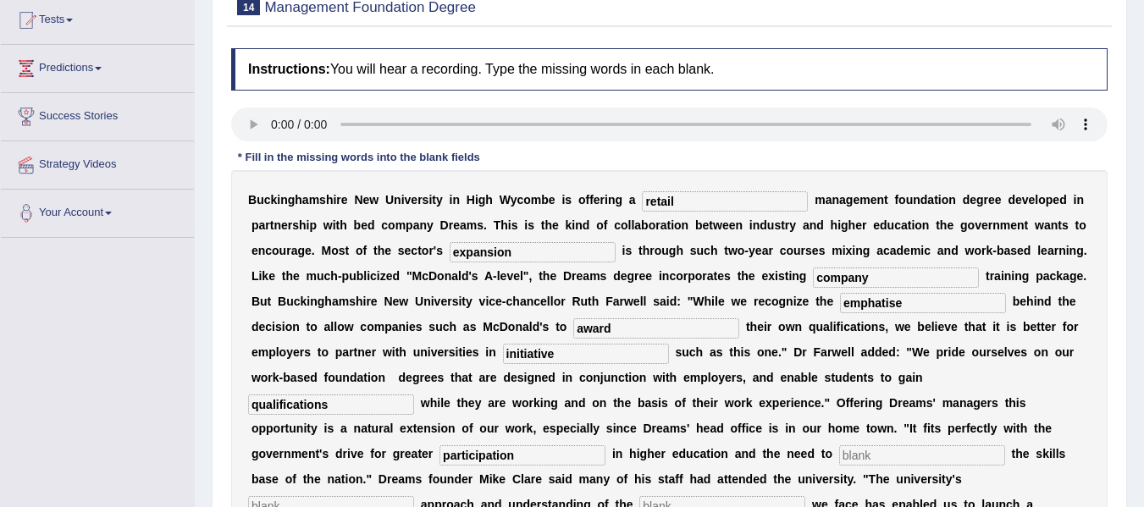
type input "participation"
click at [910, 455] on input "text" at bounding box center [922, 455] width 166 height 20
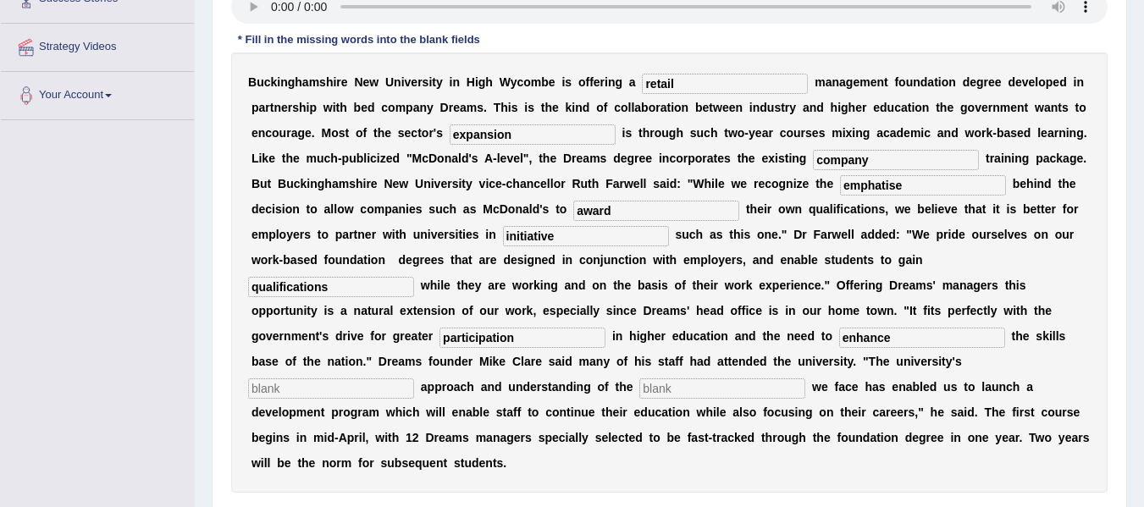
scroll to position [317, 0]
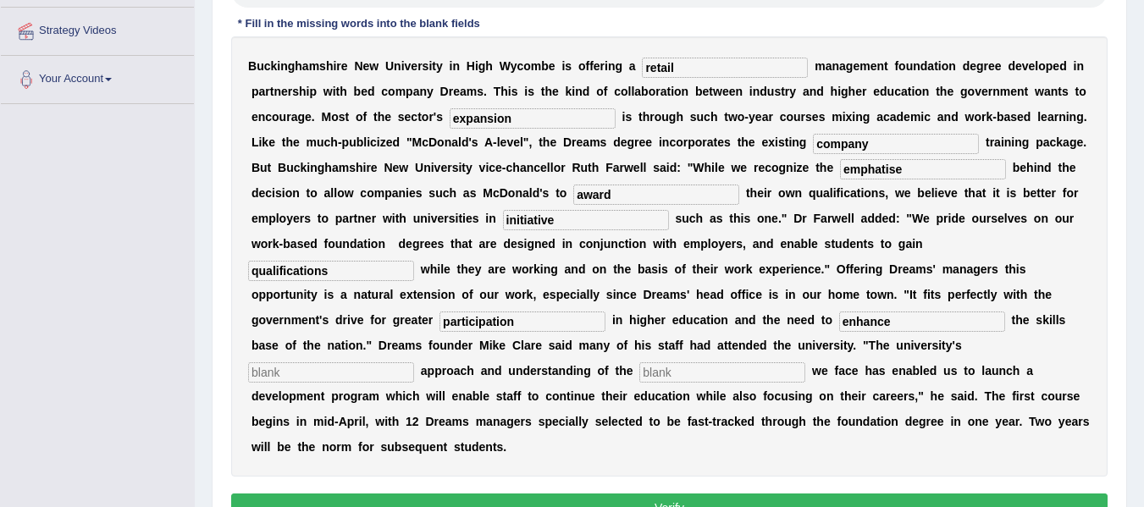
type input "enhance"
click at [347, 373] on input "text" at bounding box center [331, 372] width 166 height 20
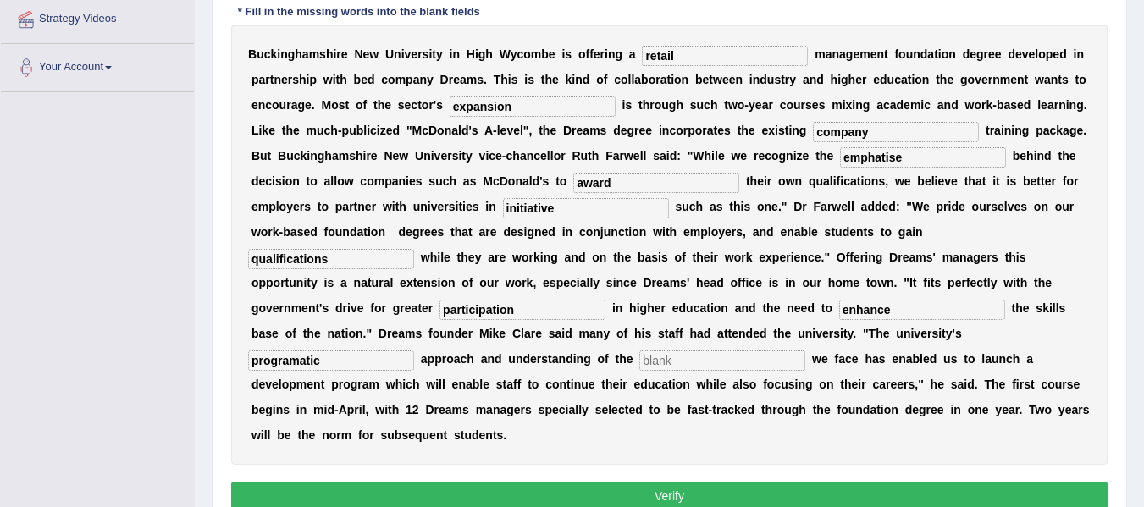
scroll to position [411, 0]
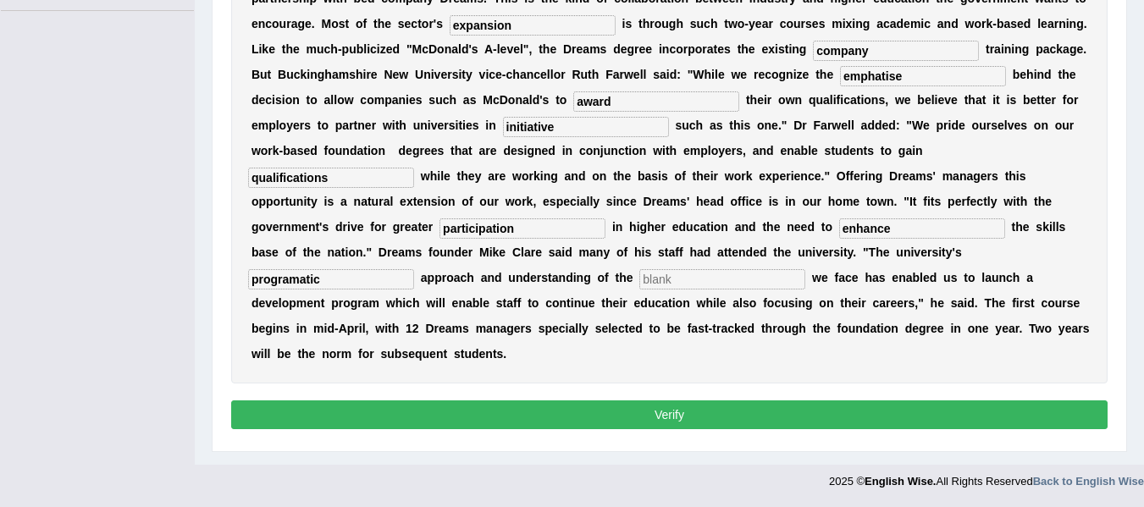
type input "programatic"
click at [659, 413] on button "Verify" at bounding box center [669, 414] width 876 height 29
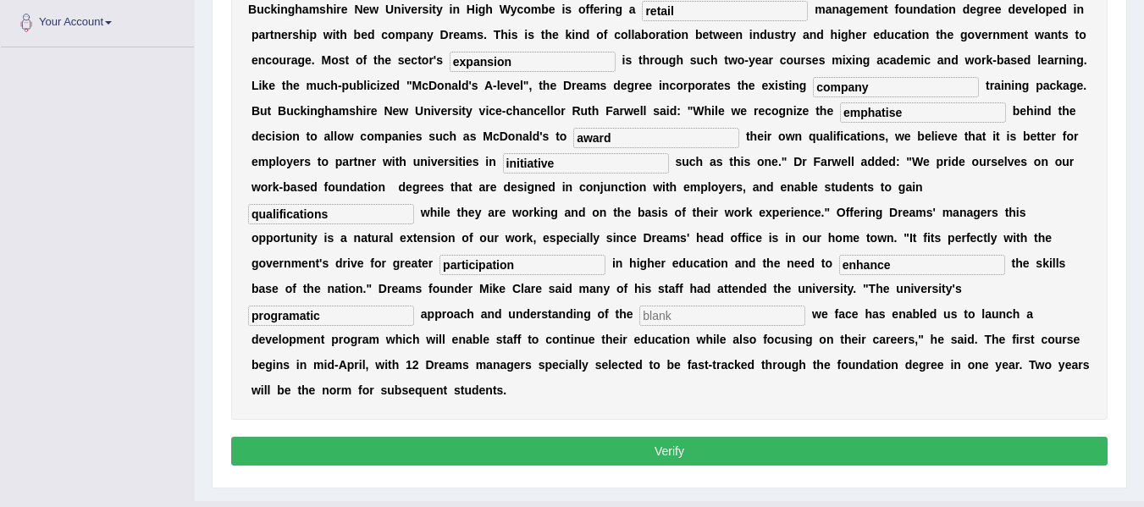
scroll to position [394, 0]
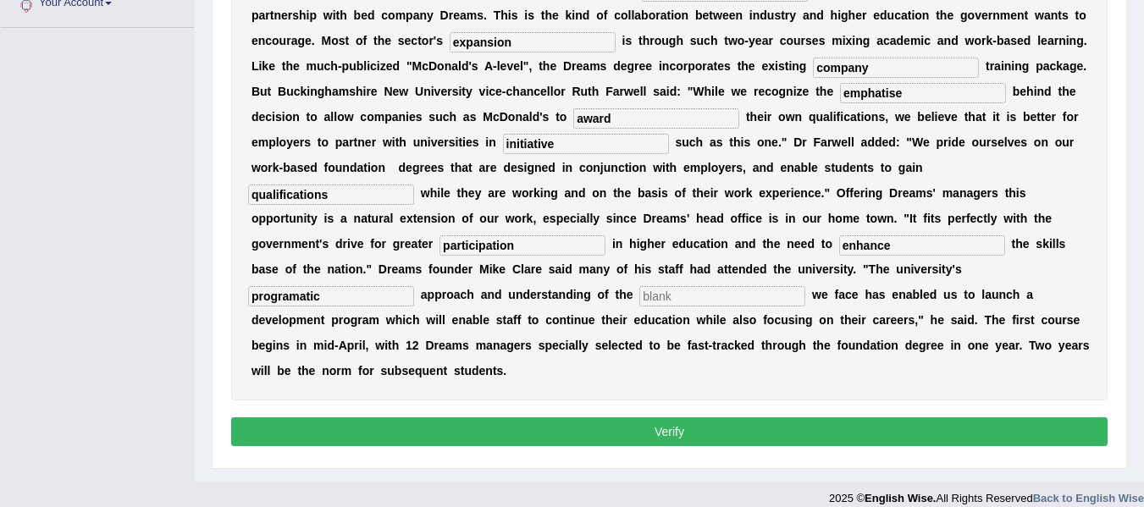
click at [747, 287] on input "text" at bounding box center [722, 296] width 166 height 20
type input "m"
click at [650, 421] on button "Verify" at bounding box center [669, 431] width 876 height 29
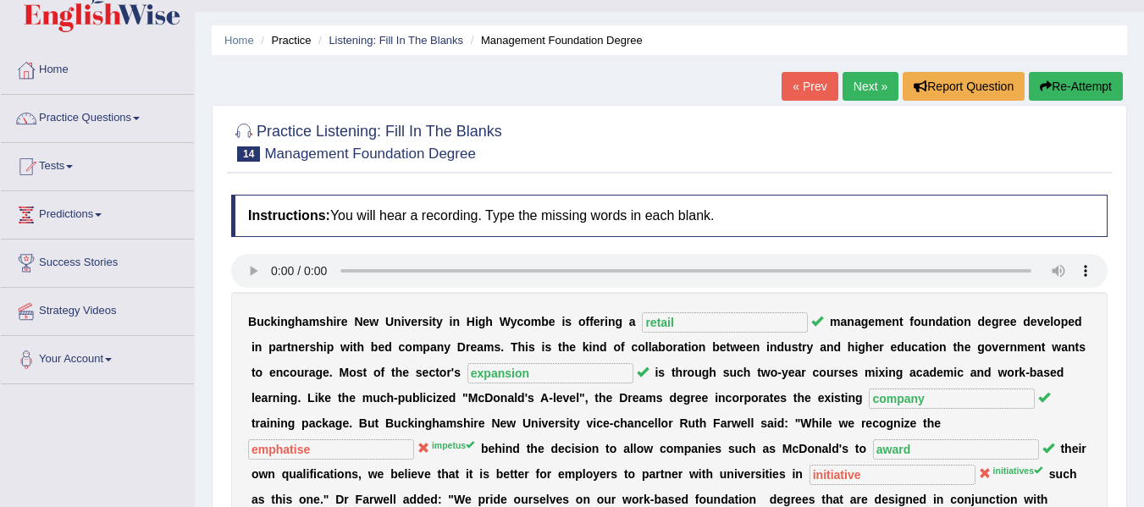
scroll to position [19, 0]
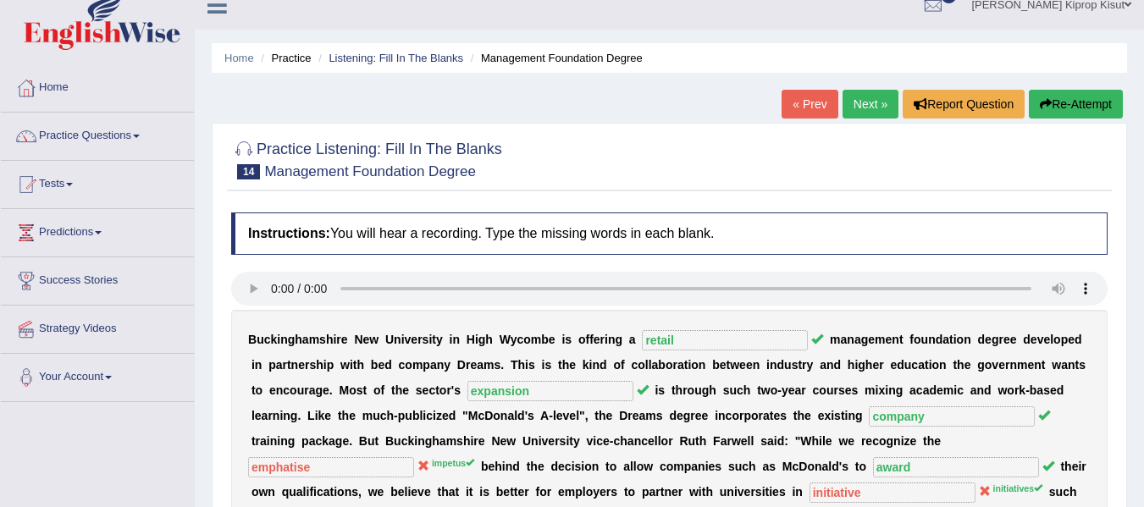
click at [859, 104] on link "Next »" at bounding box center [870, 104] width 56 height 29
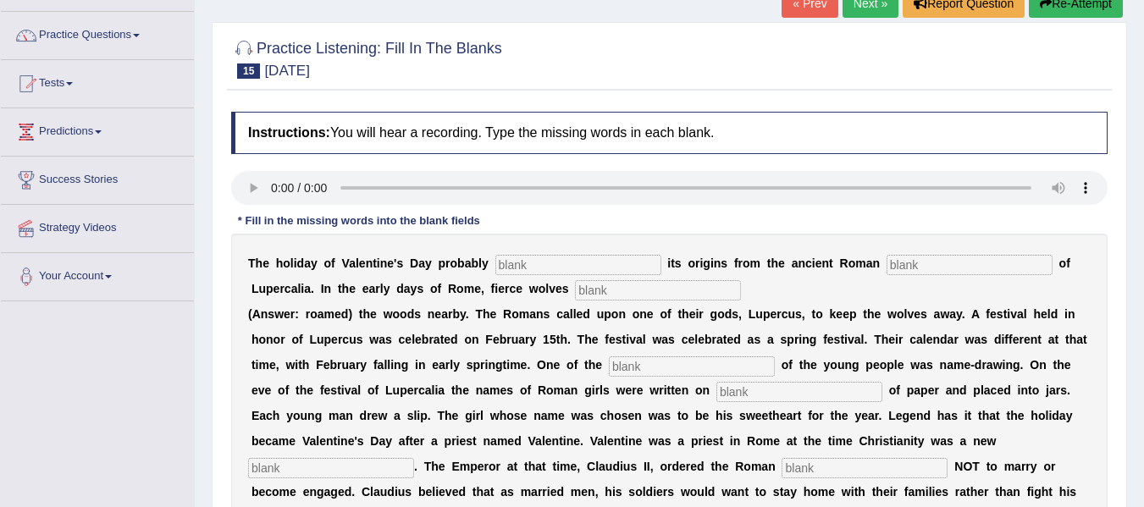
scroll to position [88, 0]
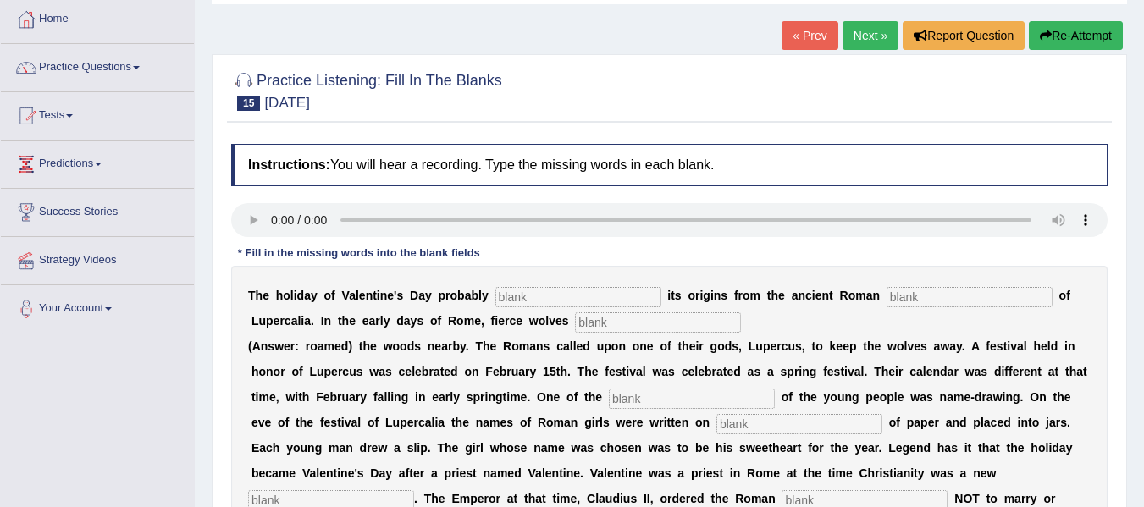
click at [858, 36] on link "Next »" at bounding box center [870, 35] width 56 height 29
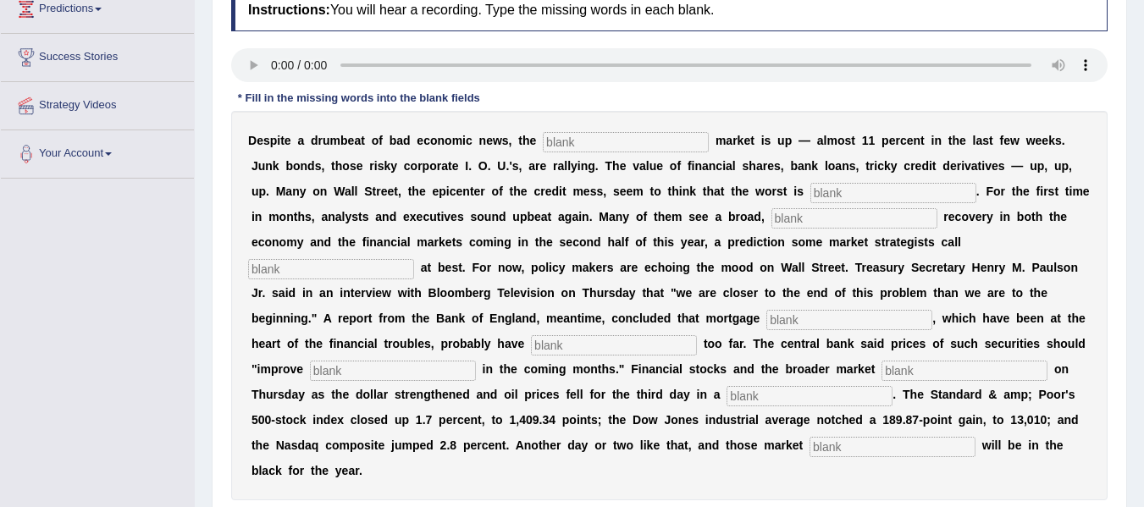
scroll to position [251, 0]
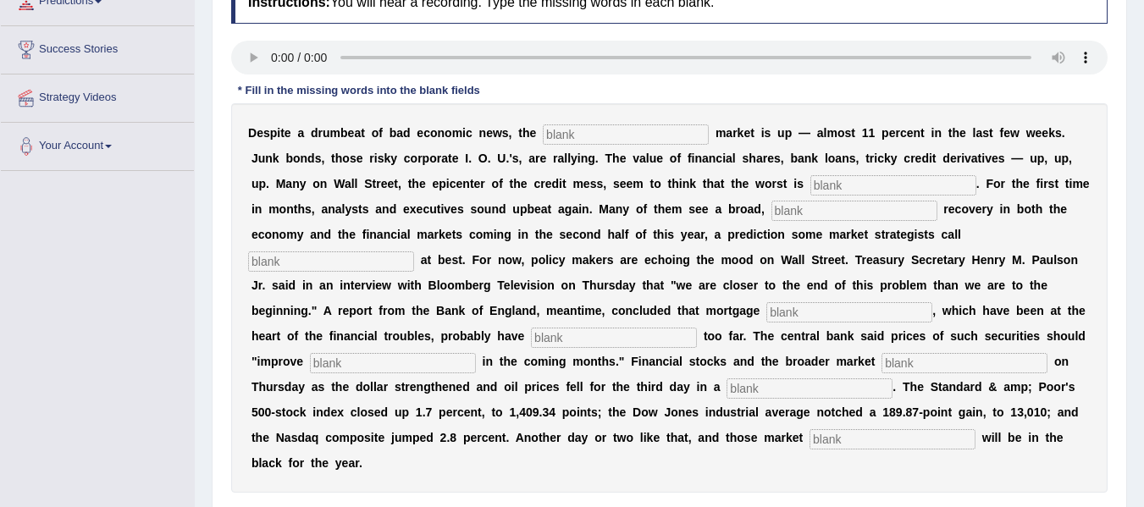
click at [560, 138] on input "text" at bounding box center [626, 134] width 166 height 20
type input "stock"
click at [852, 184] on input "text" at bounding box center [893, 185] width 166 height 20
type input "over"
click at [797, 212] on input "text" at bounding box center [854, 211] width 166 height 20
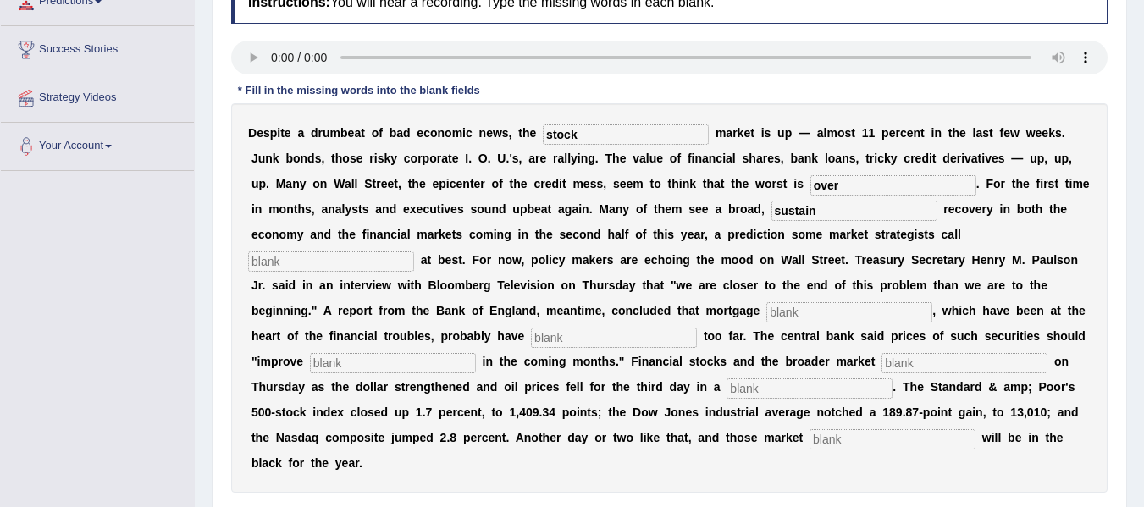
type input "sustain"
click at [390, 261] on input "text" at bounding box center [331, 261] width 166 height 20
type input "hopeful"
click at [785, 312] on input "text" at bounding box center [849, 312] width 166 height 20
type input "securities"
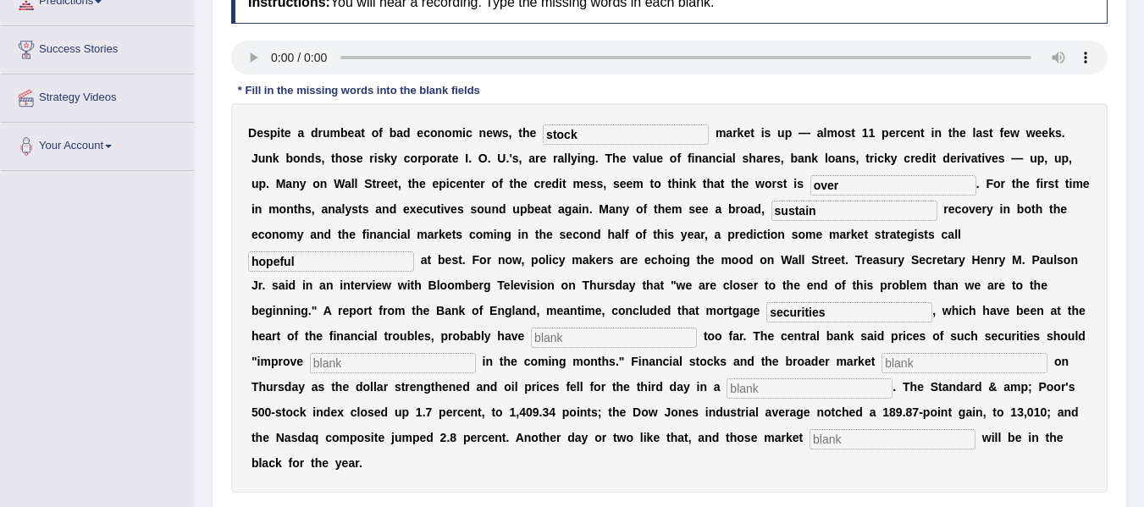
click at [569, 339] on input "text" at bounding box center [614, 338] width 166 height 20
type input "fallen"
click at [426, 369] on input "text" at bounding box center [393, 363] width 166 height 20
type input "c"
type input "gradualy"
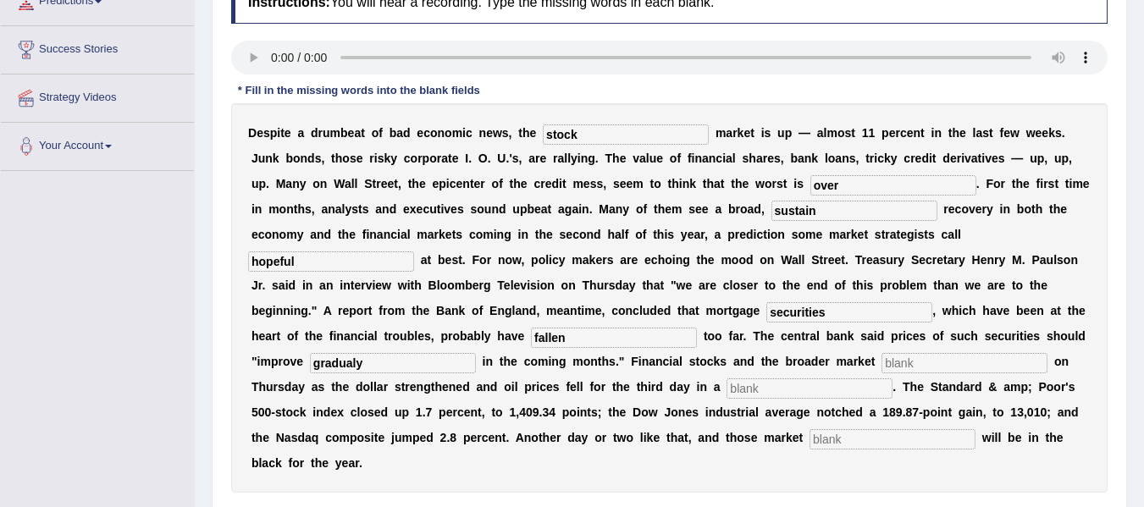
click at [901, 361] on input "text" at bounding box center [964, 363] width 166 height 20
click at [777, 392] on input "text" at bounding box center [809, 388] width 166 height 20
type input "raw"
click at [857, 436] on input "text" at bounding box center [892, 439] width 166 height 20
type input "benchmark"
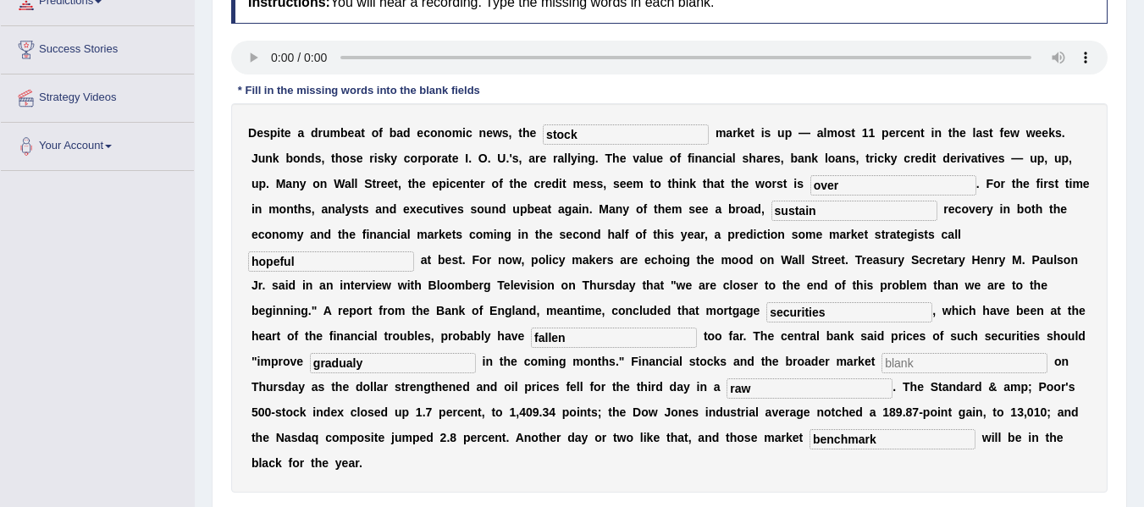
click at [891, 365] on input "text" at bounding box center [964, 363] width 166 height 20
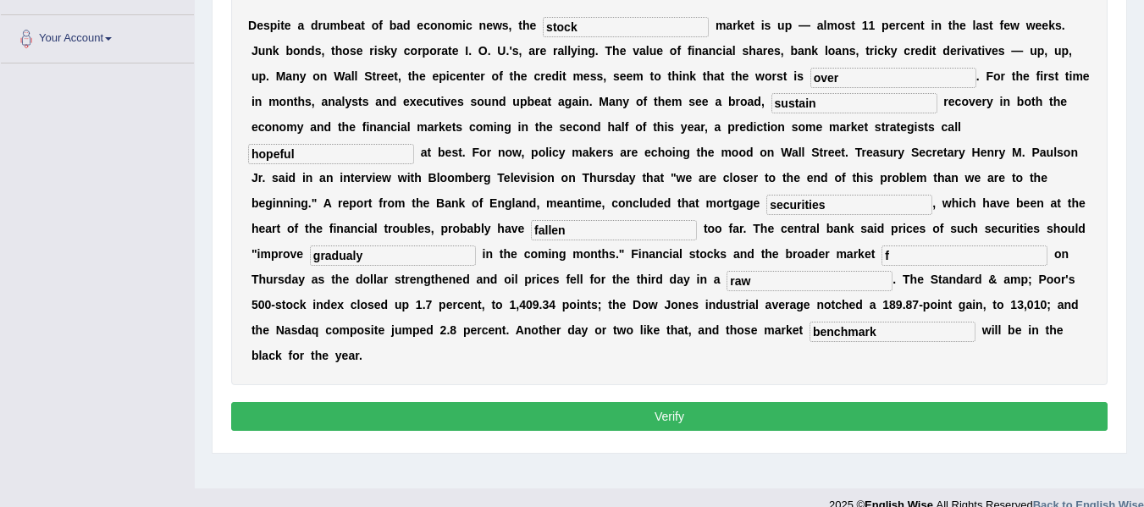
scroll to position [374, 0]
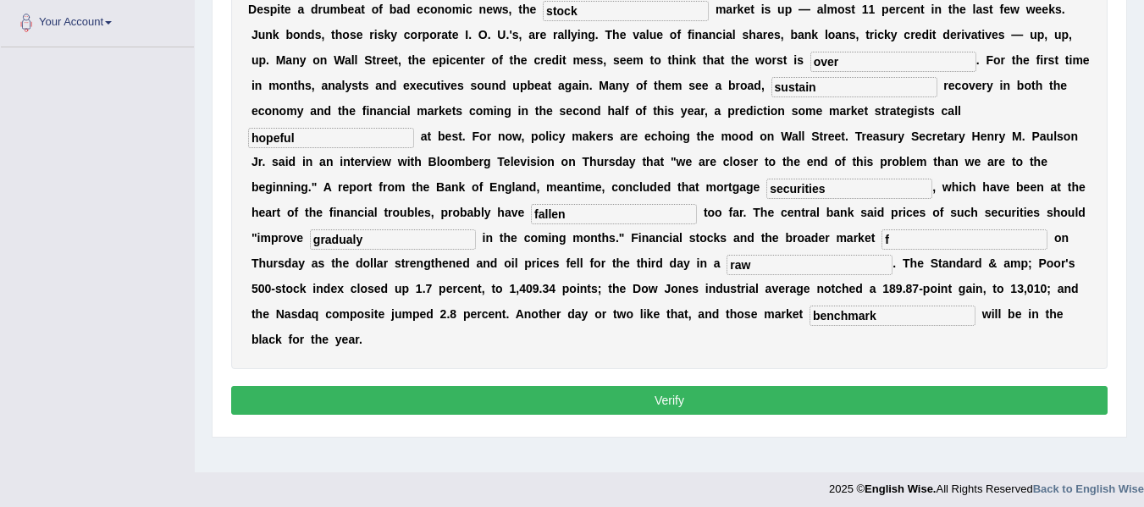
type input "f"
click at [665, 400] on button "Verify" at bounding box center [669, 400] width 876 height 29
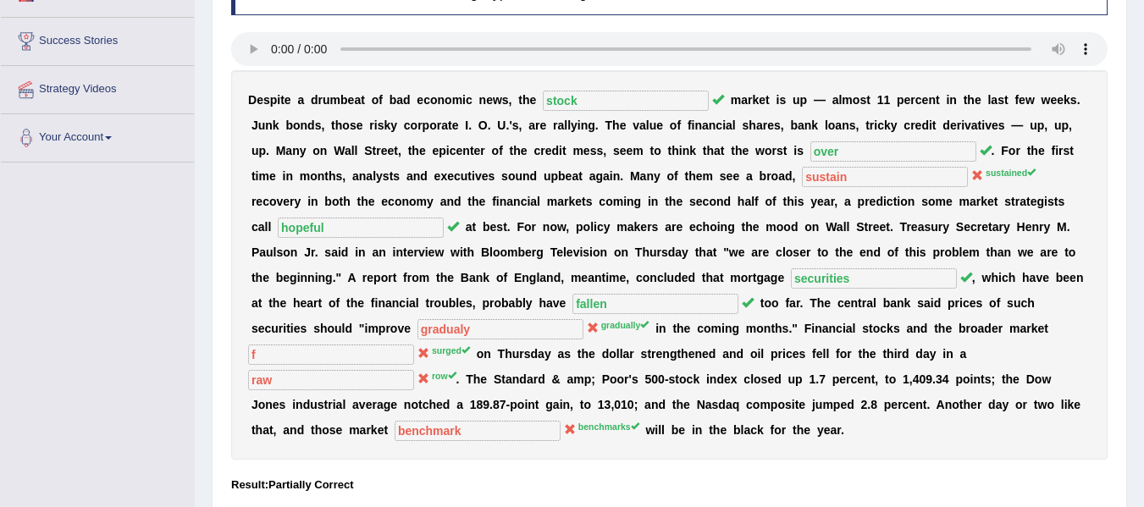
scroll to position [341, 0]
